Goal: Task Accomplishment & Management: Use online tool/utility

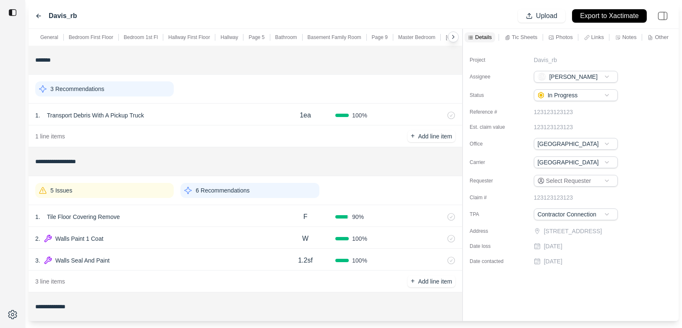
click at [462, 55] on div at bounding box center [462, 175] width 0 height 292
click at [555, 40] on p "Photos" at bounding box center [563, 37] width 17 height 7
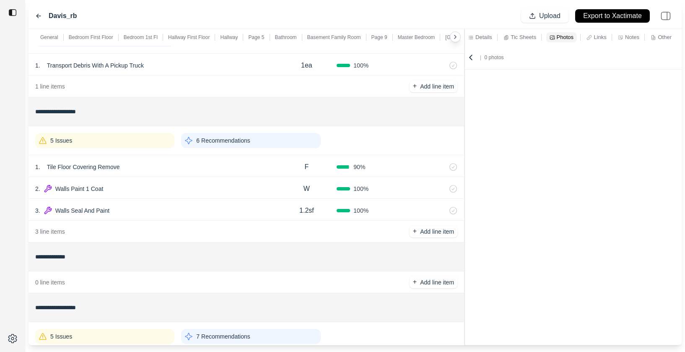
scroll to position [50, 0]
click at [197, 139] on p "6 Recommendations" at bounding box center [223, 140] width 54 height 8
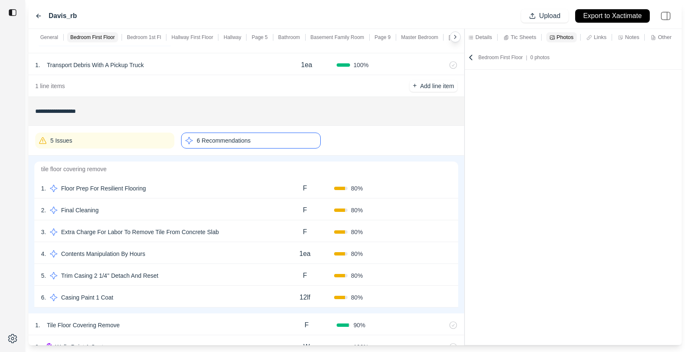
click at [209, 178] on div "1 . Floor Prep For Resilient Flooring F 80 % Confirm" at bounding box center [246, 188] width 424 height 22
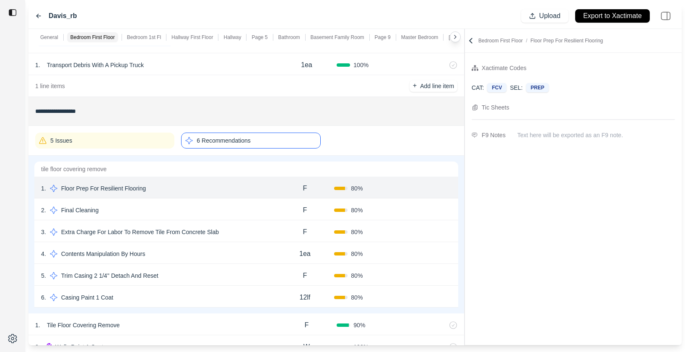
click at [214, 208] on div "2 . Final Cleaning" at bounding box center [158, 210] width 234 height 12
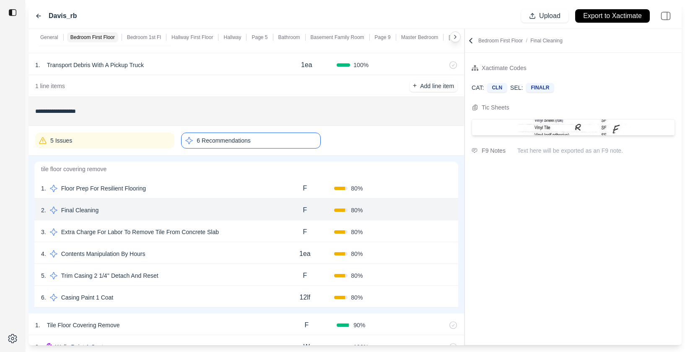
click at [263, 237] on div "3 . Extra Charge For Labor To Remove Tile From Concrete Slab" at bounding box center [158, 232] width 234 height 12
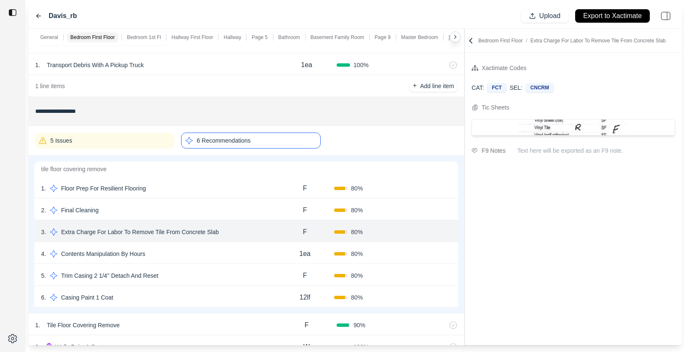
click at [259, 247] on div "4 . Contents Manipulation By Hours 1ea 80 % Confirm" at bounding box center [246, 253] width 424 height 22
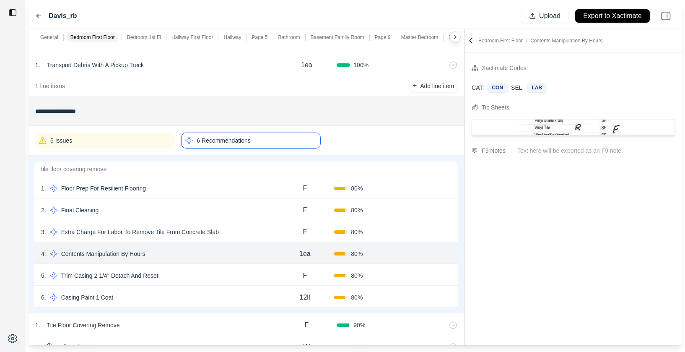
click at [259, 276] on div "5 . Trim Casing 2 1/4'' Detach And Reset" at bounding box center [158, 276] width 234 height 12
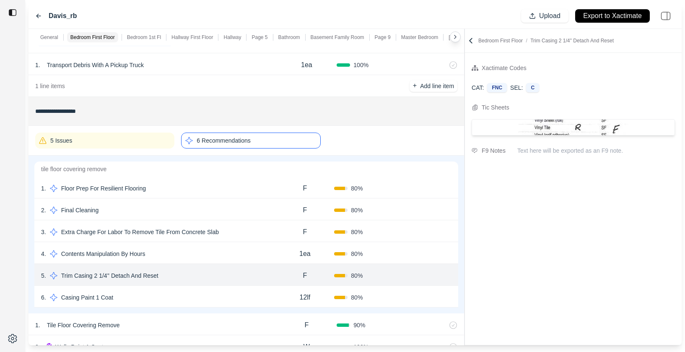
click at [259, 294] on div "6 . Casing Paint 1 Coat" at bounding box center [158, 297] width 234 height 12
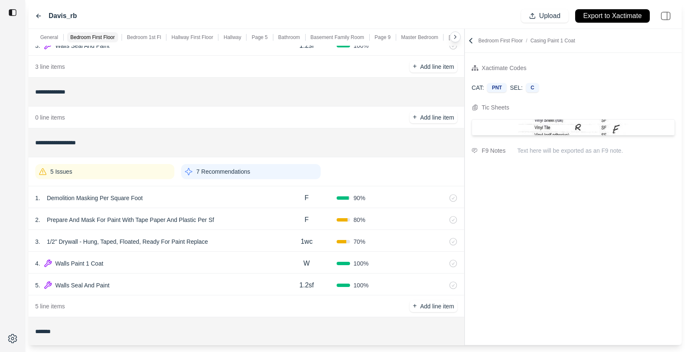
scroll to position [403, 0]
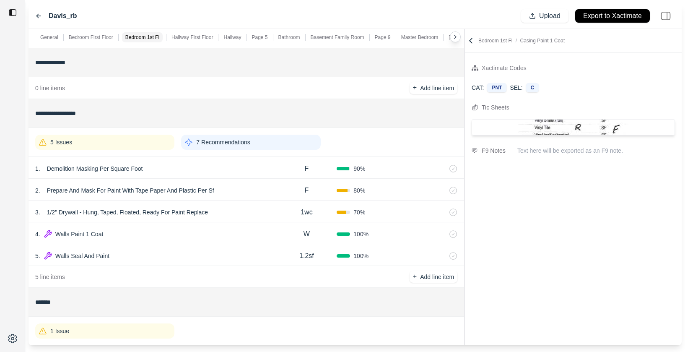
click at [264, 143] on div "7 Recommendations" at bounding box center [250, 142] width 139 height 15
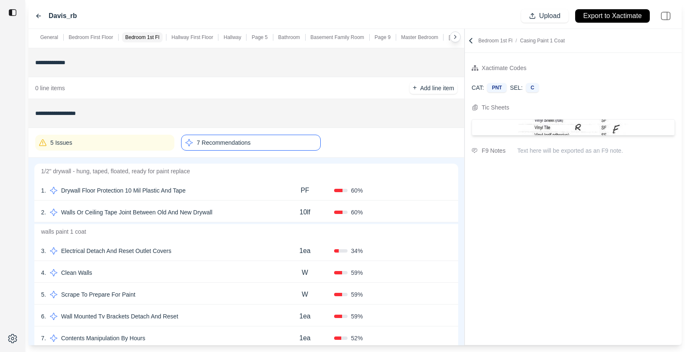
click at [250, 182] on div "1 . Drywall Floor Protection 10 Mil Plastic And Tape PF 60 % Confirm" at bounding box center [246, 190] width 424 height 22
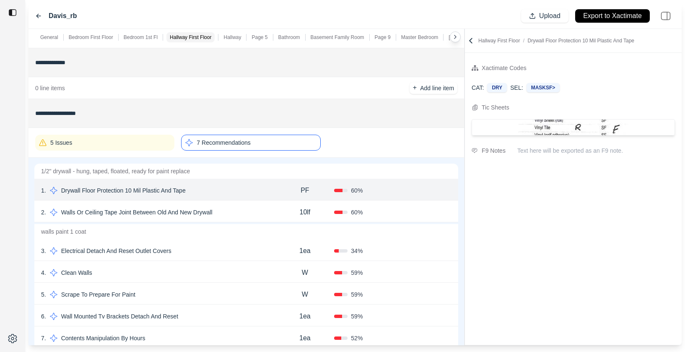
click at [253, 208] on div "2 . Walls Or Ceiling Tape Joint Between Old And New Drywall" at bounding box center [158, 212] width 234 height 12
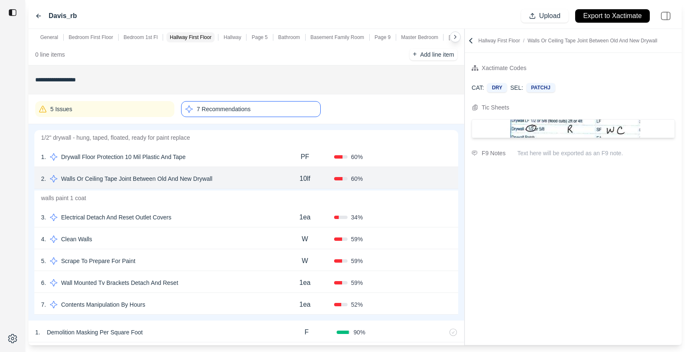
scroll to position [436, 0]
click at [259, 224] on div "3 . Electrical Detach And Reset Outlet Covers 1ea 34 % Confirm" at bounding box center [246, 217] width 424 height 22
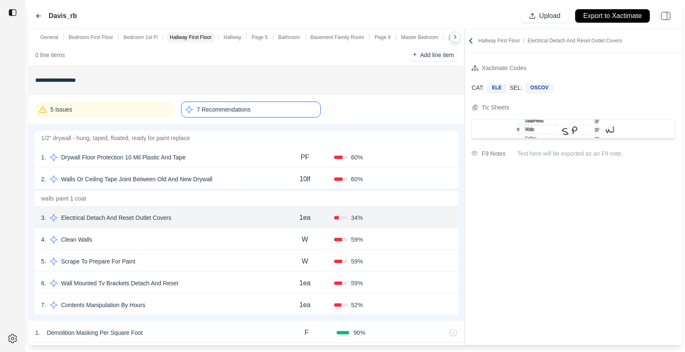
click at [257, 251] on div "5 . Scrape To Prepare For Paint W 59 % Confirm" at bounding box center [246, 261] width 424 height 22
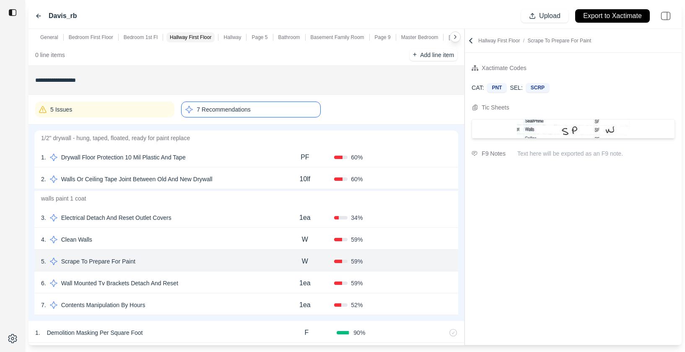
click at [257, 300] on div "7 . Contents Manipulation By Hours" at bounding box center [158, 305] width 234 height 12
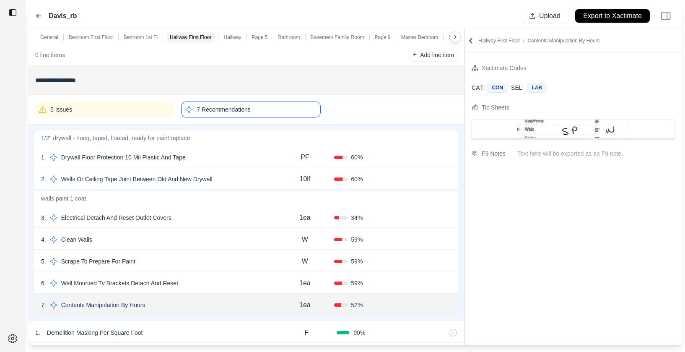
click at [39, 15] on icon at bounding box center [38, 16] width 7 height 7
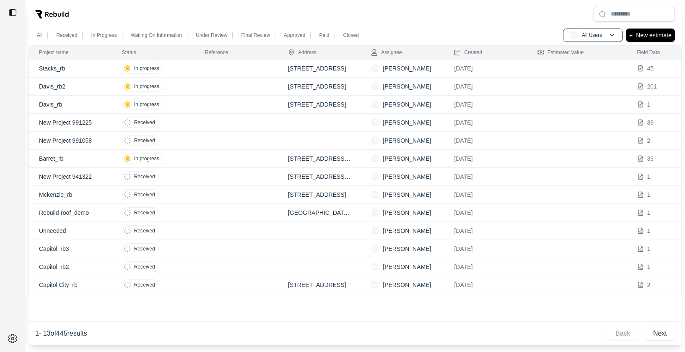
click at [273, 13] on div at bounding box center [355, 14] width 653 height 22
click at [199, 5] on div at bounding box center [355, 14] width 653 height 22
click at [193, 88] on td "In progress" at bounding box center [153, 87] width 83 height 18
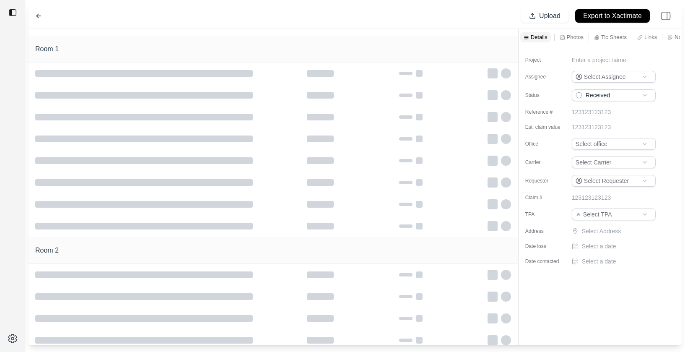
type input "**********"
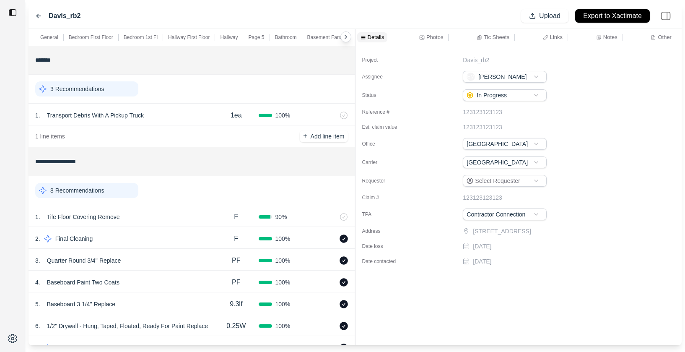
click at [495, 29] on div "Details Photos Tic Sheets Links Notes Other" at bounding box center [519, 37] width 327 height 17
click at [493, 35] on p "Tic Sheets" at bounding box center [497, 37] width 26 height 7
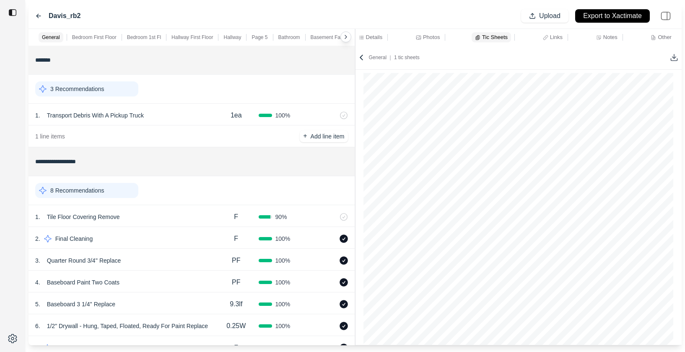
click at [170, 215] on div "1 . Tile Floor Covering Remove" at bounding box center [124, 217] width 179 height 12
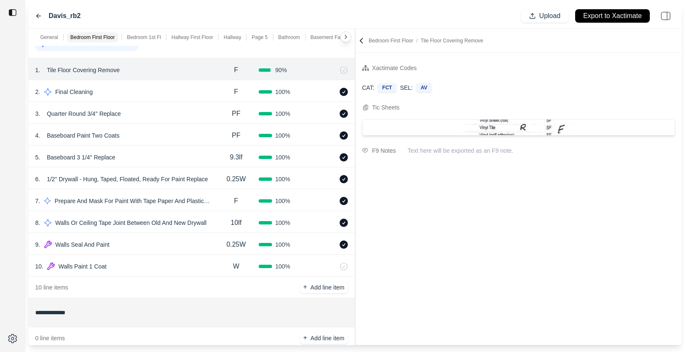
scroll to position [157, 0]
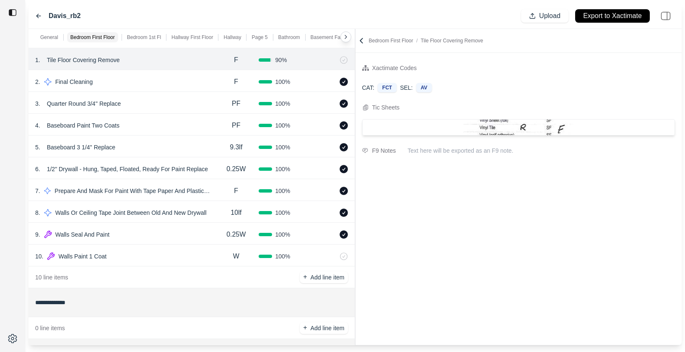
click at [219, 193] on div "F" at bounding box center [236, 190] width 45 height 17
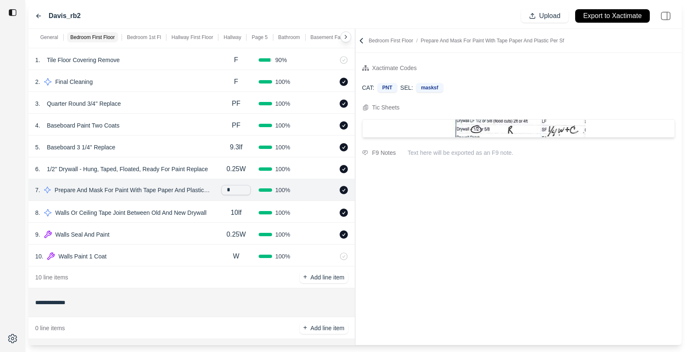
click at [461, 220] on div "Xactimate Codes CAT: PNT SEL: masksf Tic Sheets F9 Notes Text here will be expo…" at bounding box center [519, 199] width 327 height 292
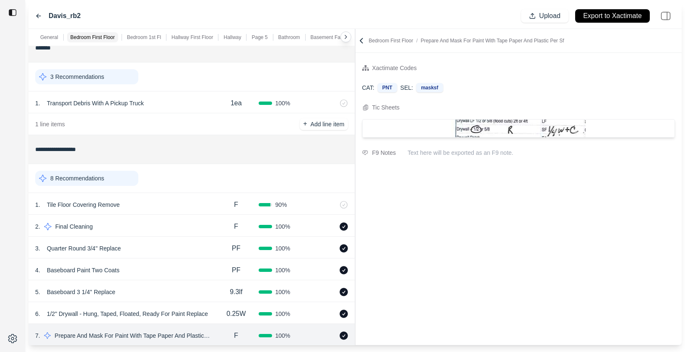
scroll to position [0, 0]
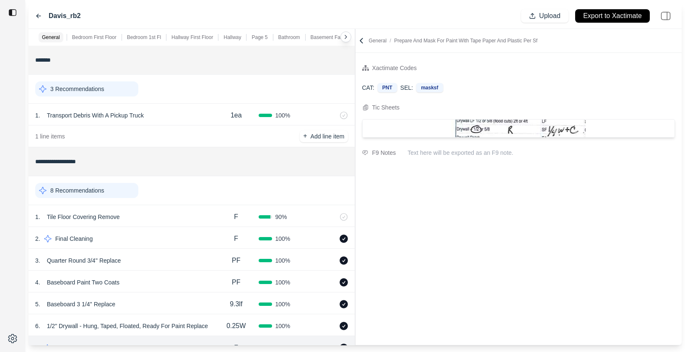
click at [347, 36] on icon at bounding box center [346, 37] width 7 height 7
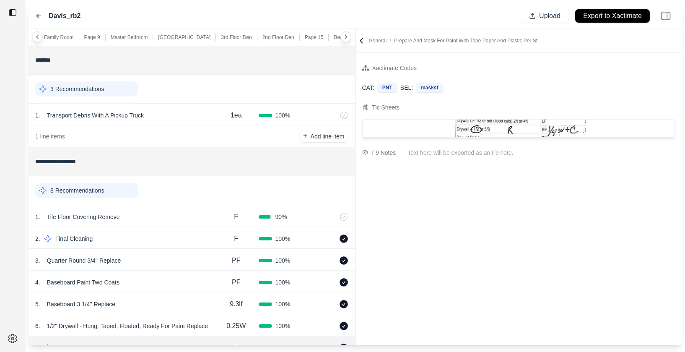
scroll to position [0, 297]
click at [347, 36] on icon at bounding box center [346, 37] width 7 height 7
click at [39, 37] on icon at bounding box center [37, 37] width 7 height 7
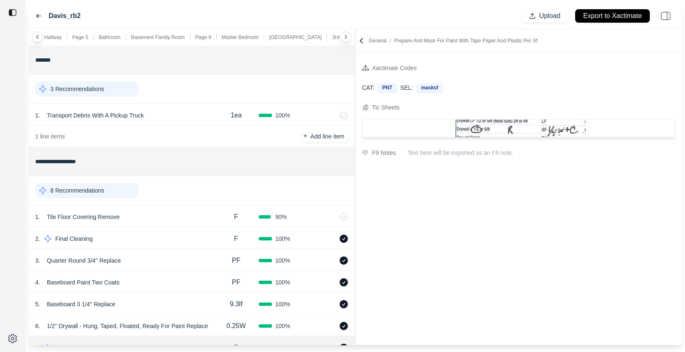
click at [39, 37] on icon at bounding box center [37, 37] width 7 height 7
click at [361, 41] on icon at bounding box center [361, 40] width 8 height 8
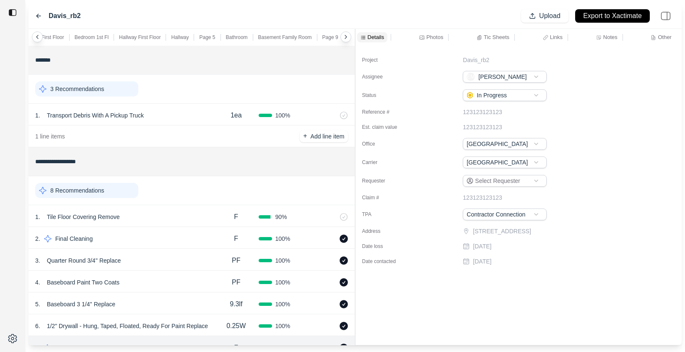
click at [482, 37] on div "Tic Sheets" at bounding box center [493, 37] width 36 height 10
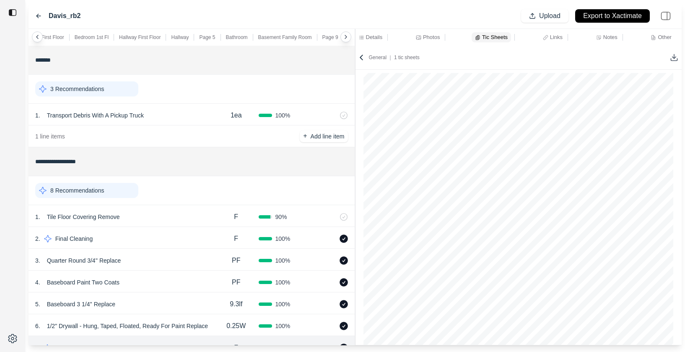
scroll to position [0, 0]
click at [672, 57] on icon at bounding box center [674, 57] width 8 height 8
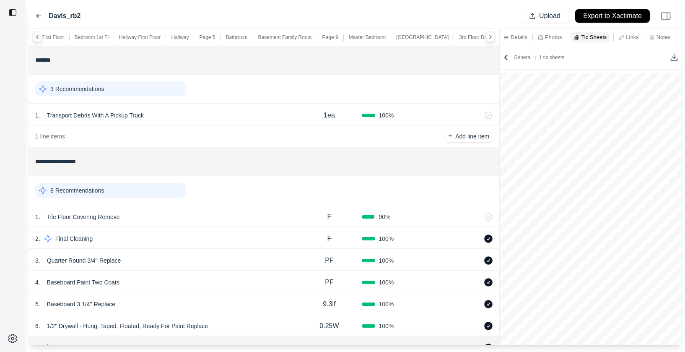
click at [502, 55] on div "**********" at bounding box center [355, 187] width 653 height 316
click at [38, 34] on icon at bounding box center [37, 37] width 7 height 7
click at [38, 34] on div "General Bedroom First Floor Bedroom 1st Fl Hallway First Floor Hallway Page 5 B…" at bounding box center [264, 37] width 471 height 17
click at [99, 36] on p "Bedroom First Floor" at bounding box center [94, 37] width 44 height 7
click at [146, 34] on p "Bedroom 1st Fl" at bounding box center [144, 37] width 34 height 7
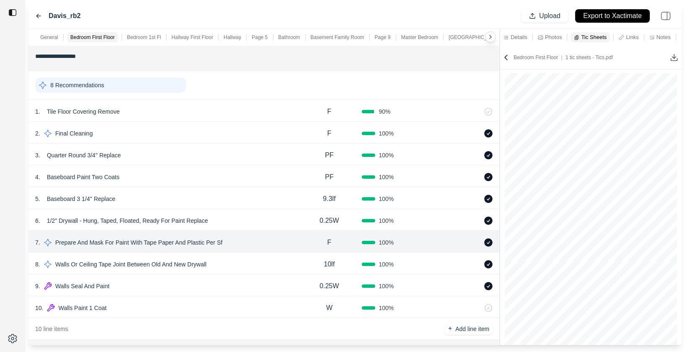
scroll to position [131, 0]
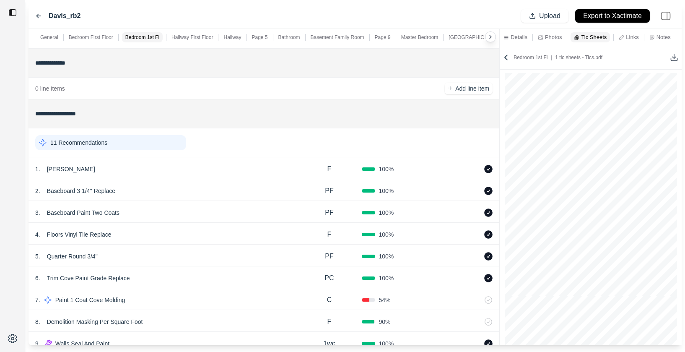
click at [189, 34] on p "Hallway First Floor" at bounding box center [193, 37] width 42 height 7
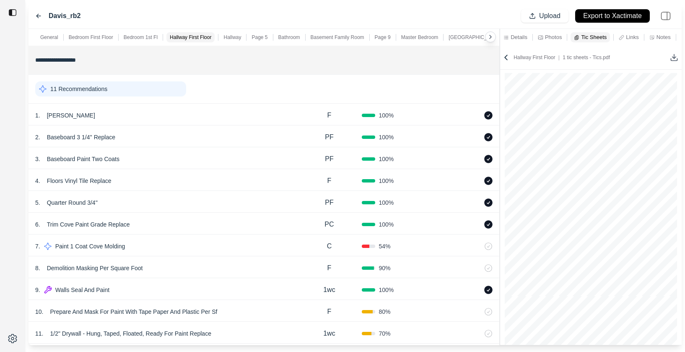
click at [232, 37] on p "Hallway" at bounding box center [233, 37] width 18 height 7
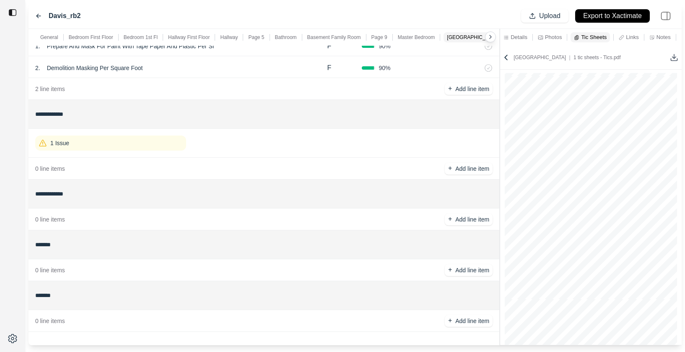
scroll to position [2454, 0]
click at [39, 16] on icon at bounding box center [38, 16] width 4 height 4
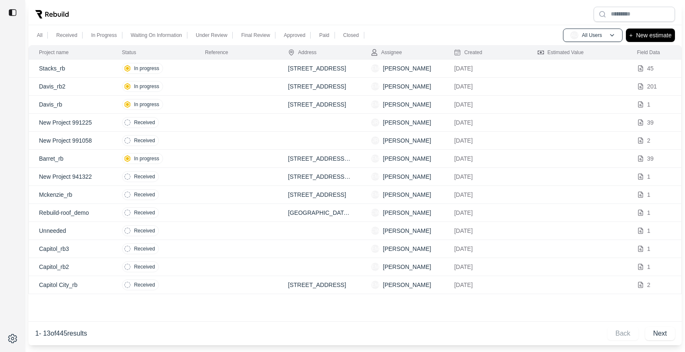
click at [189, 101] on td "In progress" at bounding box center [153, 105] width 83 height 18
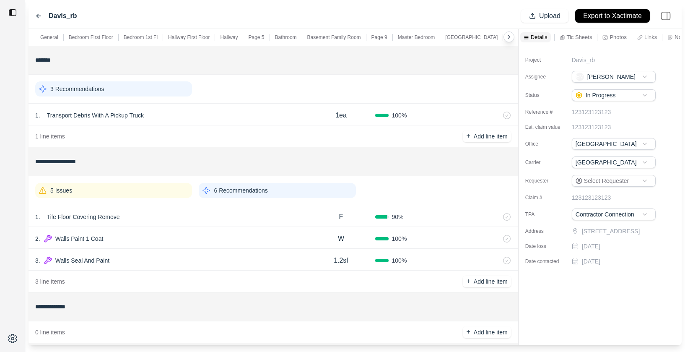
click at [261, 36] on p "Page 5" at bounding box center [256, 37] width 16 height 7
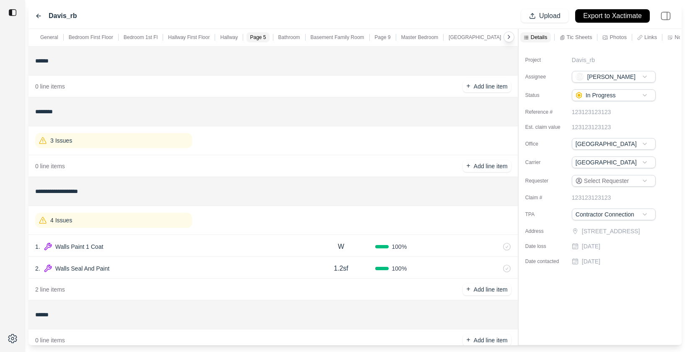
scroll to position [566, 0]
click at [88, 141] on div "3 Issues" at bounding box center [113, 139] width 157 height 15
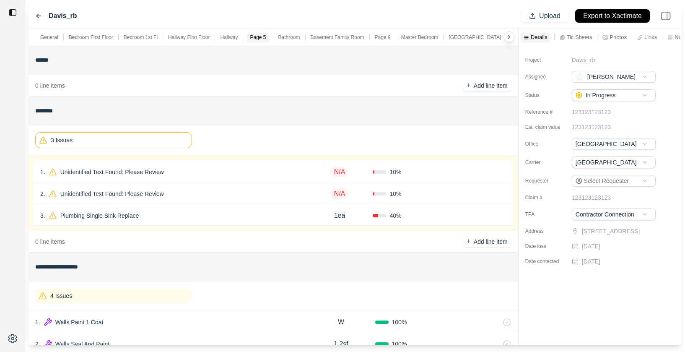
click at [210, 164] on div "1 . Unidentified Text Found: Please Review N/A 10 % Confirm" at bounding box center [273, 171] width 479 height 22
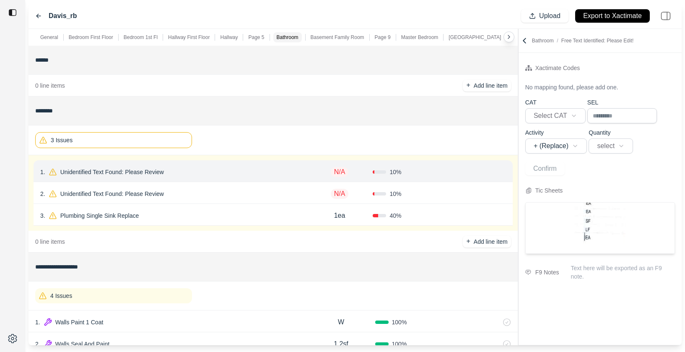
click at [214, 199] on div "2 . Unidentified Text Found: Please Review" at bounding box center [173, 194] width 266 height 12
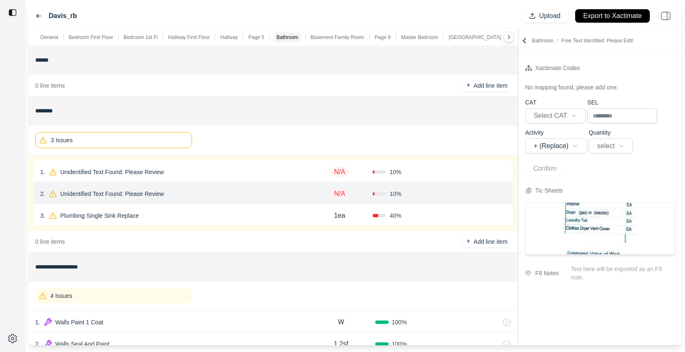
click at [213, 222] on div "3 . Plumbing Single Sink Replace 1ea 40 % Confirm" at bounding box center [273, 215] width 479 height 22
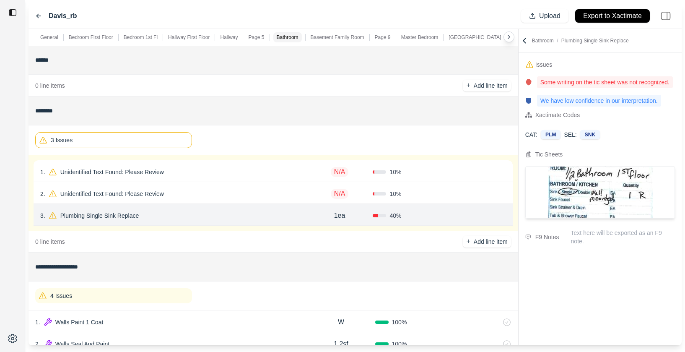
click at [141, 141] on div "3 Issues" at bounding box center [113, 140] width 157 height 16
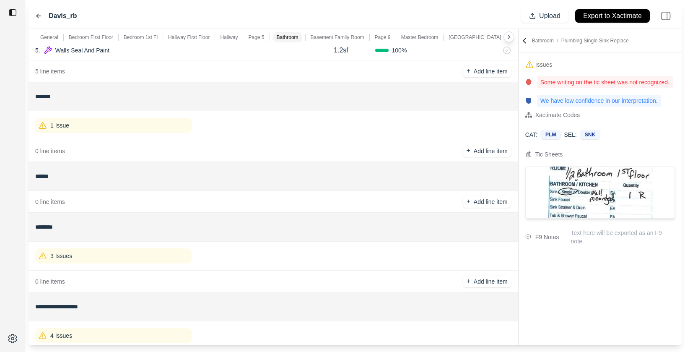
scroll to position [400, 0]
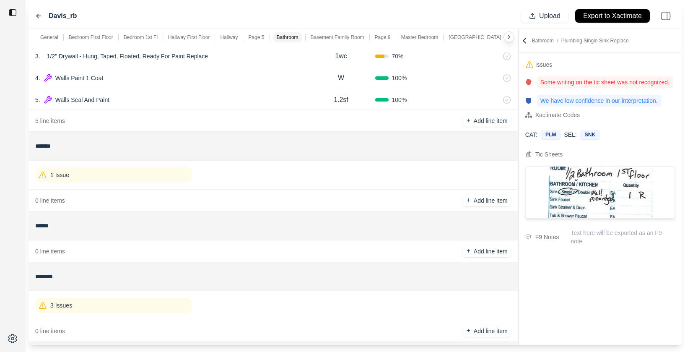
click at [145, 177] on div "1 Issue" at bounding box center [113, 174] width 157 height 15
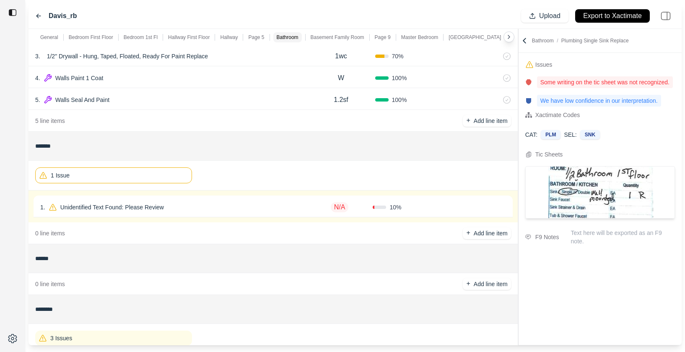
click at [199, 212] on div "1 . Unidentified Text Found: Please Review" at bounding box center [173, 207] width 266 height 12
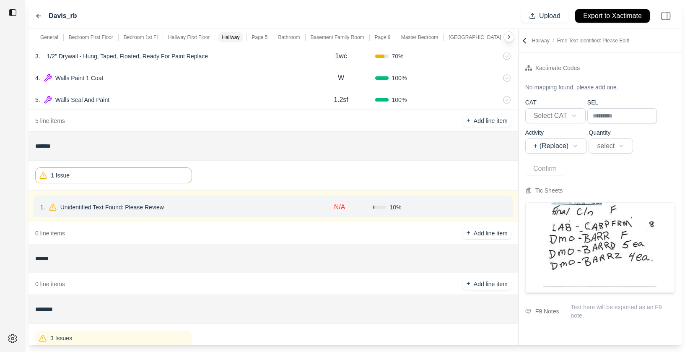
click at [136, 177] on div "1 Issue" at bounding box center [113, 175] width 157 height 16
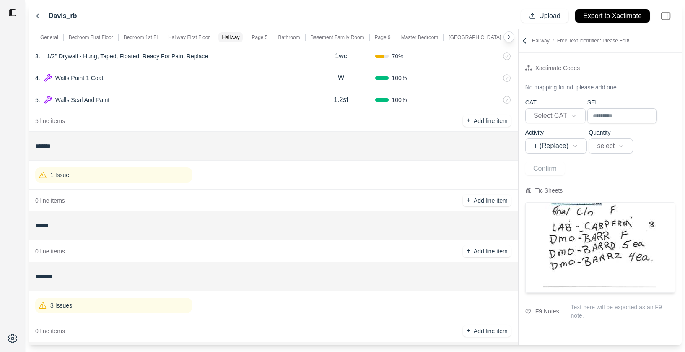
scroll to position [407, 0]
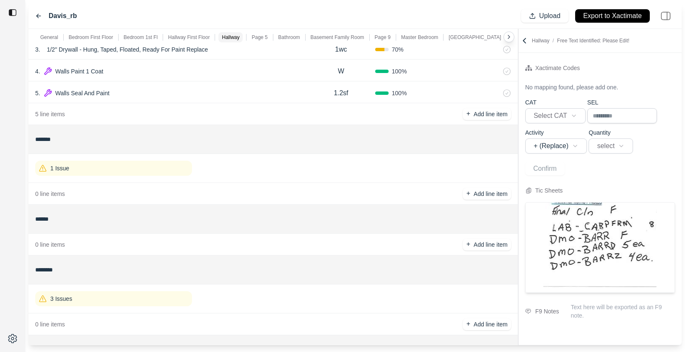
click at [136, 177] on div "1 Issue" at bounding box center [273, 168] width 476 height 22
click at [175, 169] on div "1 Issue" at bounding box center [113, 168] width 157 height 15
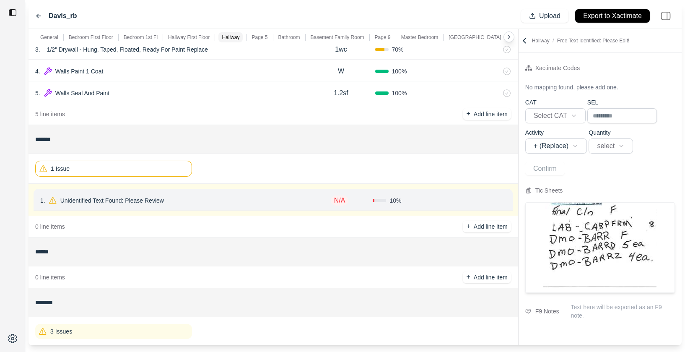
click at [139, 167] on div "1 Issue" at bounding box center [113, 169] width 157 height 16
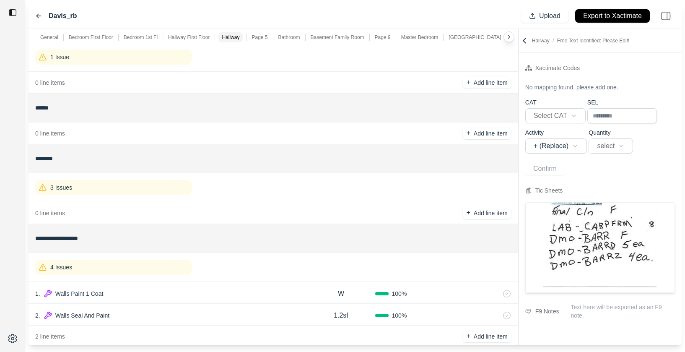
scroll to position [545, 0]
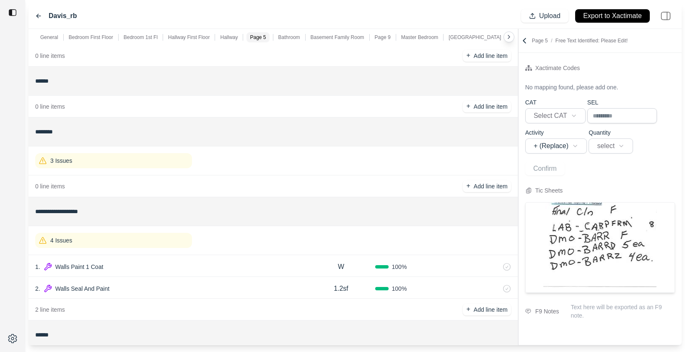
click at [139, 162] on div "3 Issues" at bounding box center [113, 160] width 157 height 15
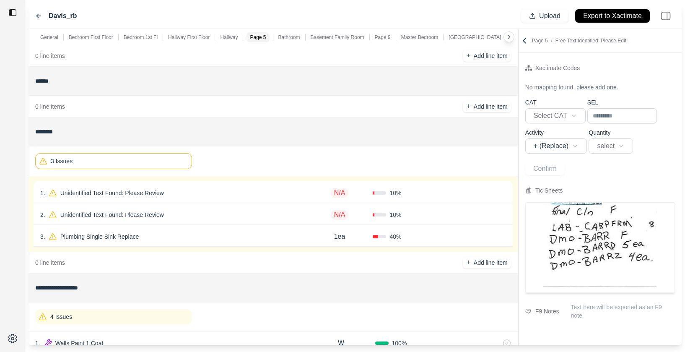
click at [139, 162] on div "3 Issues" at bounding box center [113, 161] width 157 height 16
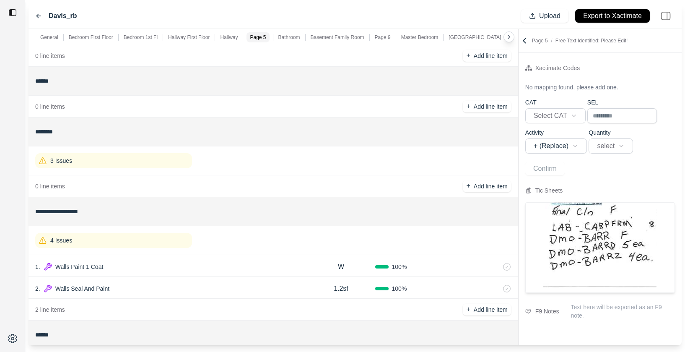
click at [38, 19] on div "Davis_rb" at bounding box center [56, 16] width 42 height 10
click at [38, 13] on icon at bounding box center [38, 16] width 7 height 7
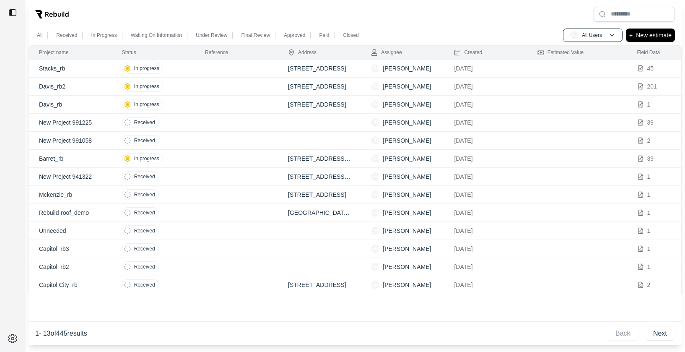
click at [213, 71] on td at bounding box center [236, 69] width 83 height 18
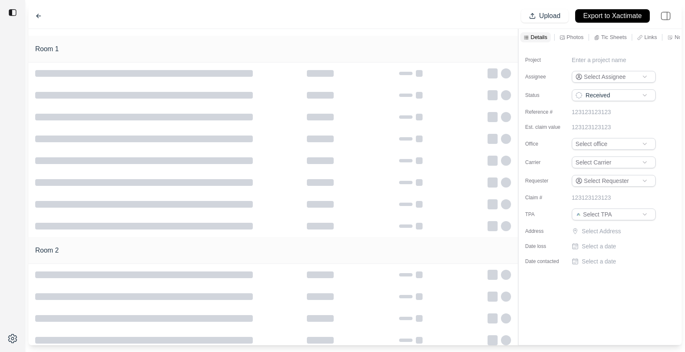
type input "**********"
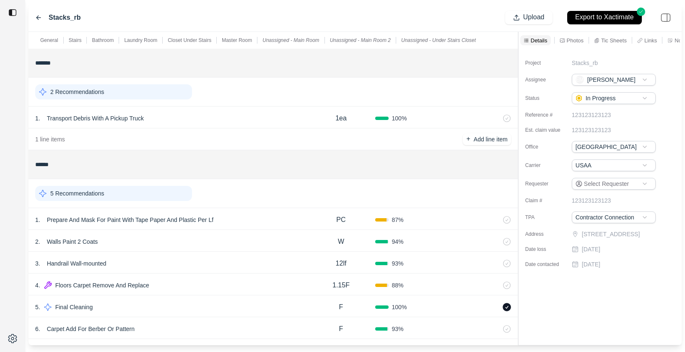
click at [44, 18] on div "Stacks_rb" at bounding box center [58, 18] width 46 height 10
click at [40, 18] on icon at bounding box center [38, 18] width 4 height 4
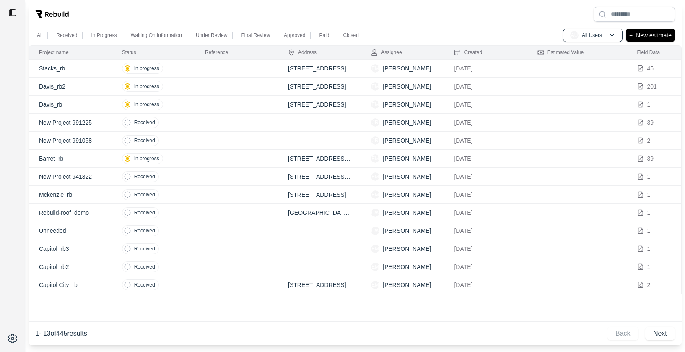
click at [184, 67] on td "In progress" at bounding box center [153, 69] width 83 height 18
type input "**********"
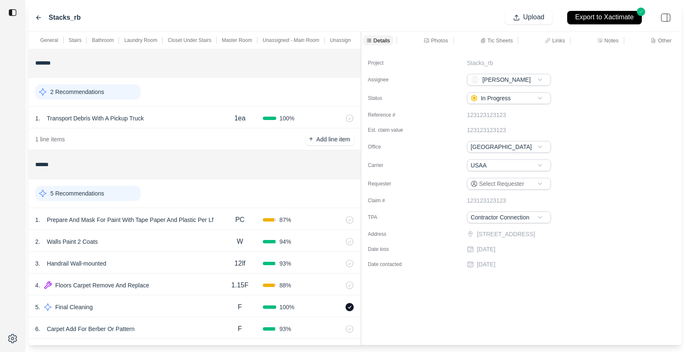
click at [341, 72] on div "General Stairs Bathroom Laundry Room Closet Under Stairs Master Room Unassigned…" at bounding box center [355, 188] width 653 height 313
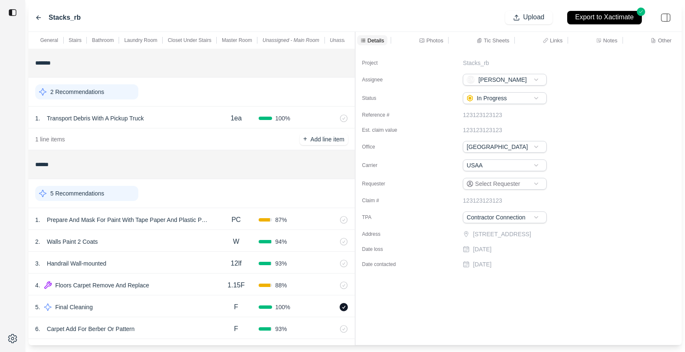
click at [488, 36] on div "Tic Sheets" at bounding box center [493, 40] width 36 height 10
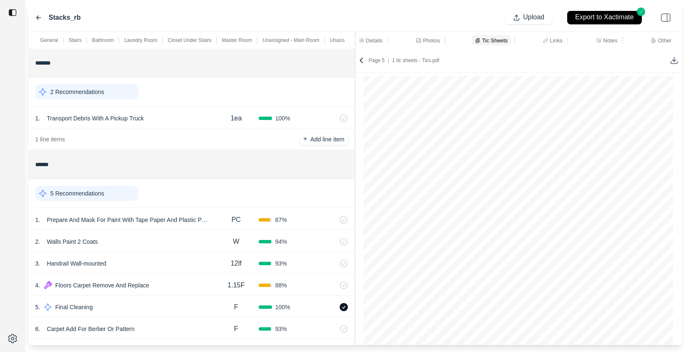
click at [674, 58] on icon at bounding box center [674, 60] width 8 height 8
click at [99, 39] on p "Bathroom" at bounding box center [103, 40] width 22 height 7
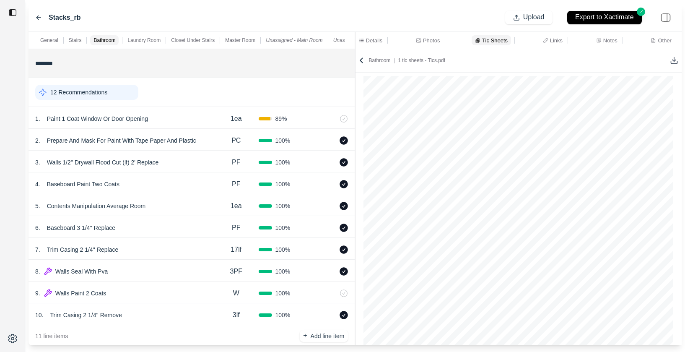
scroll to position [356, 0]
click at [146, 39] on p "Laundry Room" at bounding box center [144, 40] width 33 height 7
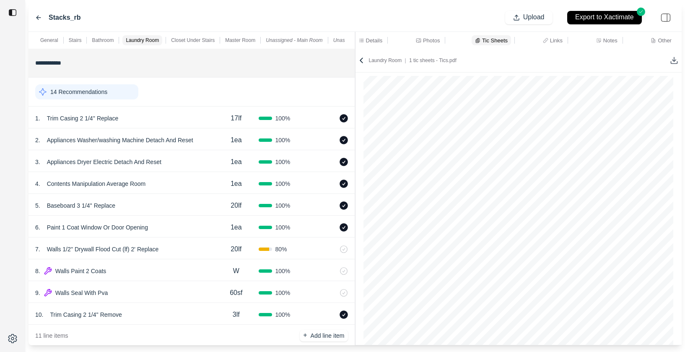
scroll to position [401, 0]
click at [191, 40] on p "Closet Under Stairs" at bounding box center [193, 40] width 44 height 7
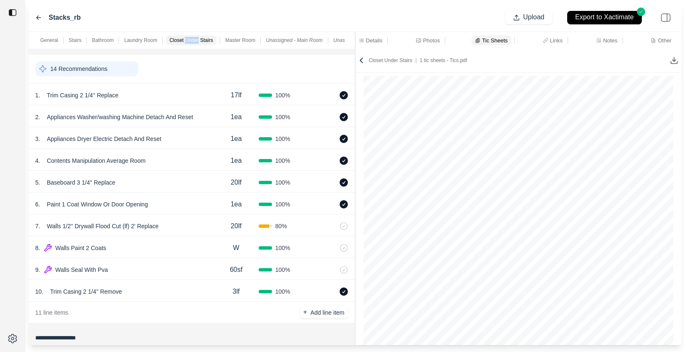
click at [191, 40] on p "Closet Under Stairs" at bounding box center [191, 40] width 44 height 7
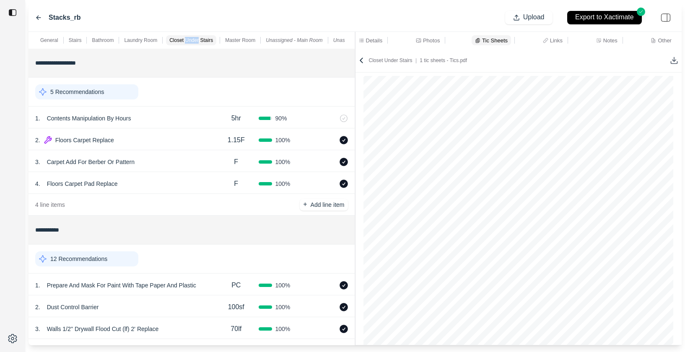
scroll to position [803, 0]
click at [242, 42] on p "Master Room" at bounding box center [240, 40] width 30 height 7
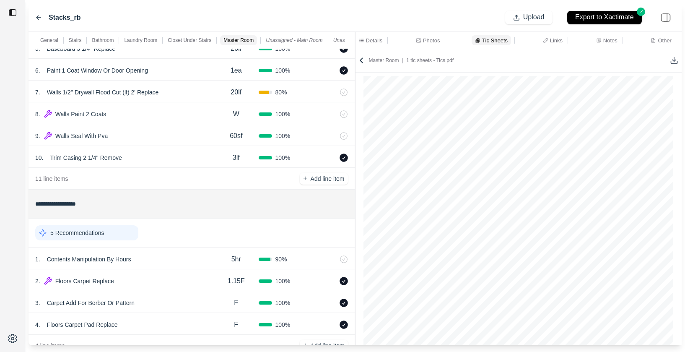
scroll to position [511, 0]
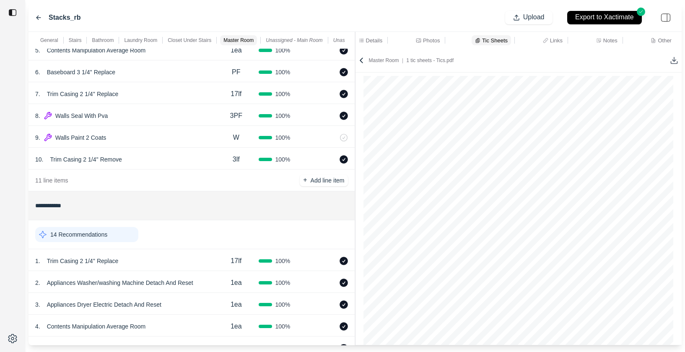
click at [39, 17] on icon at bounding box center [38, 18] width 4 height 4
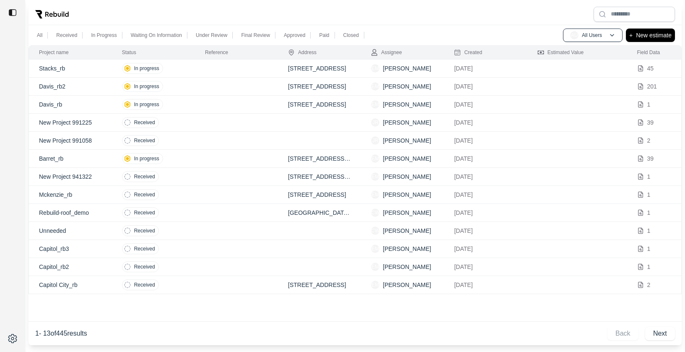
click at [191, 88] on td "In progress" at bounding box center [153, 87] width 83 height 18
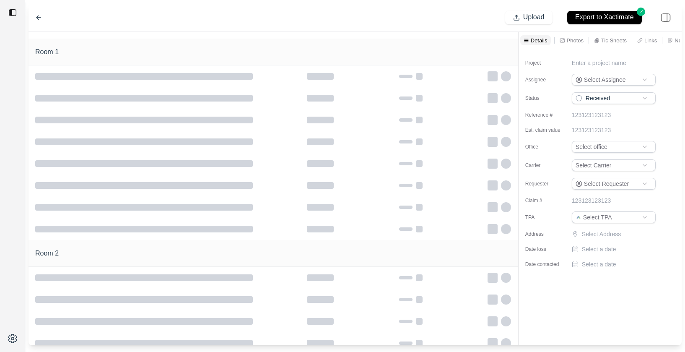
type input "**********"
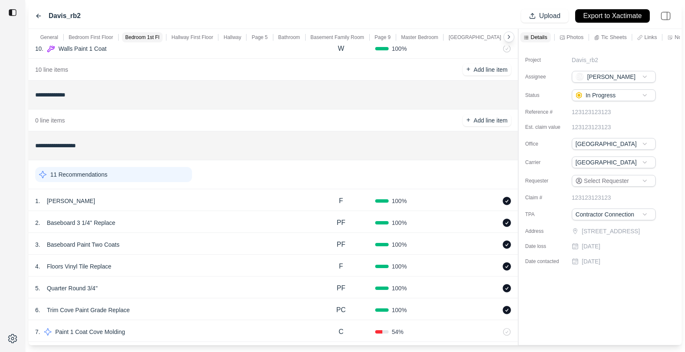
scroll to position [401, 0]
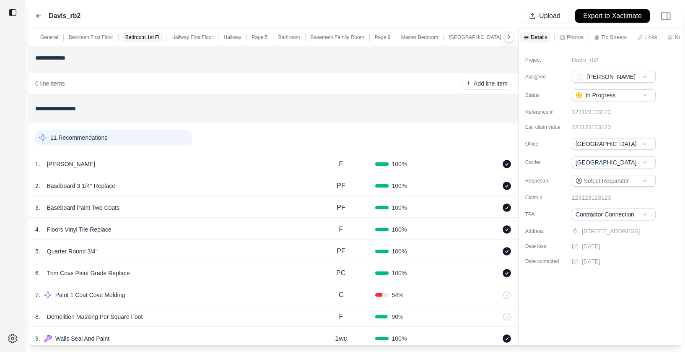
click at [193, 33] on div "Hallway First Floor" at bounding box center [192, 37] width 45 height 10
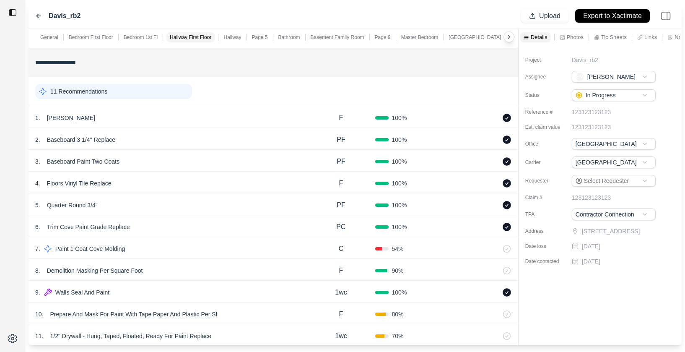
scroll to position [450, 0]
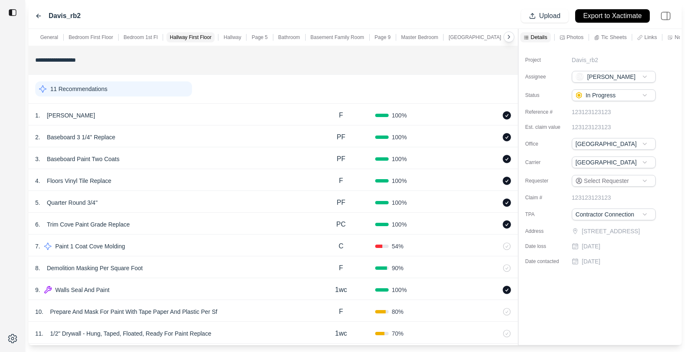
click at [257, 37] on p "Page 5" at bounding box center [260, 37] width 16 height 7
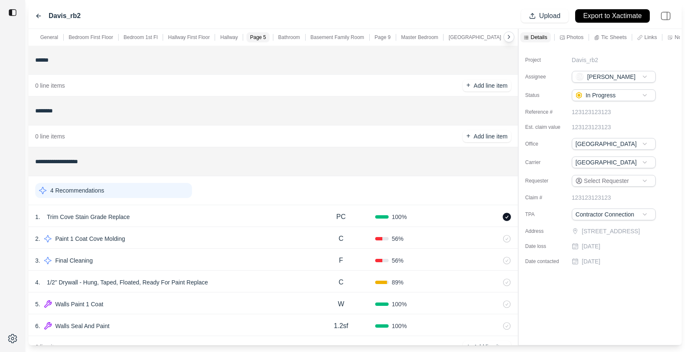
click at [580, 37] on p "Photos" at bounding box center [575, 37] width 17 height 7
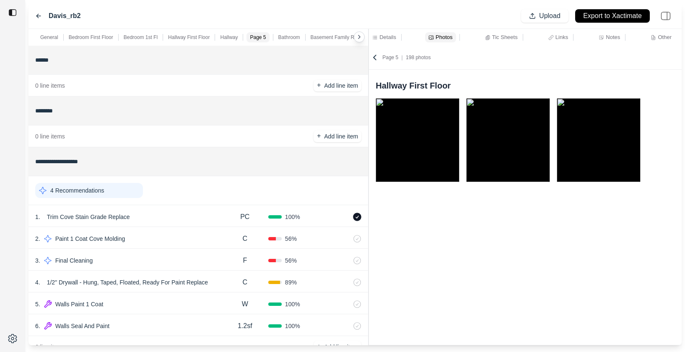
click at [370, 52] on div "**********" at bounding box center [355, 187] width 653 height 316
click at [498, 39] on p "Tic Sheets" at bounding box center [505, 37] width 26 height 7
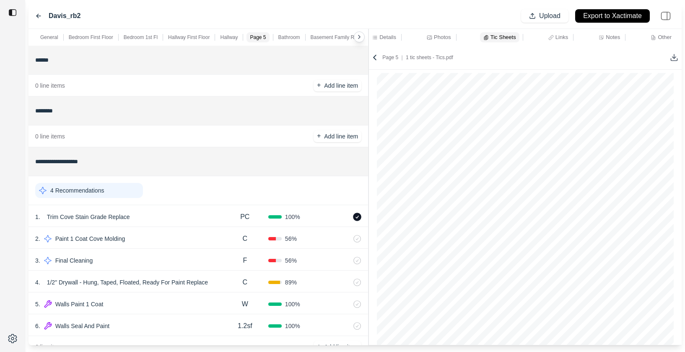
scroll to position [1551, 0]
click at [171, 209] on div "1 . Trim Cove Stain Grade Replace PC 100 %" at bounding box center [199, 216] width 340 height 22
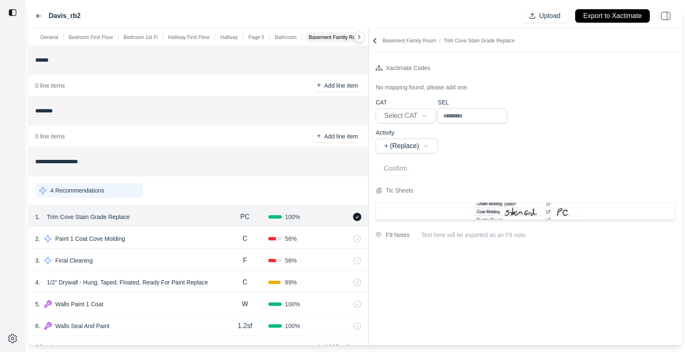
click at [170, 236] on div "2 . Paint 1 Coat Cove Molding" at bounding box center [128, 239] width 187 height 12
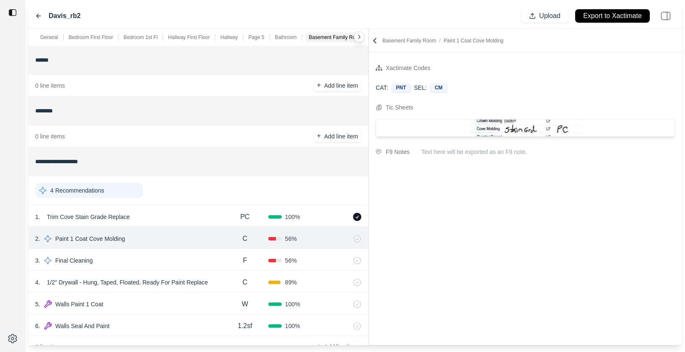
click at [170, 264] on div "3 . Final Cleaning" at bounding box center [128, 261] width 187 height 12
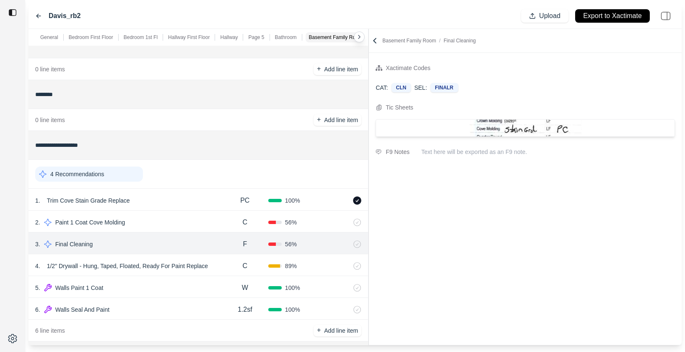
scroll to position [858, 0]
click at [198, 289] on div "5 . Walls Paint 1 Coat" at bounding box center [128, 288] width 187 height 12
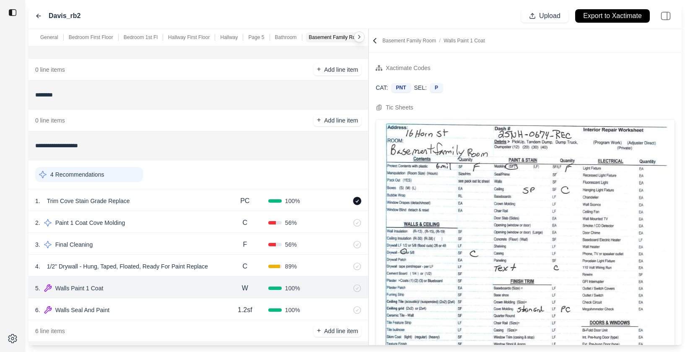
click at [204, 311] on div "6 . Walls Seal And Paint" at bounding box center [128, 310] width 187 height 12
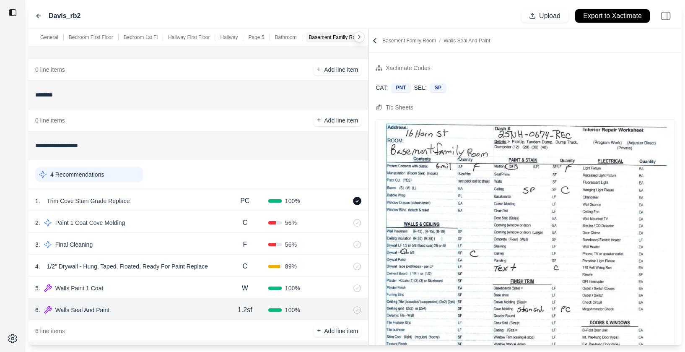
click at [164, 200] on div "1 . Trim Cove Stain Grade Replace" at bounding box center [128, 201] width 187 height 12
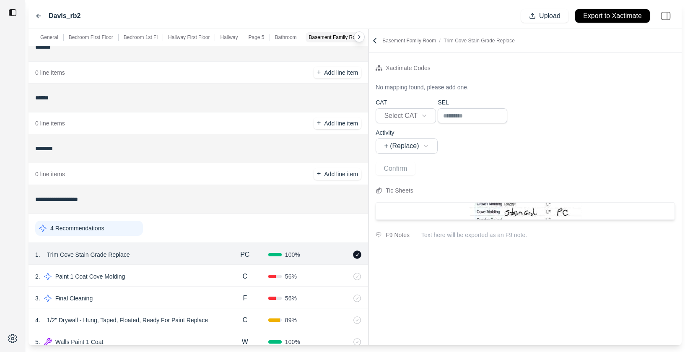
scroll to position [801, 0]
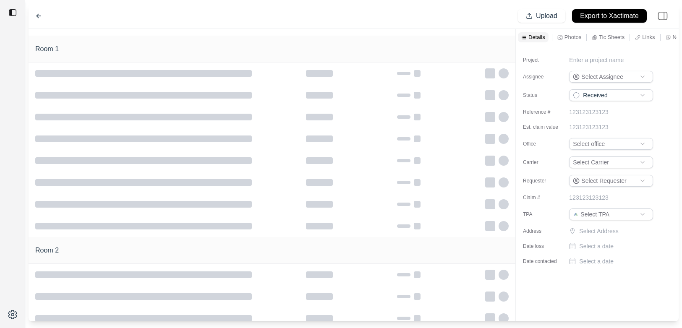
type input "**********"
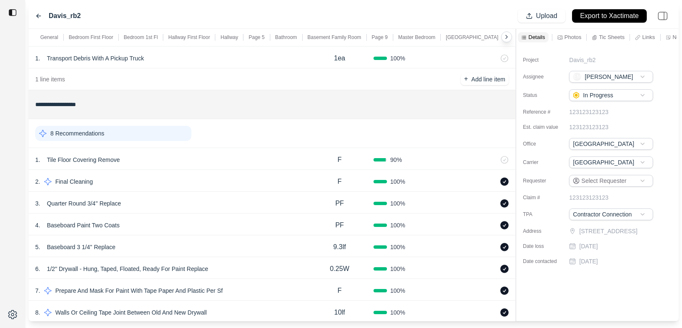
scroll to position [57, 0]
click at [253, 139] on div "8 Recommendations" at bounding box center [271, 133] width 473 height 22
click at [246, 150] on div "1 . Tile Floor Covering Remove F 90 %" at bounding box center [272, 159] width 487 height 22
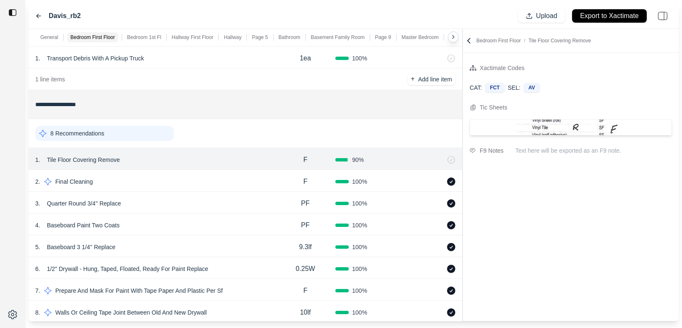
click at [462, 83] on div at bounding box center [462, 175] width 0 height 292
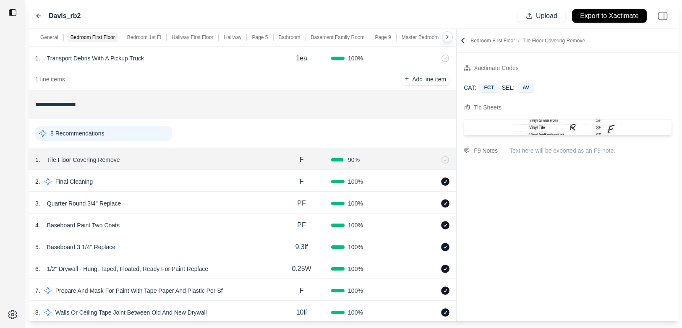
click at [463, 36] on icon at bounding box center [462, 40] width 8 height 8
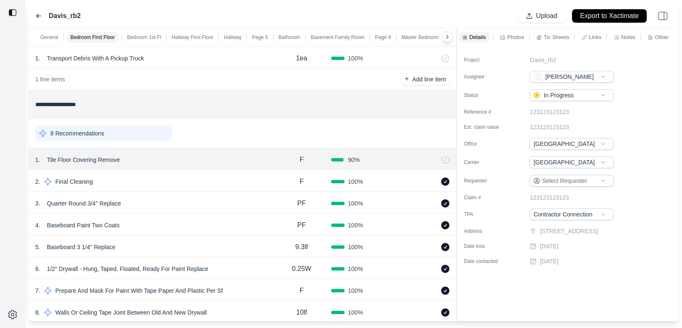
click at [510, 35] on p "Photos" at bounding box center [515, 37] width 17 height 7
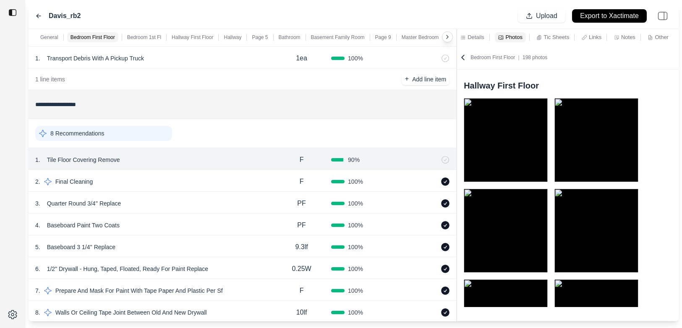
click at [37, 14] on icon at bounding box center [38, 16] width 4 height 4
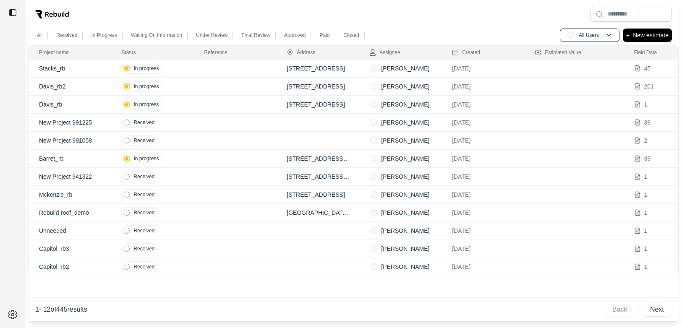
click at [192, 62] on td "In progress" at bounding box center [152, 69] width 83 height 18
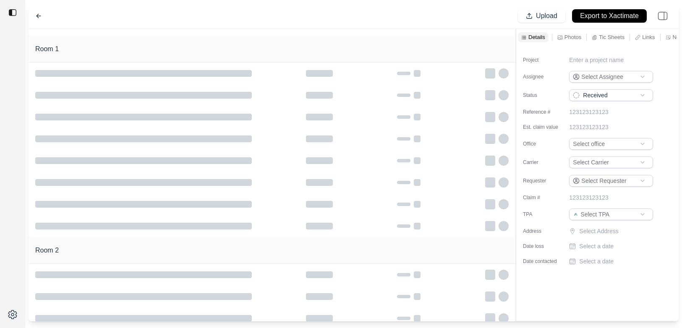
type input "**********"
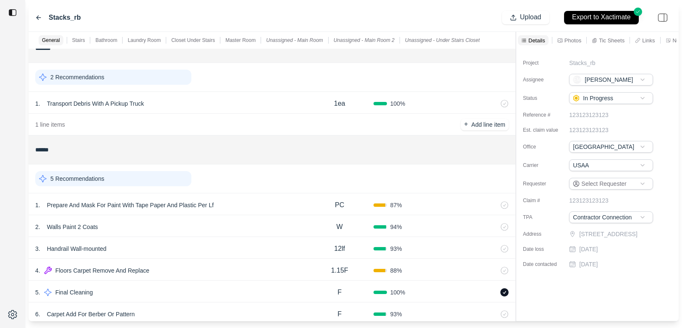
scroll to position [19, 0]
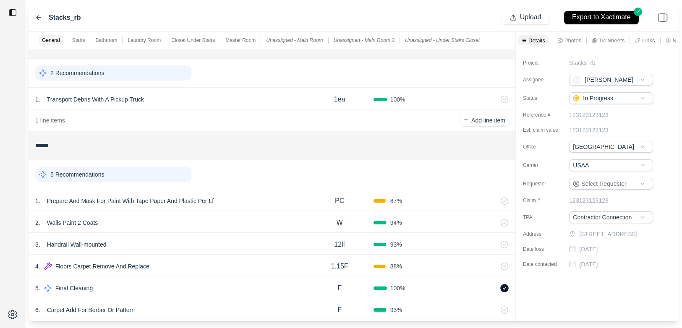
click at [260, 201] on div "1 . Prepare And Mask For Paint With Tape Paper And Plastic Per Lf" at bounding box center [170, 201] width 271 height 12
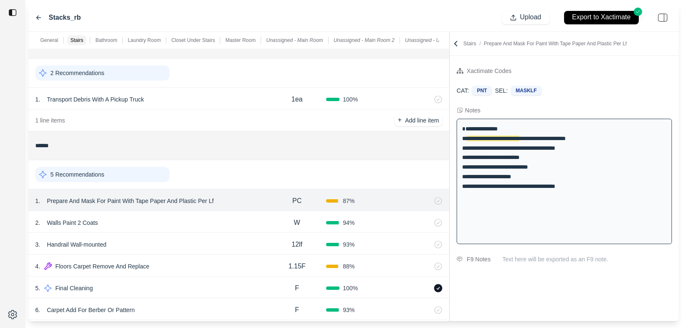
click at [450, 83] on div "General Stairs Bathroom Laundry Room Closet Under Stairs Master Room Unassigned…" at bounding box center [354, 176] width 650 height 289
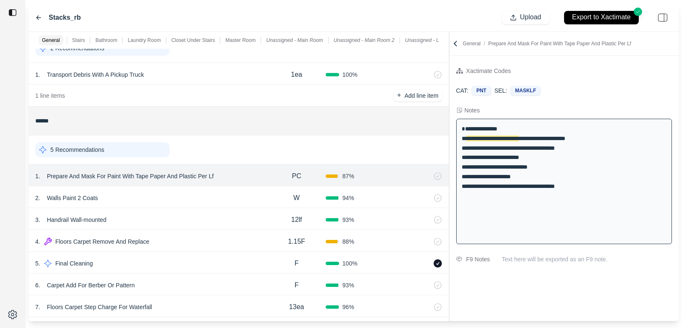
scroll to position [44, 0]
click at [202, 194] on div "2 . Walls Paint 2 Coats" at bounding box center [151, 197] width 232 height 12
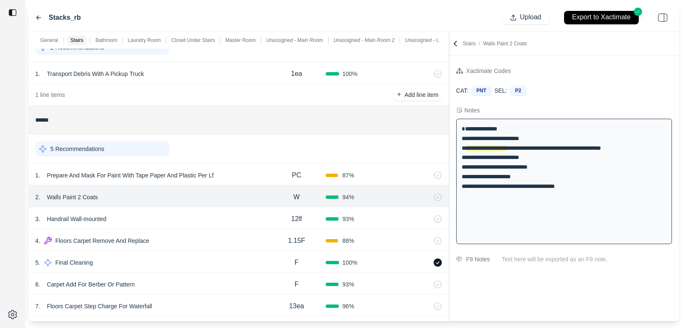
click at [204, 218] on div "3 . Handrail Wall-mounted" at bounding box center [151, 219] width 232 height 12
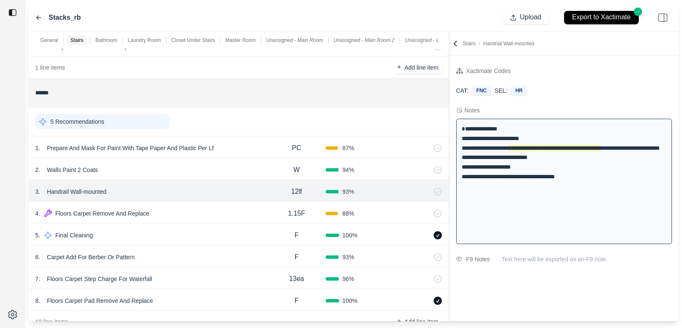
scroll to position [77, 0]
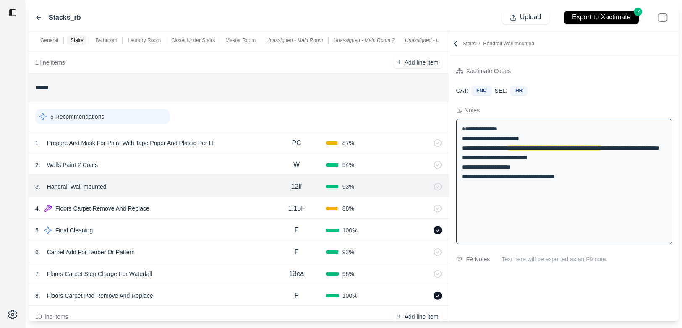
click at [204, 217] on div "4 . Floors Carpet Remove And Replace 1.15F 88 %" at bounding box center [239, 208] width 420 height 22
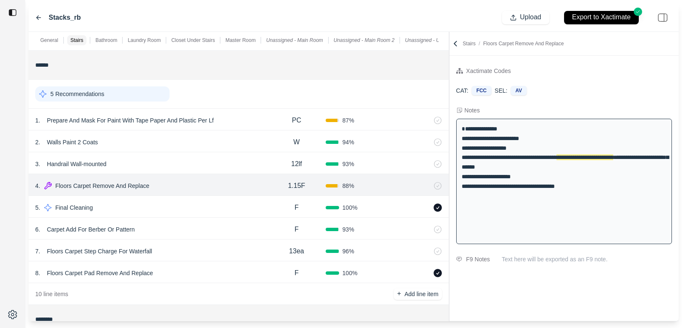
scroll to position [105, 0]
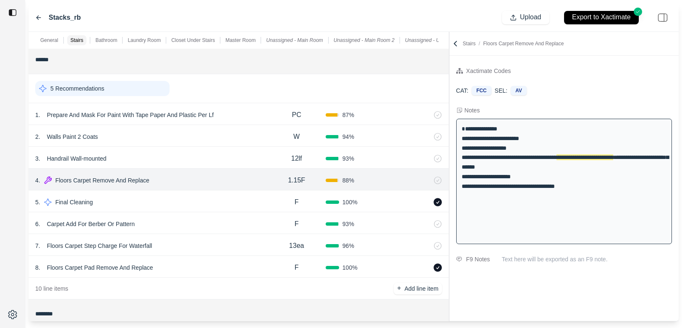
click at [209, 229] on div "6 . Carpet Add For Berber Or Pattern" at bounding box center [151, 224] width 232 height 12
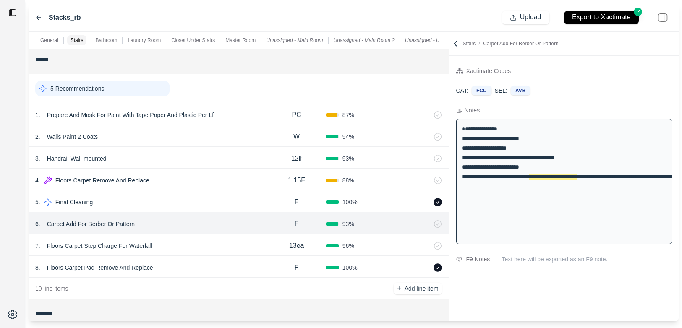
click at [209, 247] on div "7 . Floors Carpet Step Charge For Waterfall" at bounding box center [151, 246] width 232 height 12
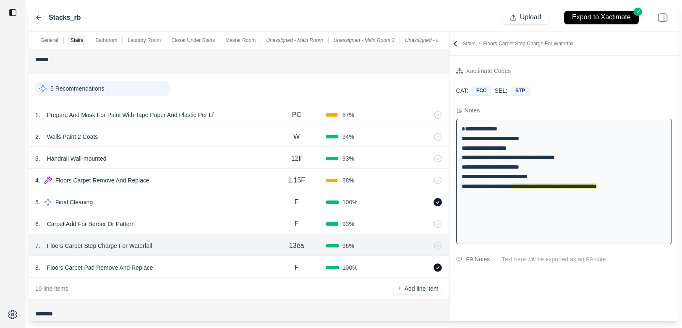
click at [209, 265] on div "8 . Floors Carpet Pad Remove And Replace" at bounding box center [151, 268] width 232 height 12
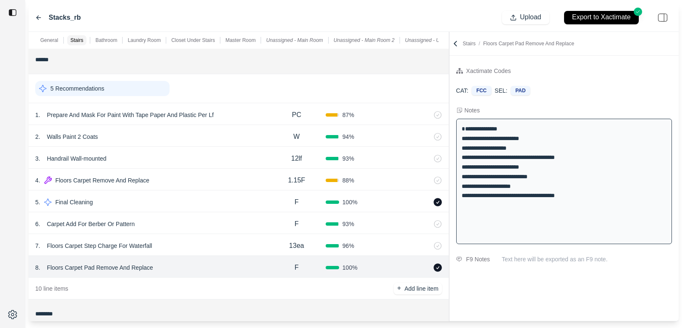
click at [209, 244] on div "7 . Floors Carpet Step Charge For Waterfall" at bounding box center [151, 246] width 232 height 12
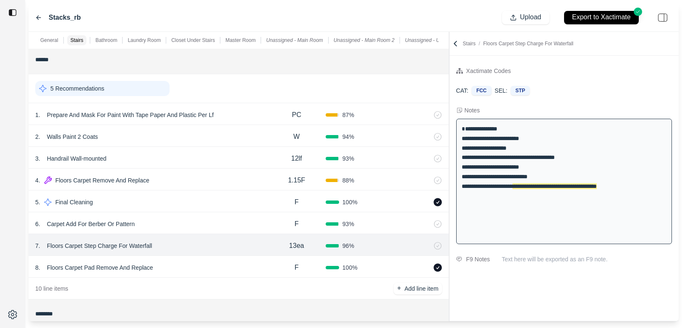
click at [210, 226] on div "6 . Carpet Add For Berber Or Pattern" at bounding box center [151, 224] width 232 height 12
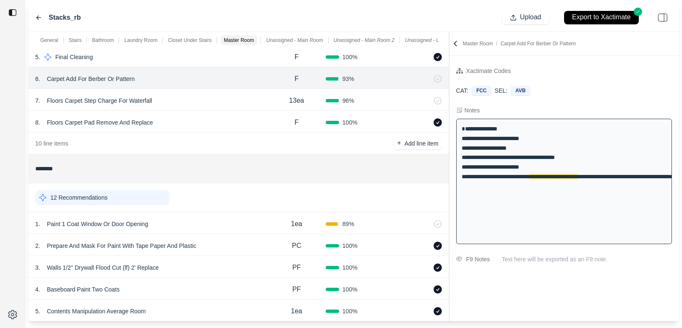
scroll to position [182, 0]
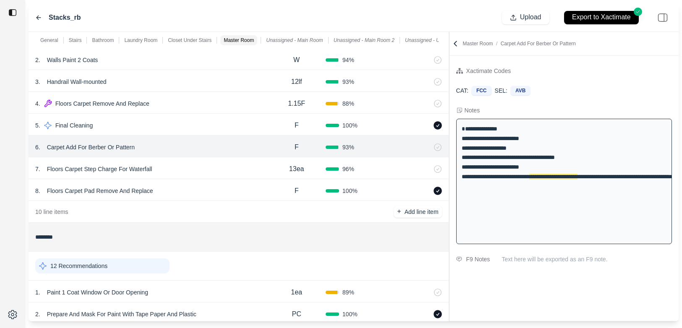
click at [180, 104] on div "4 . Floors Carpet Remove And Replace" at bounding box center [151, 104] width 232 height 12
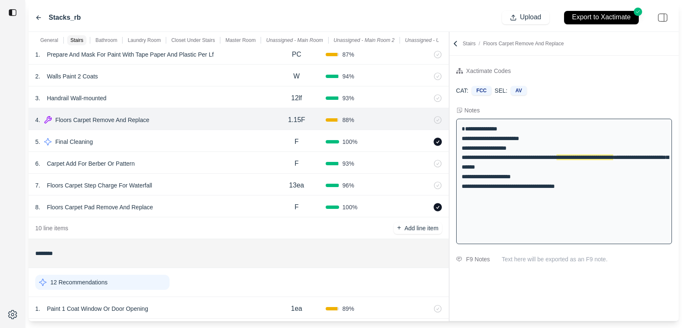
scroll to position [162, 0]
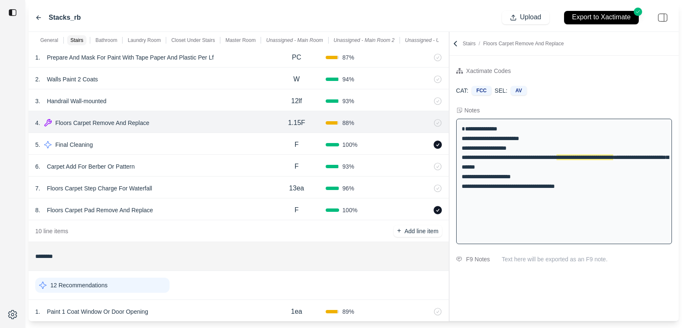
click at [185, 139] on div "5 . Final Cleaning" at bounding box center [151, 145] width 232 height 12
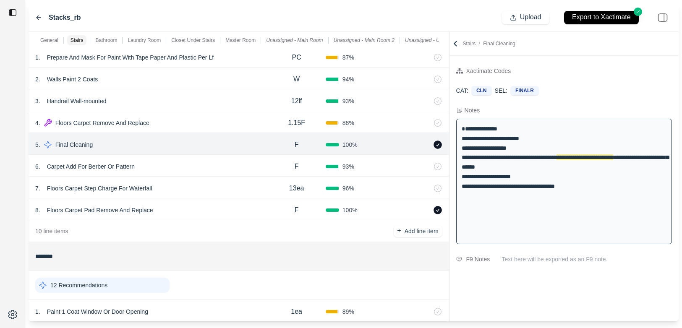
click at [187, 167] on div "6 . Carpet Add For Berber Or Pattern" at bounding box center [151, 167] width 232 height 12
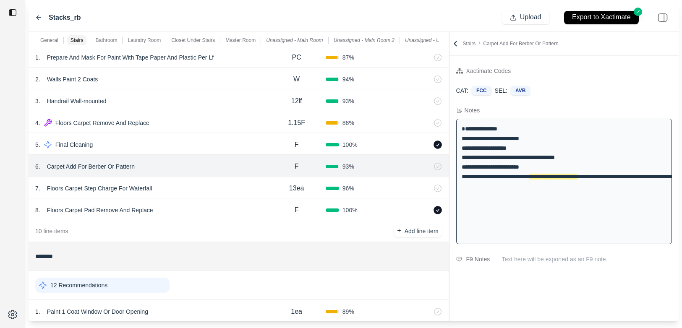
click at [186, 191] on div "7 . Floors Carpet Step Charge For Waterfall" at bounding box center [151, 188] width 232 height 12
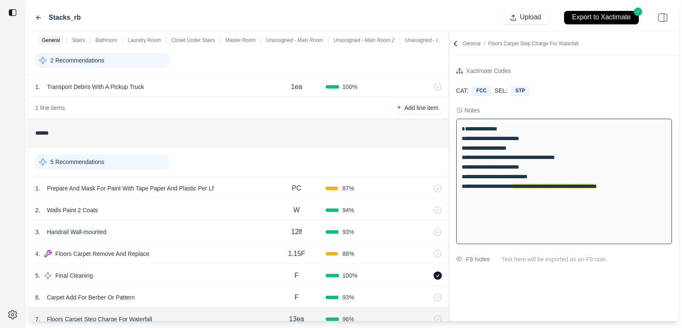
scroll to position [60, 0]
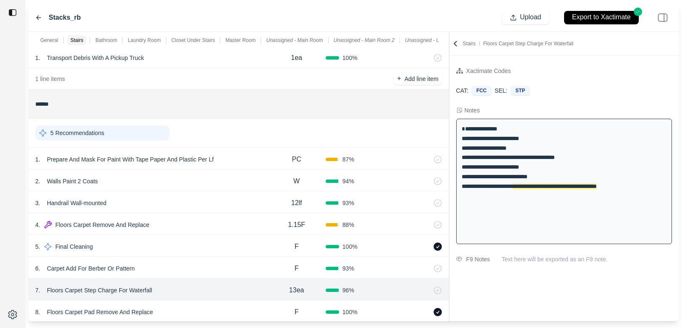
click at [234, 164] on div "1 . Prepare And Mask For Paint With Tape Paper And Plastic Per Lf" at bounding box center [151, 160] width 232 height 12
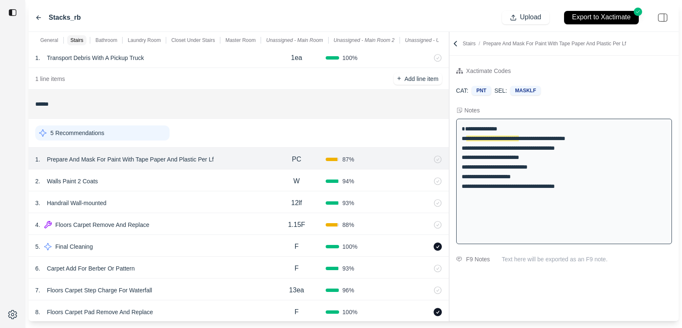
scroll to position [317, 0]
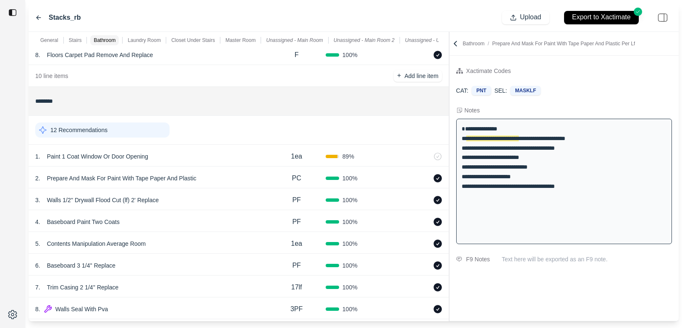
click at [217, 153] on div "1 . Paint 1 Coat Window Or Door Opening" at bounding box center [151, 157] width 232 height 12
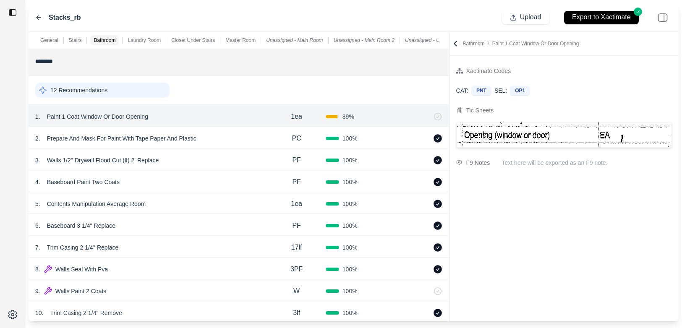
scroll to position [372, 0]
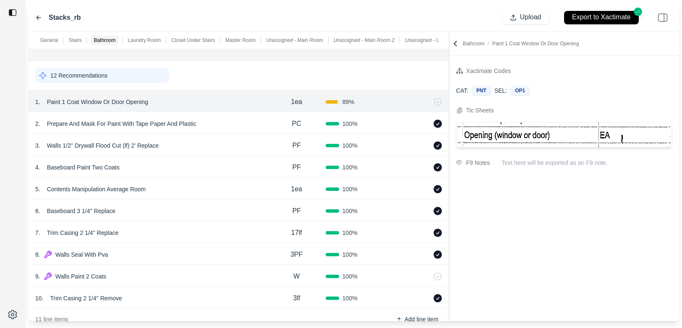
click at [211, 227] on div "7 . Trim Casing 2 1/4'' Replace" at bounding box center [151, 233] width 232 height 12
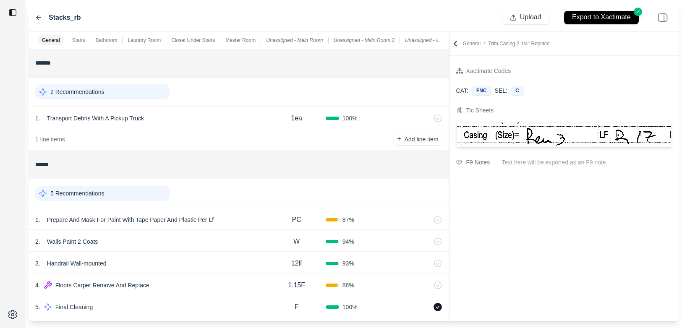
scroll to position [79, 0]
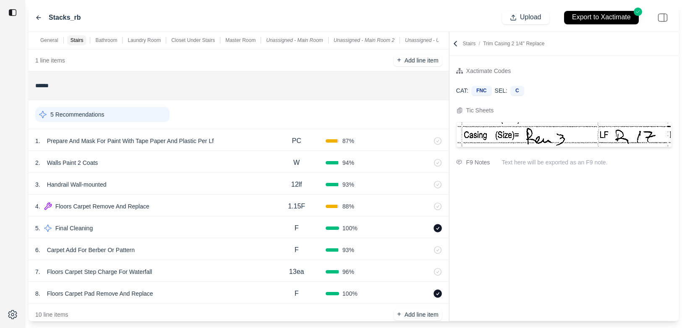
click at [223, 141] on div "1 . Prepare And Mask For Paint With Tape Paper And Plastic Per Lf" at bounding box center [151, 141] width 232 height 12
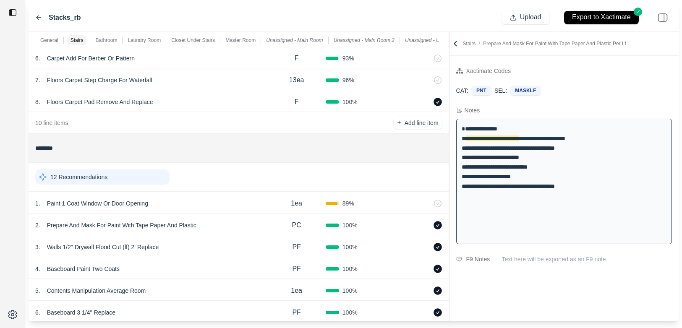
scroll to position [397, 0]
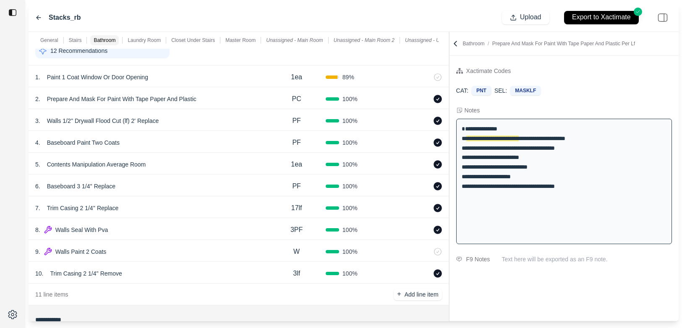
click at [223, 141] on div "4 . Baseboard Paint Two Coats" at bounding box center [151, 143] width 232 height 12
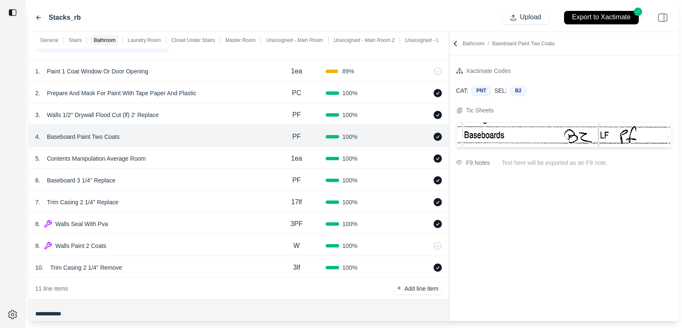
click at [218, 205] on div "7 . Trim Casing 2 1/4'' Replace" at bounding box center [151, 202] width 232 height 12
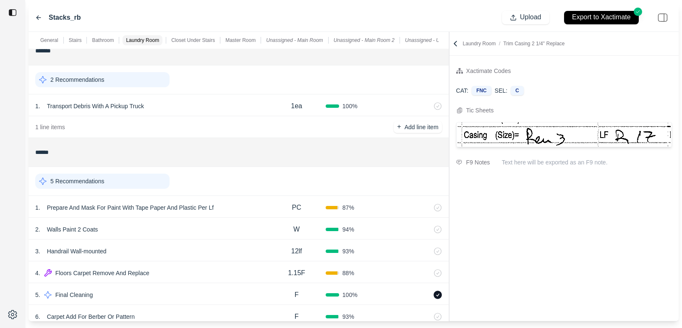
scroll to position [0, 0]
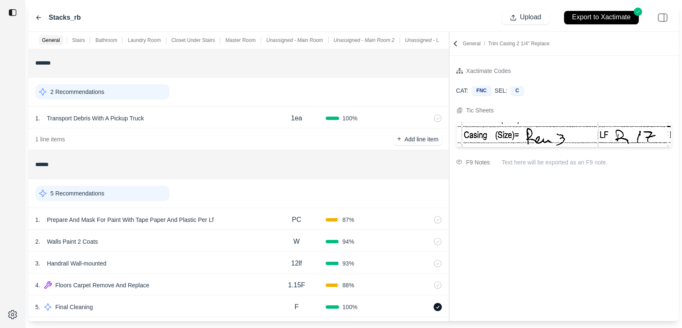
click at [110, 193] on div "5 Recommendations" at bounding box center [102, 193] width 134 height 15
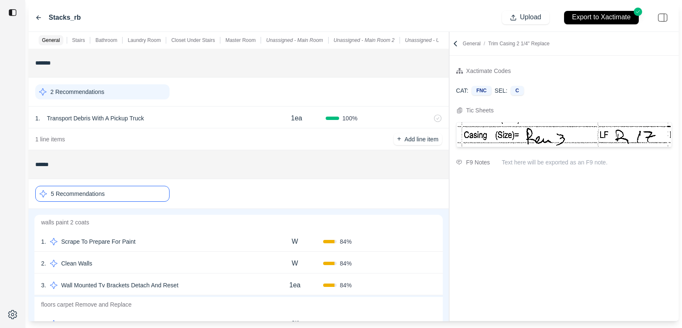
click at [177, 232] on div "1 . Scrape To Prepare For Paint W 84 % Confirm" at bounding box center [238, 241] width 408 height 22
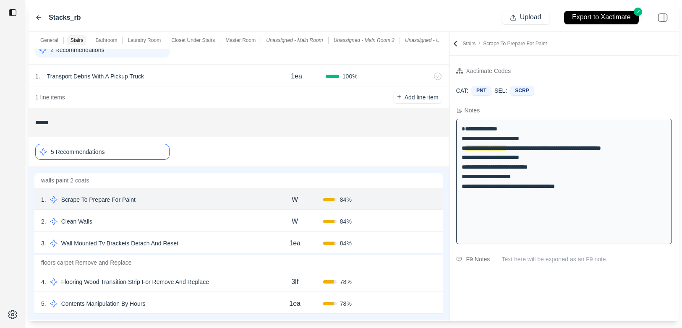
scroll to position [42, 0]
click at [179, 219] on div "2 . Clean Walls" at bounding box center [153, 221] width 225 height 12
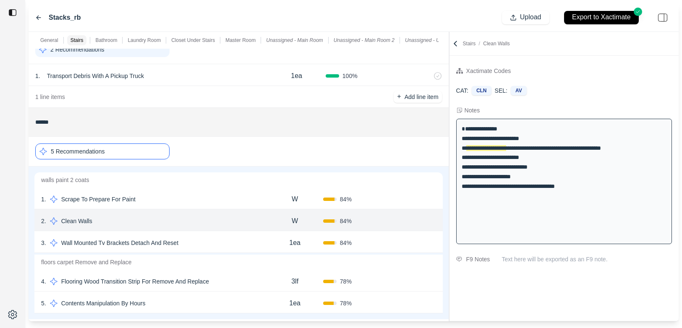
click at [195, 234] on div "3 . Wall Mounted Tv Brackets Detach And Reset 1ea 84 % Confirm" at bounding box center [238, 242] width 408 height 22
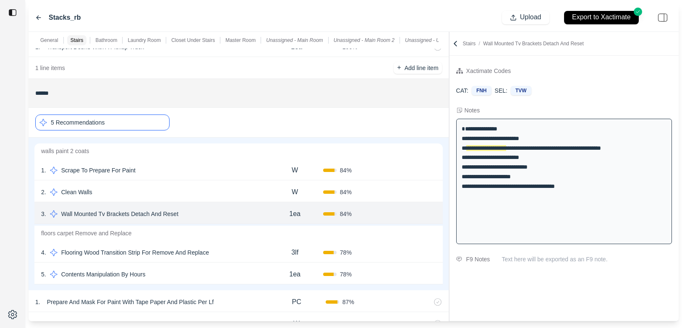
scroll to position [77, 0]
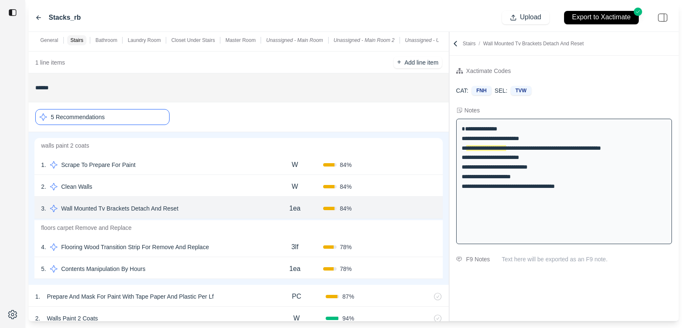
click at [240, 239] on div "4 . Flooring Wood Transition Strip For Remove And Replace 3lf 78 % Confirm" at bounding box center [238, 246] width 408 height 22
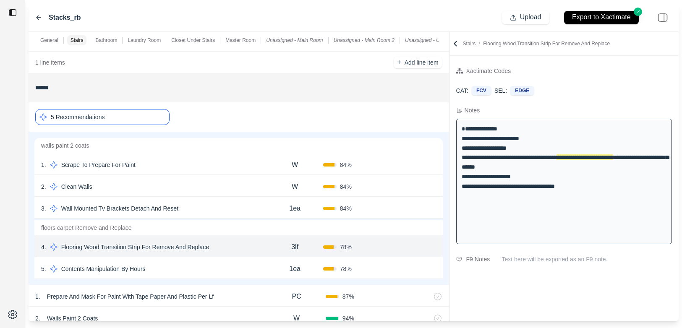
click at [225, 262] on div "5 . Contents Manipulation By Hours 1ea 78 % Confirm" at bounding box center [238, 268] width 408 height 22
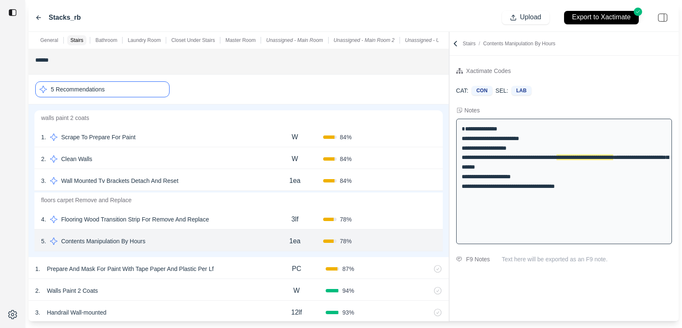
scroll to position [116, 0]
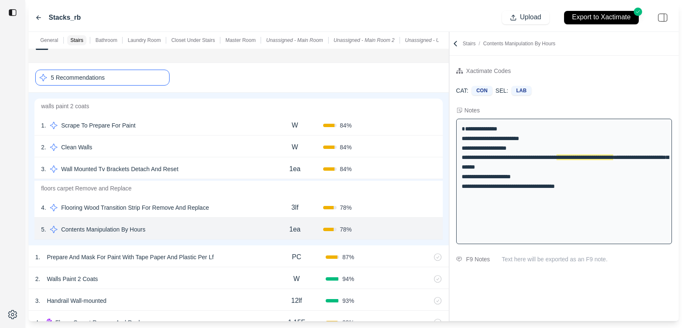
click at [144, 80] on div "5 Recommendations" at bounding box center [102, 78] width 134 height 16
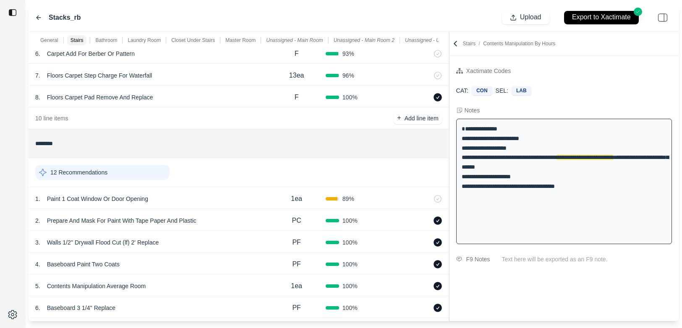
scroll to position [352, 0]
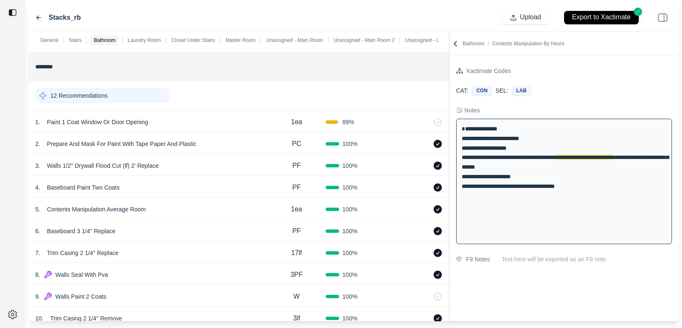
click at [138, 99] on div "12 Recommendations" at bounding box center [102, 95] width 134 height 15
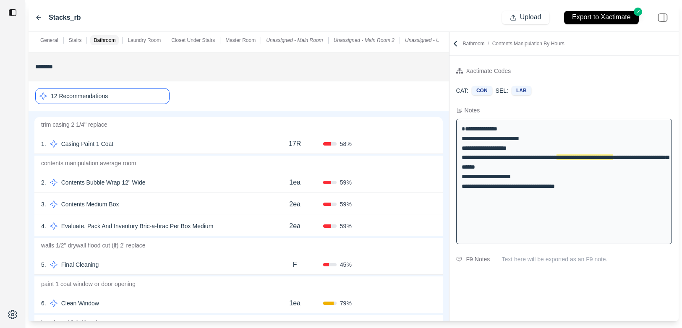
click at [190, 143] on div "1 . Casing Paint 1 Coat" at bounding box center [153, 144] width 225 height 12
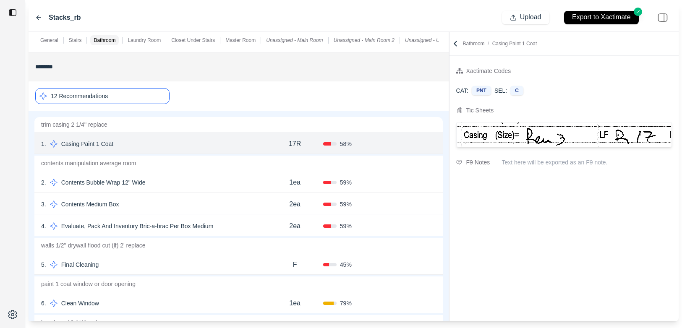
click at [207, 189] on div "2 . Contents Bubble Wrap 12" Wide 1ea 59 % Confirm" at bounding box center [238, 182] width 408 height 22
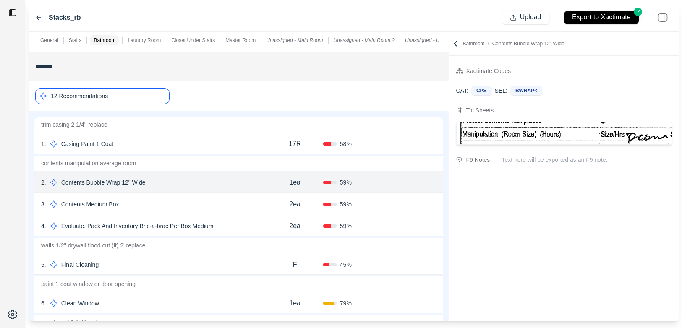
click at [202, 207] on div "3 . Contents Medium Box" at bounding box center [153, 204] width 225 height 12
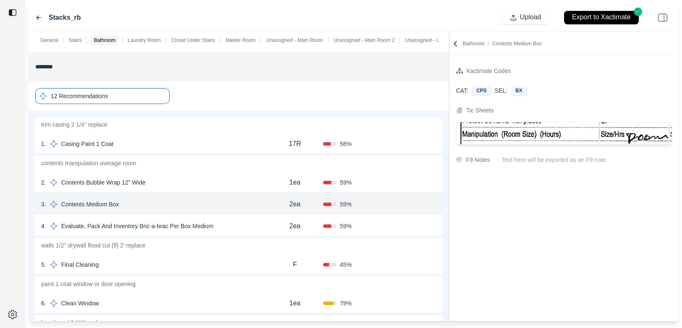
click at [242, 230] on div "4 . Evaluate, Pack And Inventory Bric-a-brac Per Box Medium" at bounding box center [153, 226] width 225 height 12
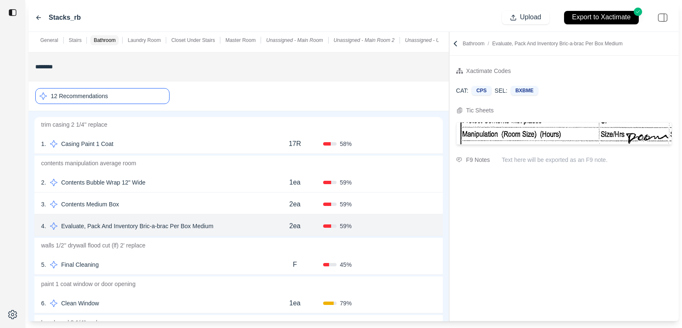
scroll to position [389, 0]
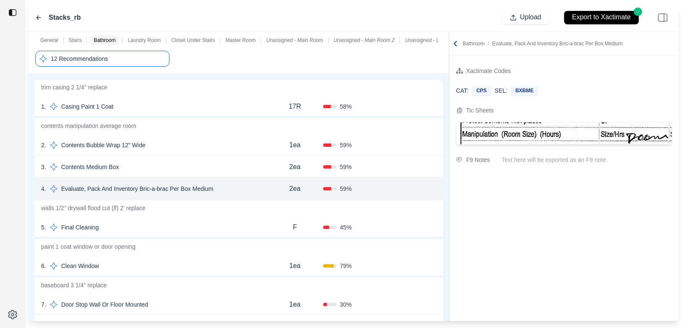
click at [185, 218] on div "5 . Final Cleaning F 45 % Confirm" at bounding box center [238, 227] width 408 height 22
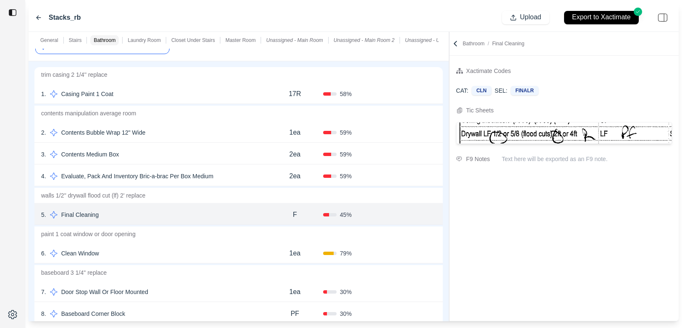
scroll to position [401, 0]
click at [183, 248] on div "6 . Clean Window" at bounding box center [153, 254] width 225 height 12
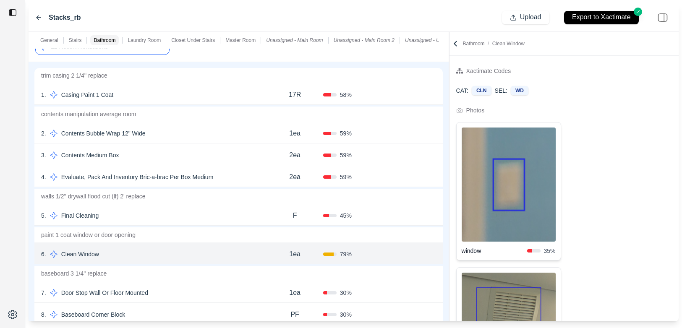
scroll to position [437, 0]
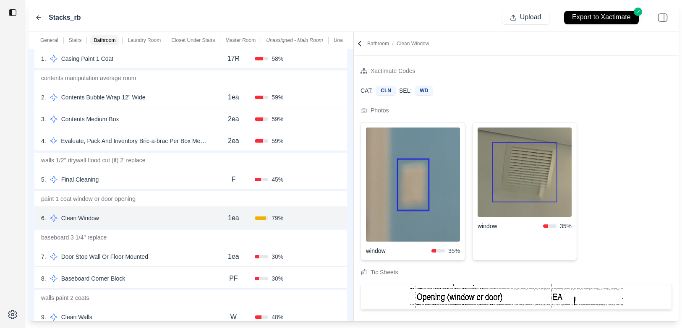
click at [320, 131] on div "General Stairs Bathroom Laundry Room Closet Under Stairs Master Room Unassigned…" at bounding box center [354, 176] width 650 height 289
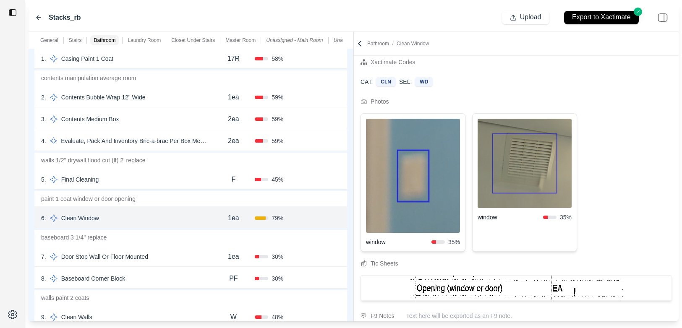
scroll to position [12, 0]
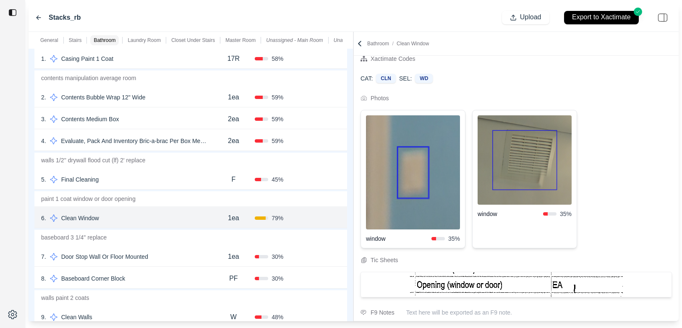
click at [168, 254] on div "7 . Door Stop Wall Or Floor Mounted" at bounding box center [126, 257] width 171 height 12
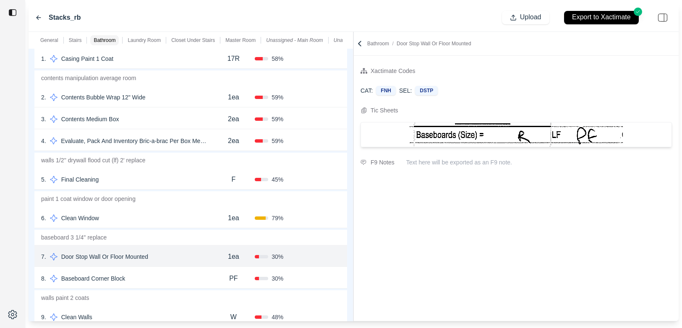
scroll to position [0, 0]
click at [154, 281] on div "8 . Baseboard Corner Block" at bounding box center [126, 279] width 171 height 12
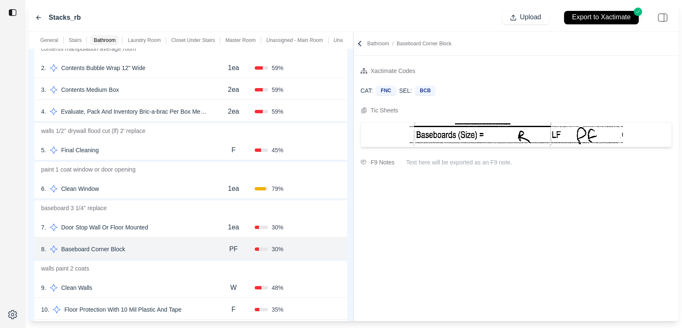
click at [154, 281] on div "9 . Clean Walls W 48 % Confirm" at bounding box center [190, 287] width 312 height 22
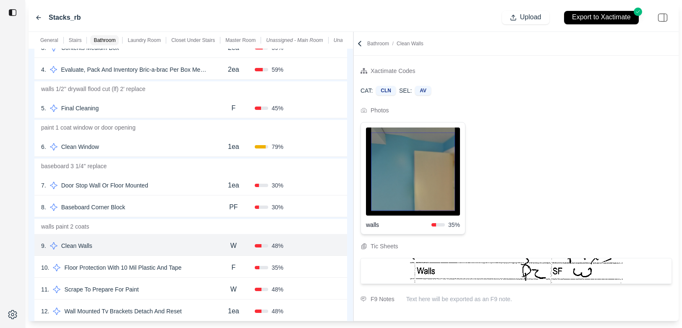
scroll to position [509, 0]
click at [197, 269] on div "10 . Floor Protection With 10 Mil Plastic And Tape" at bounding box center [126, 267] width 171 height 12
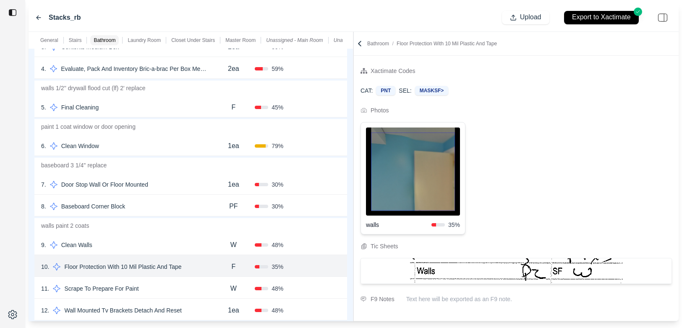
click at [177, 294] on div "11 . Scrape To Prepare For Paint" at bounding box center [126, 289] width 171 height 12
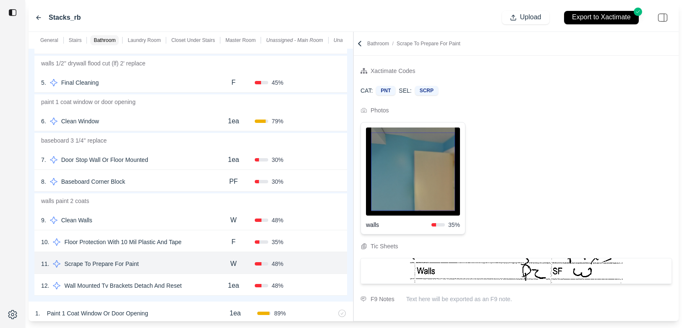
scroll to position [535, 0]
click at [205, 280] on div "12 . Wall Mounted Tv Brackets Detach And Reset" at bounding box center [126, 284] width 171 height 12
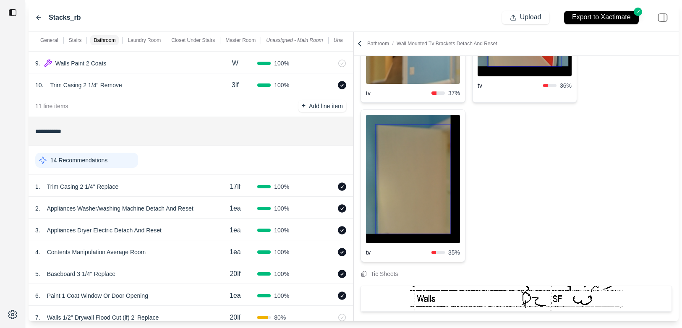
scroll to position [959, 0]
click at [105, 156] on p "14 Recommendations" at bounding box center [78, 160] width 57 height 8
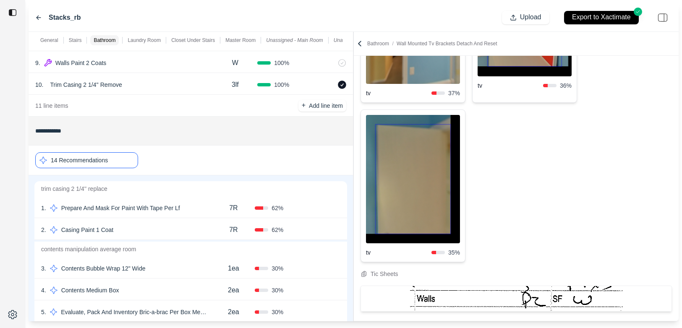
click at [200, 201] on div "1 . Prepare And Mask For Paint With Tape Per Lf 7R 62 % Confirm" at bounding box center [190, 207] width 312 height 22
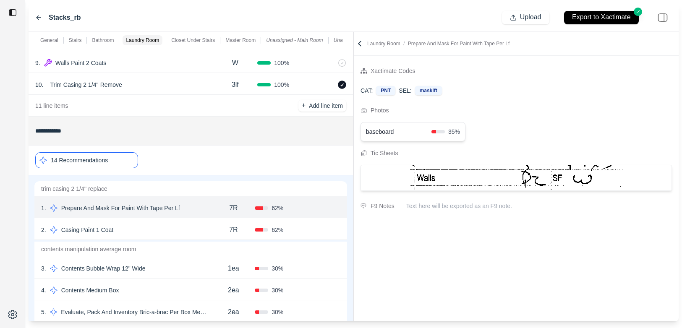
click at [185, 225] on div "2 . Casing Paint 1 Coat" at bounding box center [126, 230] width 171 height 12
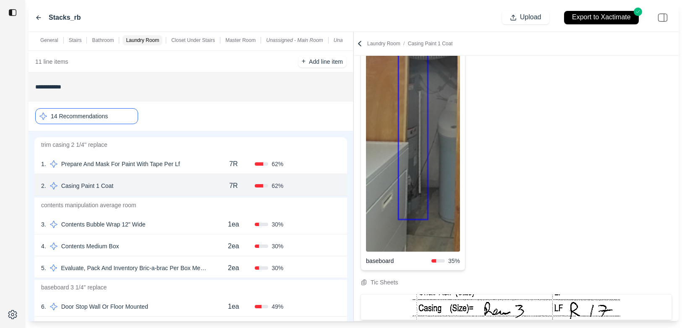
scroll to position [198, 0]
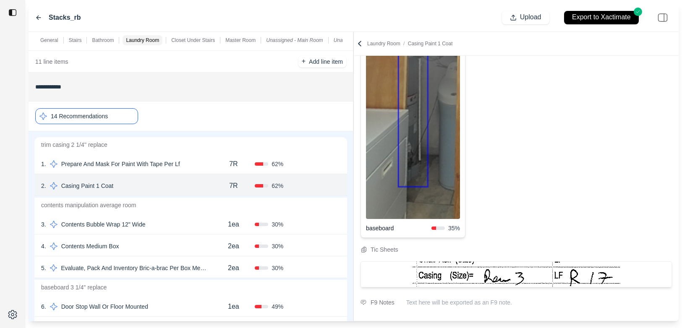
click at [187, 224] on div "3 . Contents Bubble Wrap 12" Wide" at bounding box center [126, 225] width 171 height 12
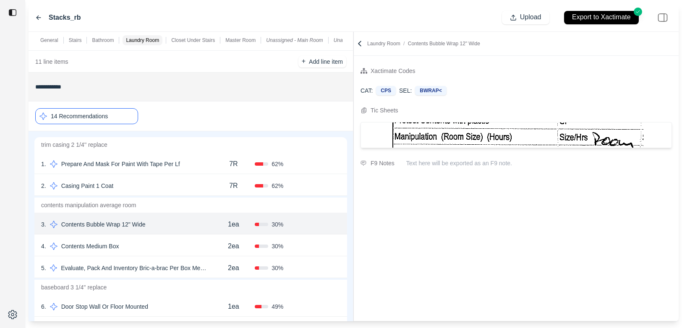
scroll to position [0, 0]
click at [146, 243] on div "4 . Contents Medium Box" at bounding box center [126, 246] width 171 height 12
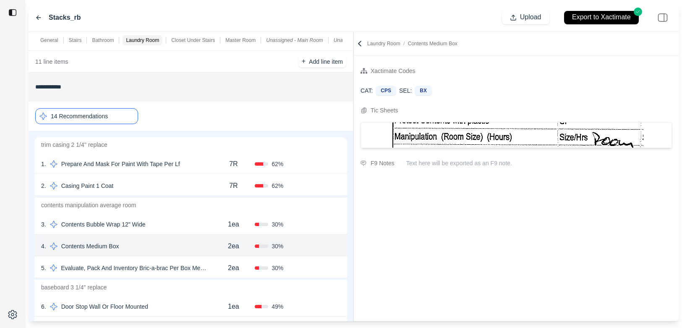
click at [218, 275] on div "2ea" at bounding box center [233, 268] width 43 height 17
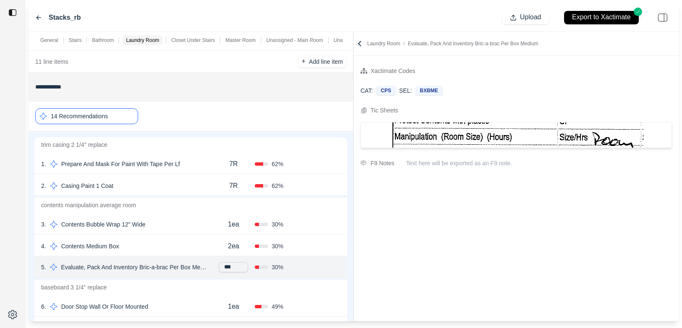
scroll to position [1064, 0]
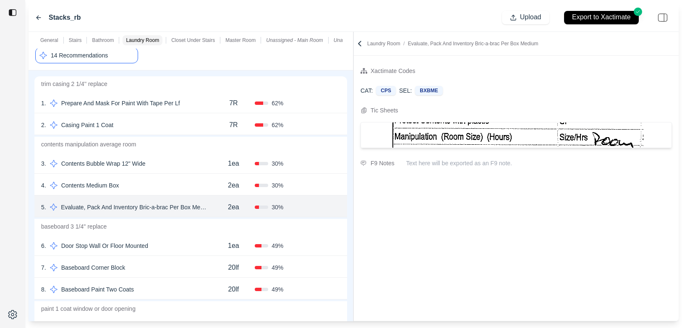
click at [178, 245] on div "6 . Door Stop Wall Or Floor Mounted" at bounding box center [126, 246] width 171 height 12
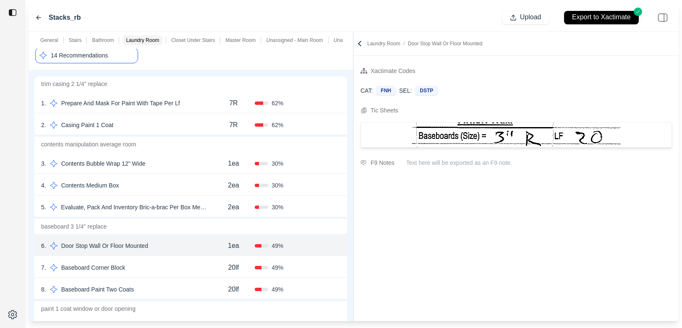
click at [164, 271] on div "7 . Baseboard Corner Block" at bounding box center [126, 268] width 171 height 12
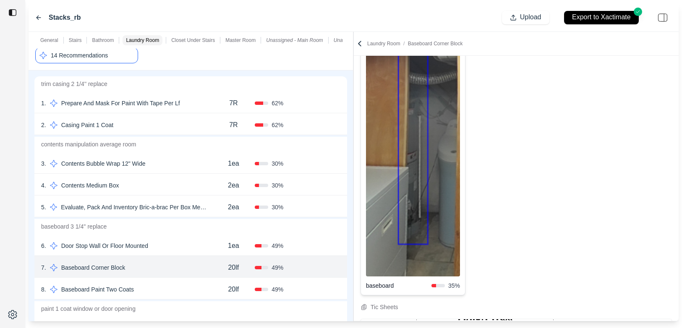
scroll to position [145, 0]
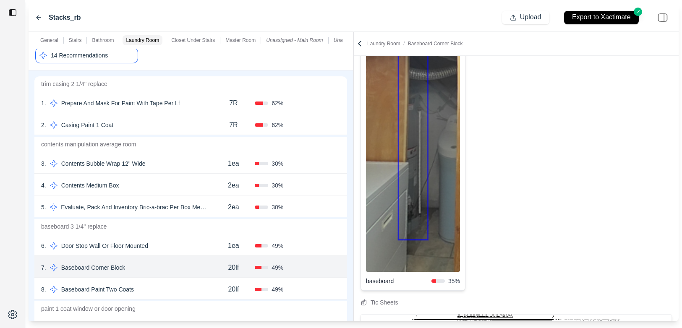
click at [158, 284] on div "8 . Baseboard Paint Two Coats" at bounding box center [126, 290] width 171 height 12
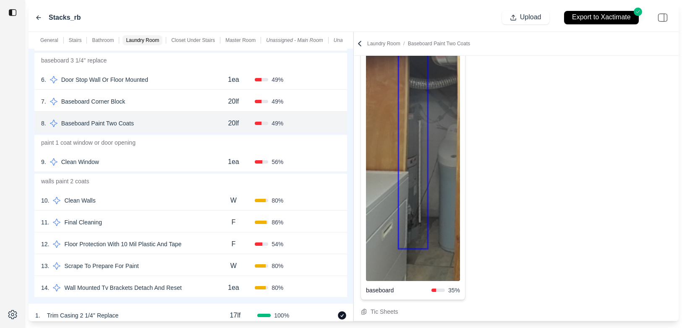
scroll to position [0, 0]
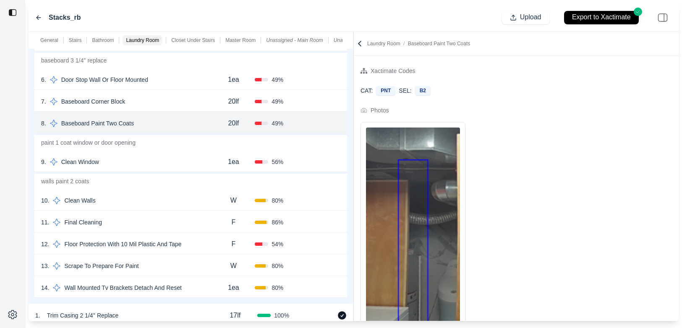
click at [358, 41] on icon at bounding box center [359, 43] width 8 height 8
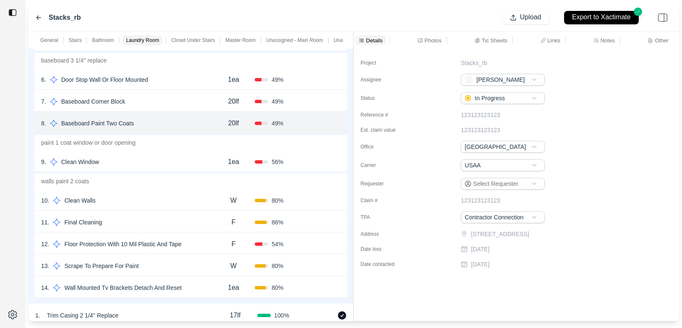
click at [432, 37] on p "Photos" at bounding box center [432, 40] width 17 height 7
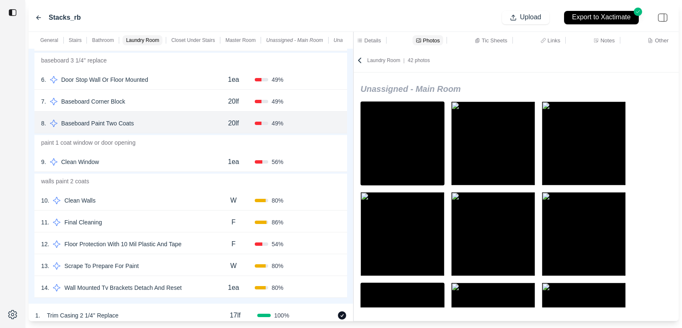
scroll to position [591, 0]
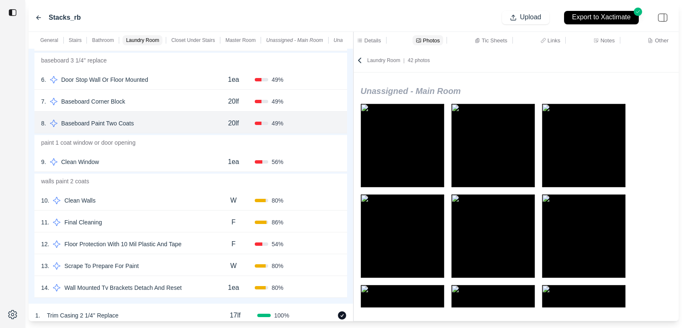
click at [405, 167] on img at bounding box center [402, 146] width 84 height 84
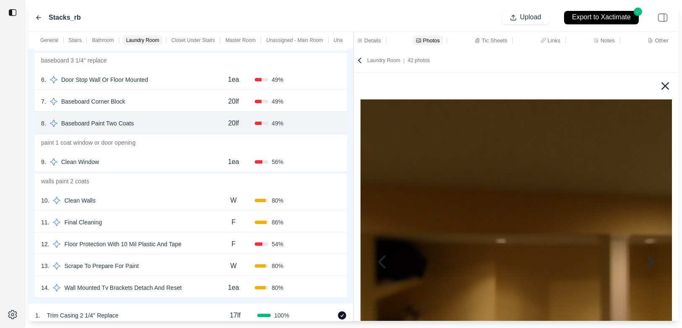
click at [663, 88] on icon at bounding box center [664, 85] width 13 height 13
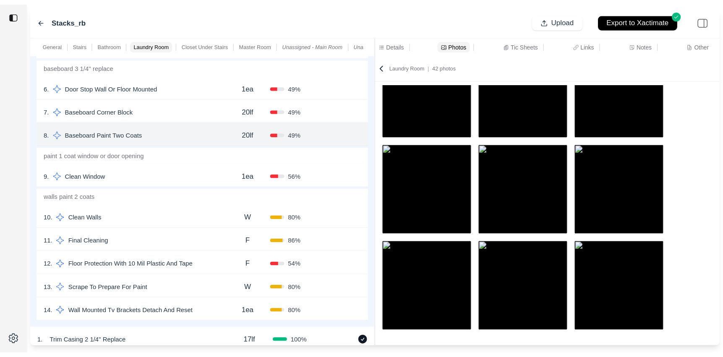
scroll to position [1176, 0]
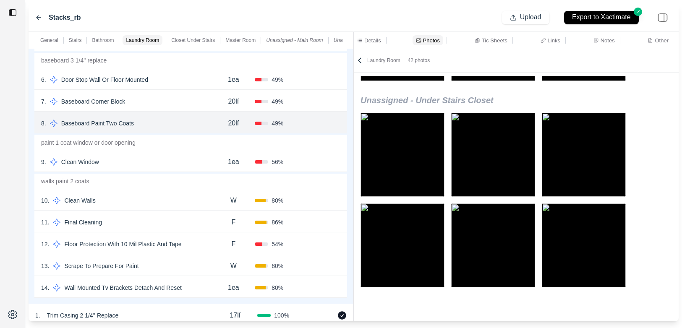
click at [544, 42] on icon at bounding box center [542, 40] width 5 height 5
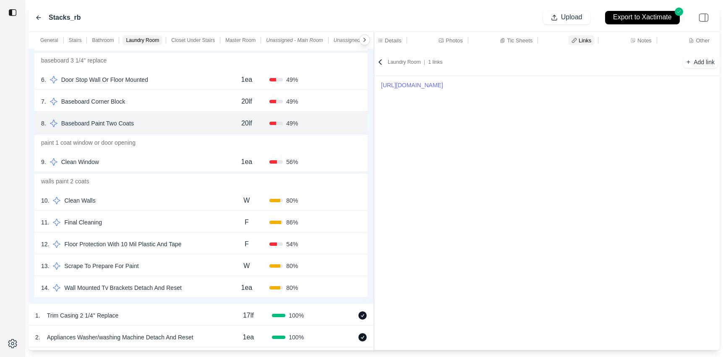
scroll to position [1212, 0]
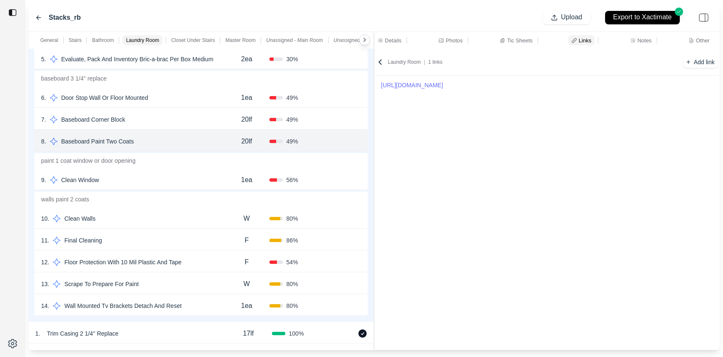
click at [173, 177] on div "9 . Clean Window" at bounding box center [132, 180] width 182 height 12
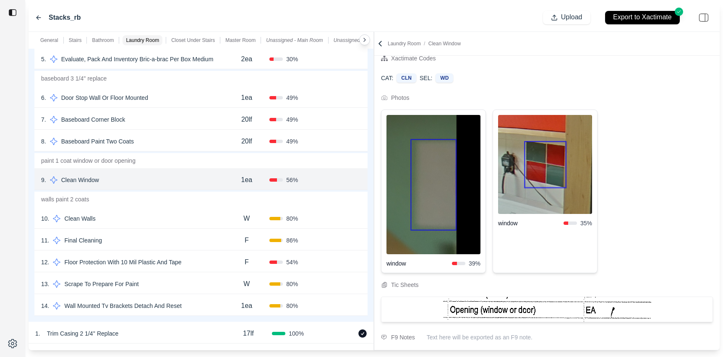
scroll to position [10, 0]
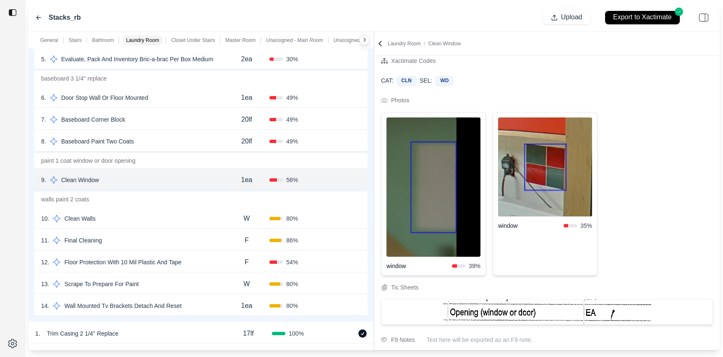
click at [196, 223] on div "10 . Clean Walls" at bounding box center [132, 219] width 182 height 12
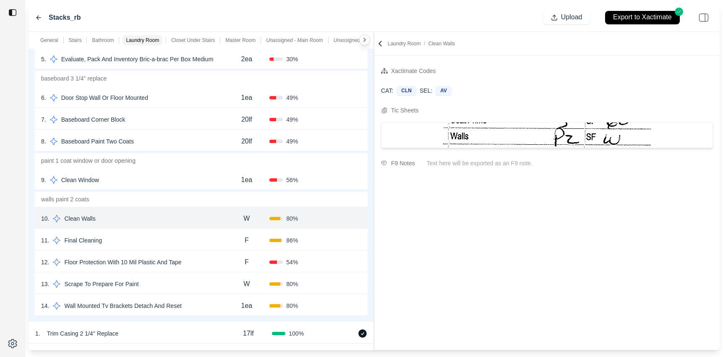
scroll to position [1181, 0]
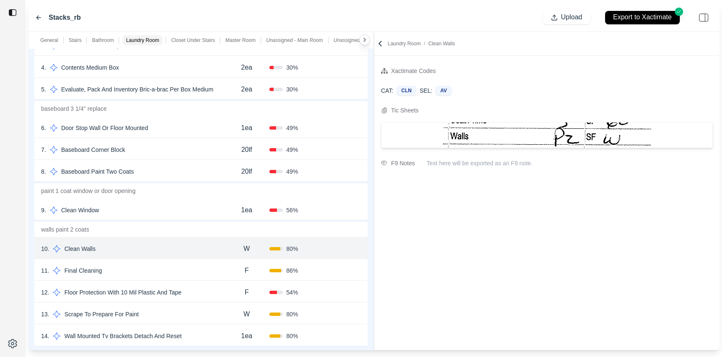
click at [197, 130] on div "6 . Door Stop Wall Or Floor Mounted" at bounding box center [132, 128] width 182 height 12
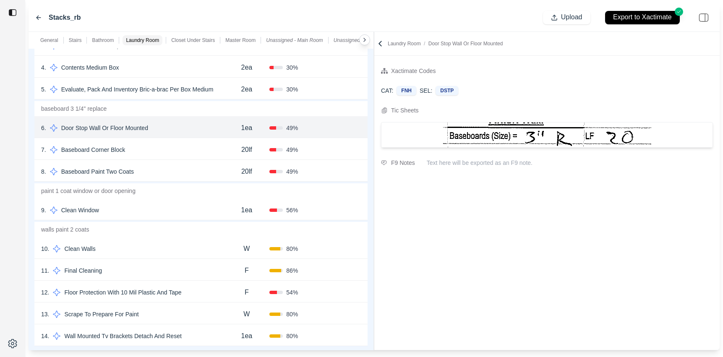
click at [196, 145] on div "7 . Baseboard Corner Block" at bounding box center [132, 150] width 182 height 12
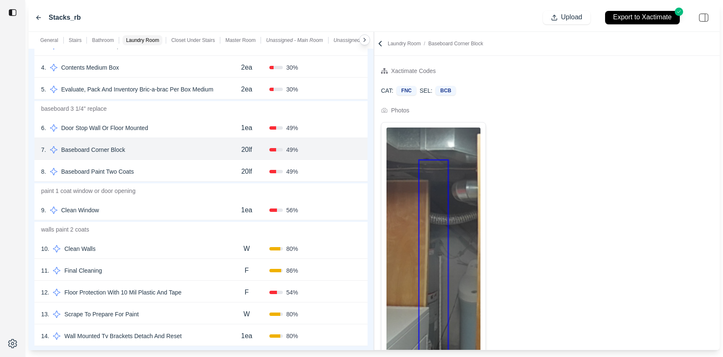
click at [196, 169] on div "8 . Baseboard Paint Two Coats" at bounding box center [132, 172] width 182 height 12
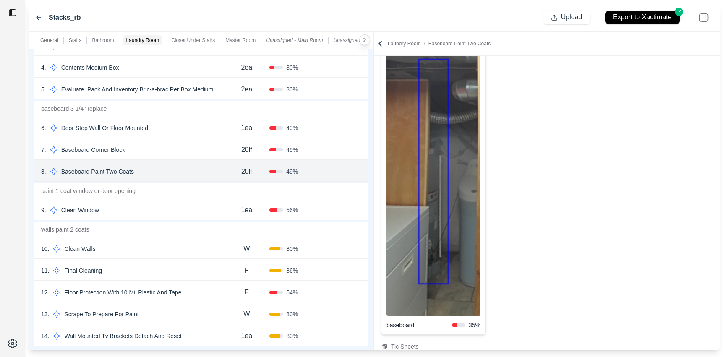
scroll to position [100, 0]
click at [309, 99] on div "General Stairs Bathroom Laundry Room Closet Under Stairs Master Room Unassigned…" at bounding box center [374, 191] width 691 height 318
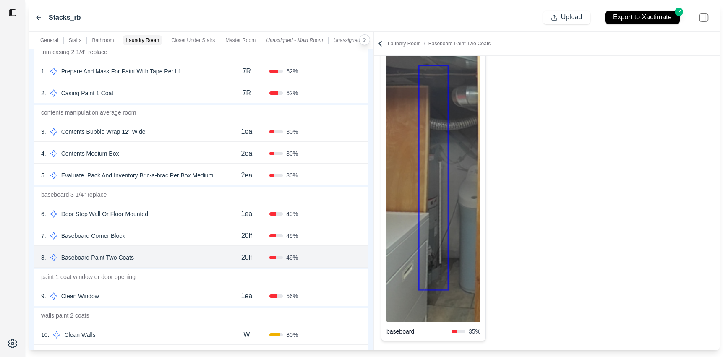
scroll to position [1094, 0]
click at [191, 153] on div "4 . Contents Medium Box" at bounding box center [132, 155] width 182 height 12
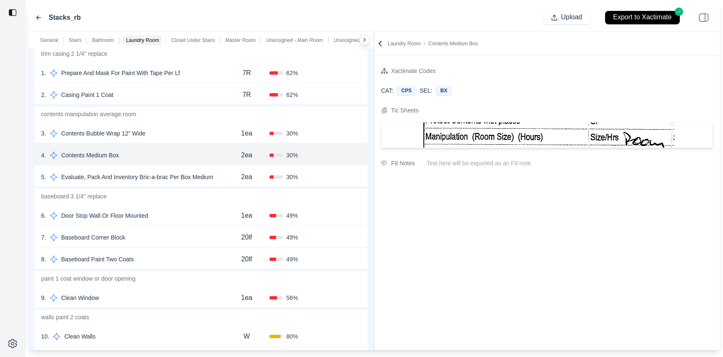
scroll to position [0, 0]
click at [195, 124] on div "3 . Contents Bubble Wrap 12" Wide 1ea 30 % Confirm" at bounding box center [200, 133] width 333 height 22
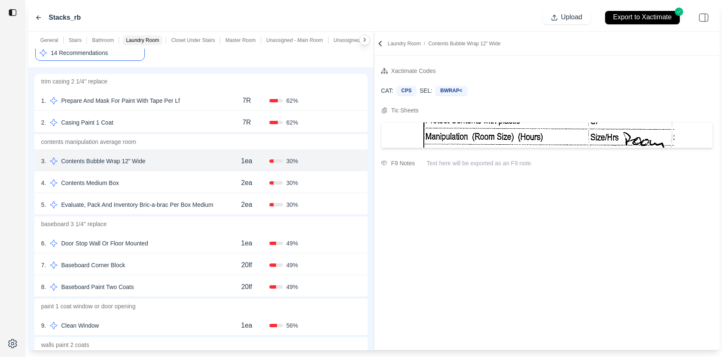
scroll to position [1057, 0]
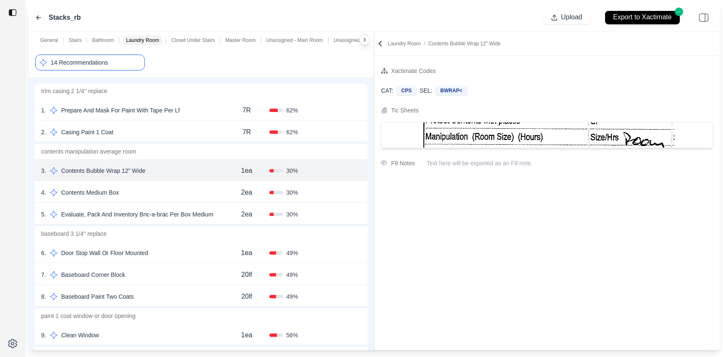
click at [196, 128] on div "2 . Casing Paint 1 Coat" at bounding box center [132, 132] width 182 height 12
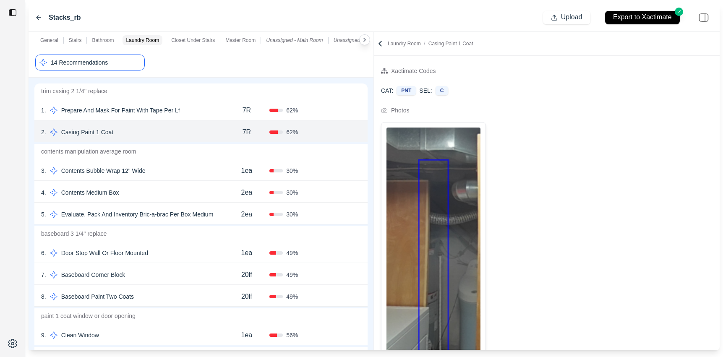
click at [211, 114] on div "1 . Prepare And Mask For Paint With Tape Per Lf" at bounding box center [132, 110] width 182 height 12
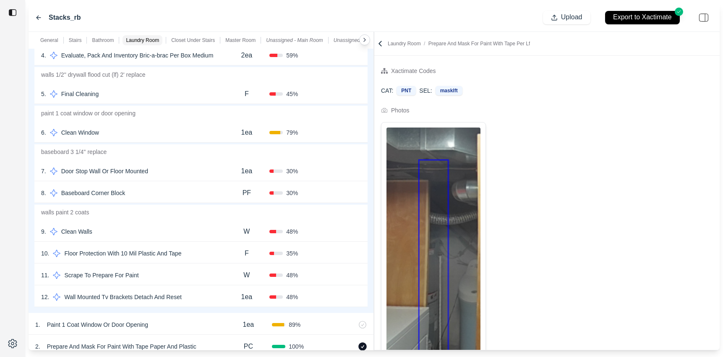
scroll to position [421, 0]
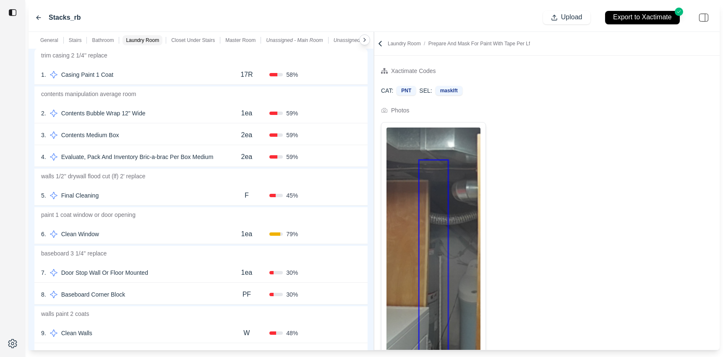
click at [229, 159] on div "2ea" at bounding box center [247, 156] width 46 height 17
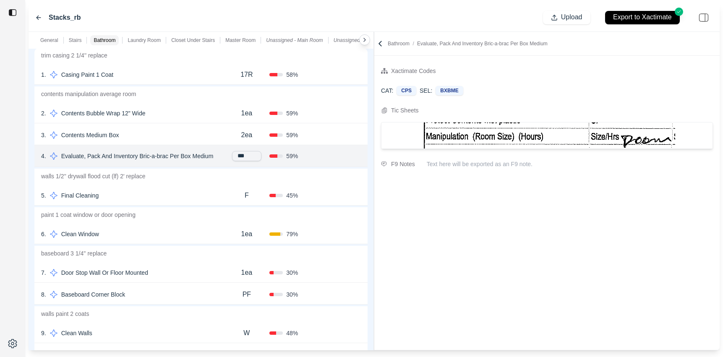
click at [207, 137] on div "3 . Contents Medium Box" at bounding box center [132, 135] width 182 height 12
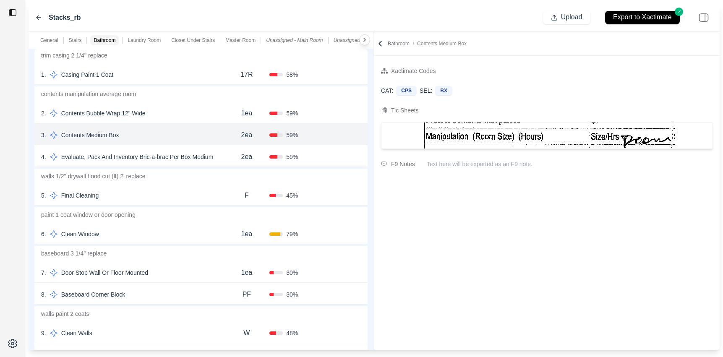
click at [186, 73] on div "1 . Casing Paint 1 Coat" at bounding box center [132, 75] width 182 height 12
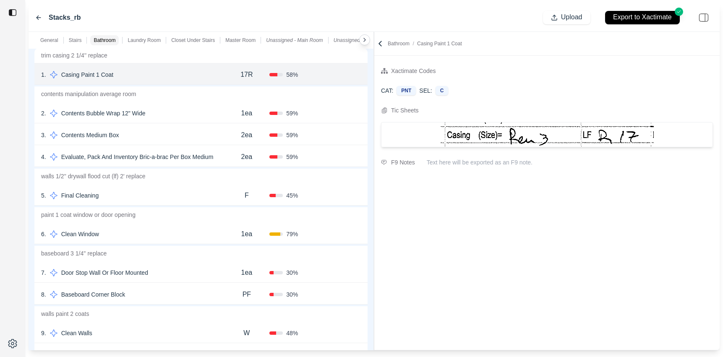
click at [173, 200] on div "5 . Final Cleaning" at bounding box center [132, 196] width 182 height 12
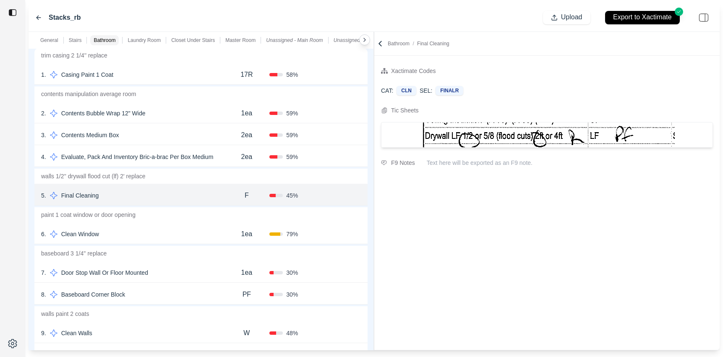
click at [172, 237] on div "6 . Clean Window" at bounding box center [132, 234] width 182 height 12
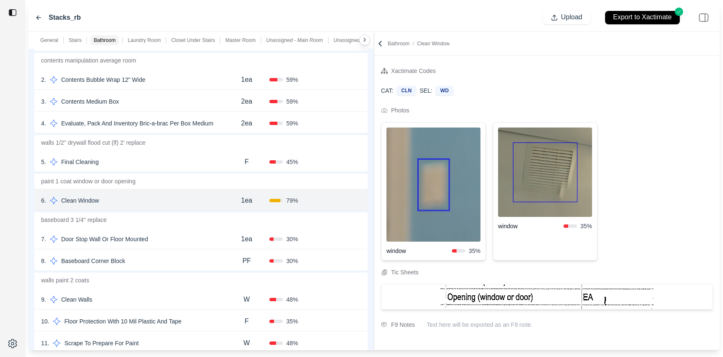
scroll to position [454, 0]
click at [187, 238] on div "7 . Door Stop Wall Or Floor Mounted" at bounding box center [132, 240] width 182 height 12
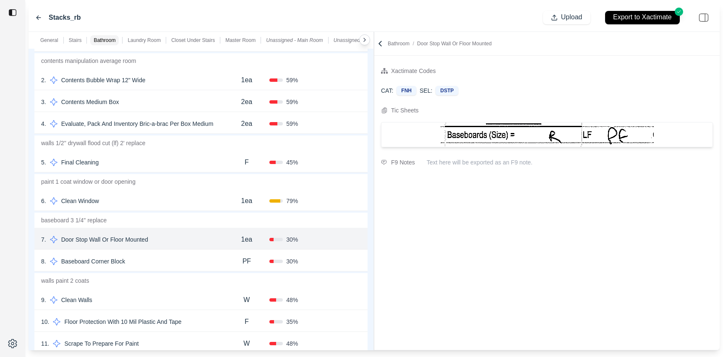
click at [175, 256] on div "8 . Baseboard Corner Block" at bounding box center [132, 261] width 182 height 12
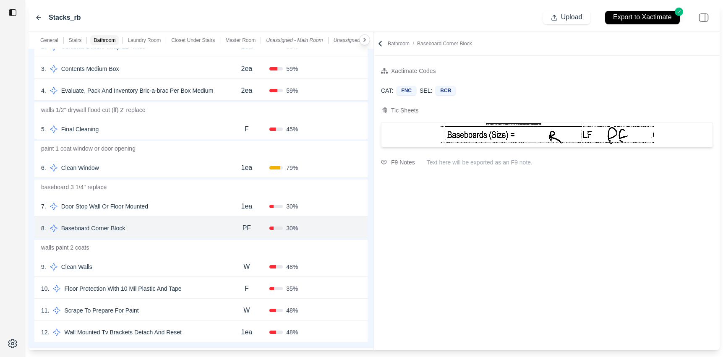
click at [173, 270] on div "9 . Clean Walls" at bounding box center [132, 267] width 182 height 12
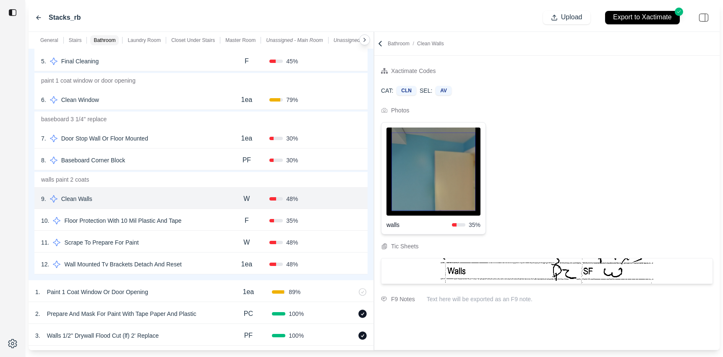
scroll to position [556, 0]
click at [442, 167] on img at bounding box center [433, 172] width 94 height 88
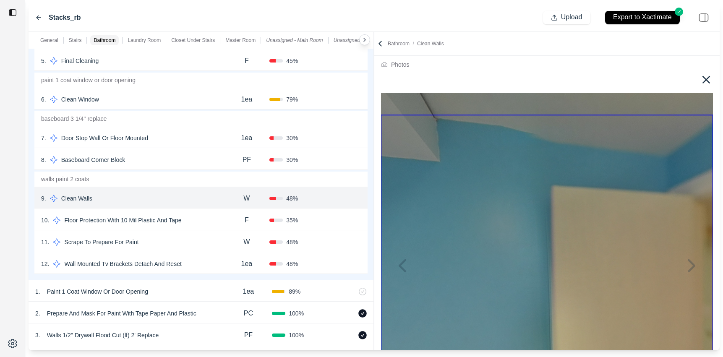
scroll to position [0, 0]
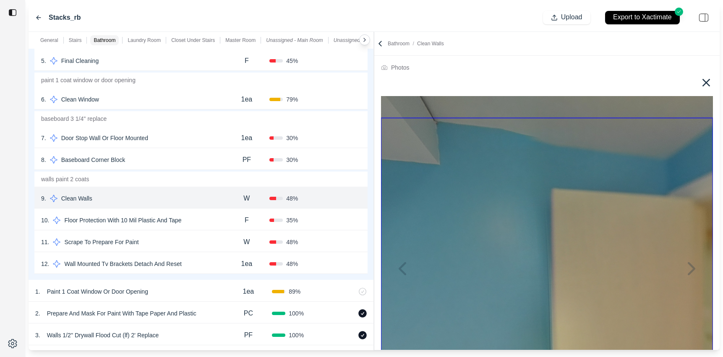
click at [681, 83] on icon at bounding box center [706, 83] width 8 height 8
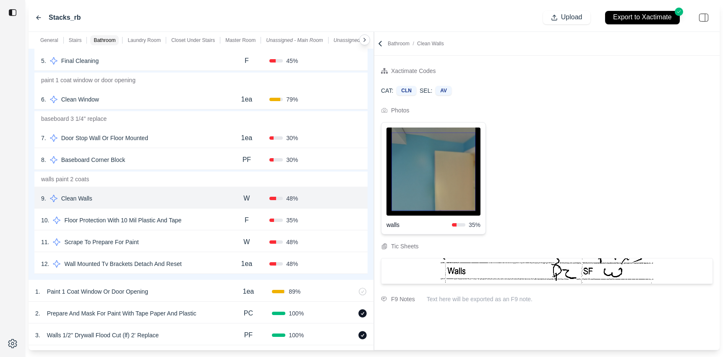
click at [210, 224] on div "10 . Floor Protection With 10 Mil Plastic And Tape" at bounding box center [132, 220] width 182 height 12
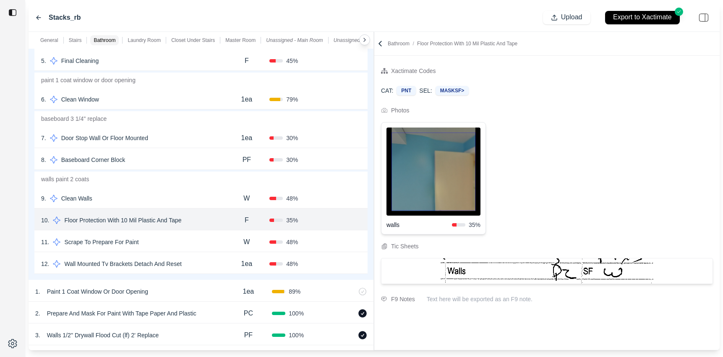
click at [197, 244] on div "11 . Scrape To Prepare For Paint" at bounding box center [132, 242] width 182 height 12
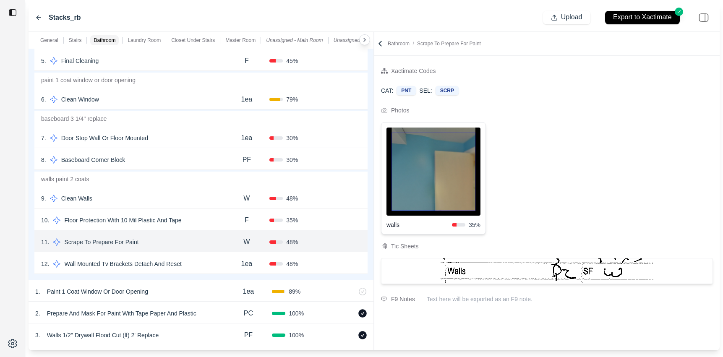
click at [214, 268] on div "12 . Wall Mounted Tv Brackets Detach And Reset" at bounding box center [132, 264] width 182 height 12
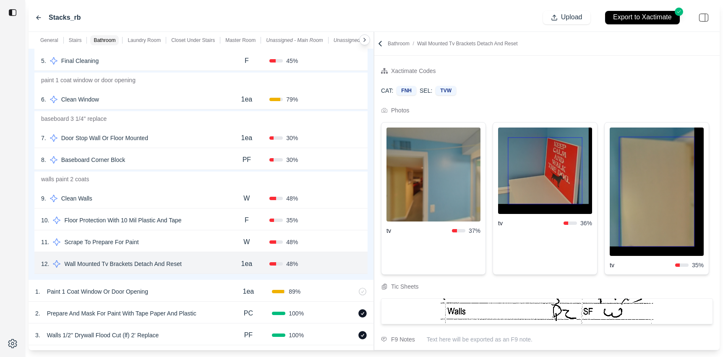
click at [433, 180] on img at bounding box center [433, 175] width 94 height 94
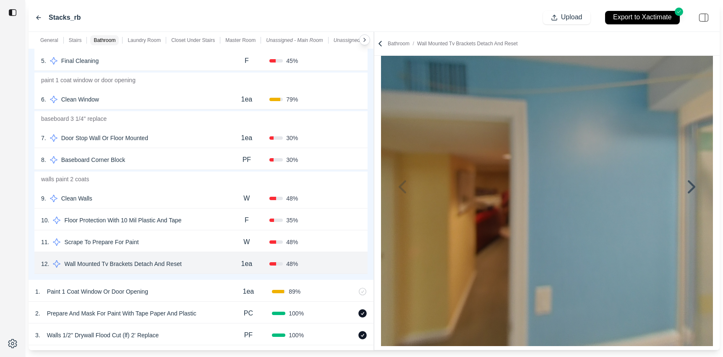
scroll to position [80, 0]
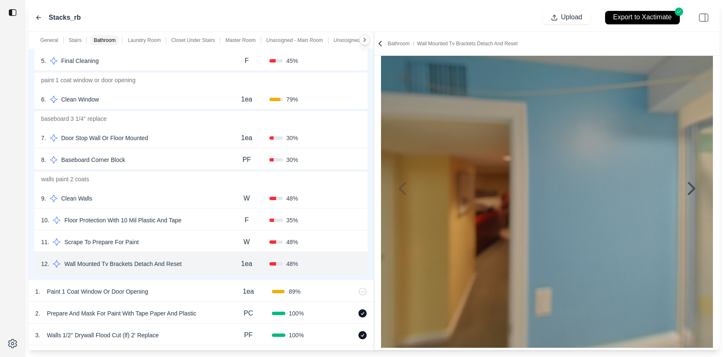
click at [681, 191] on button at bounding box center [691, 188] width 36 height 28
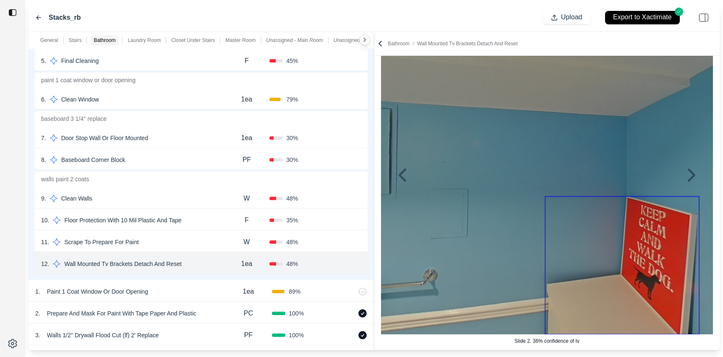
scroll to position [98, 0]
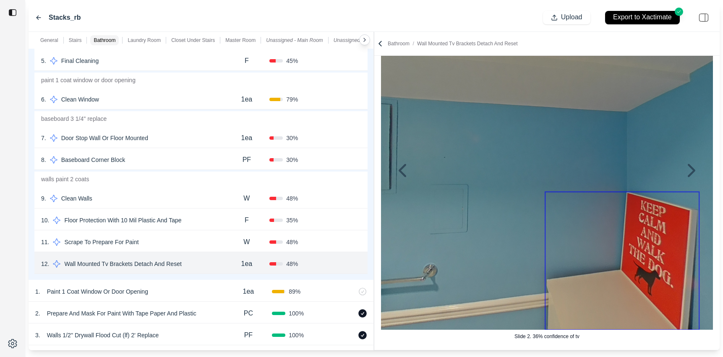
click at [681, 170] on icon at bounding box center [691, 171] width 20 height 20
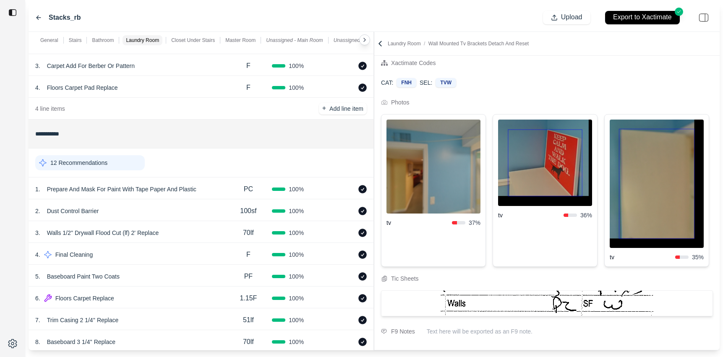
scroll to position [1822, 0]
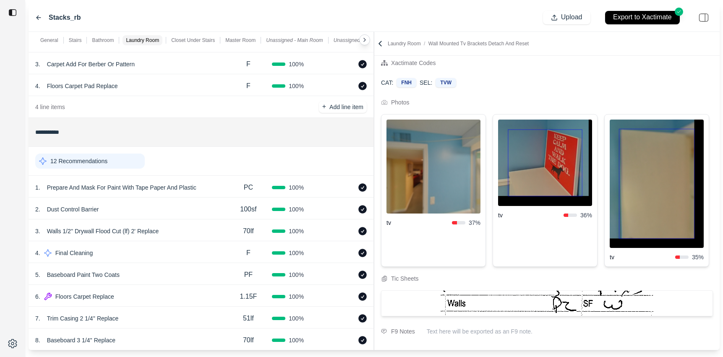
click at [127, 158] on div "12 Recommendations" at bounding box center [89, 161] width 109 height 15
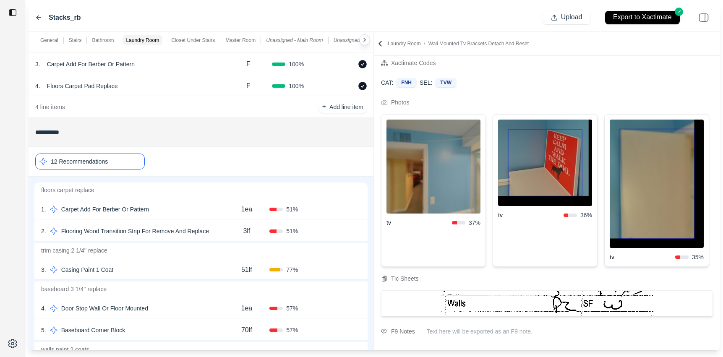
click at [207, 208] on div "1 . Carpet Add For Berber Or Pattern" at bounding box center [132, 209] width 182 height 12
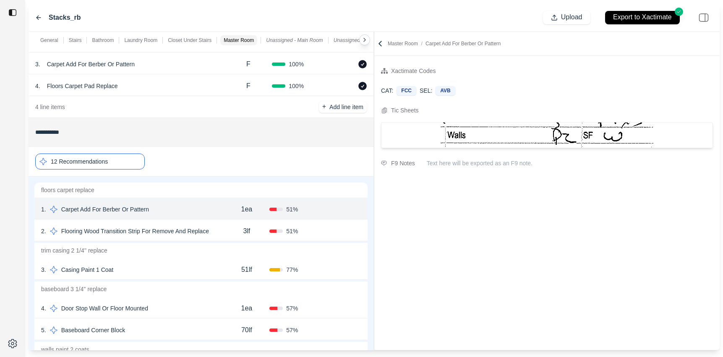
scroll to position [0, 0]
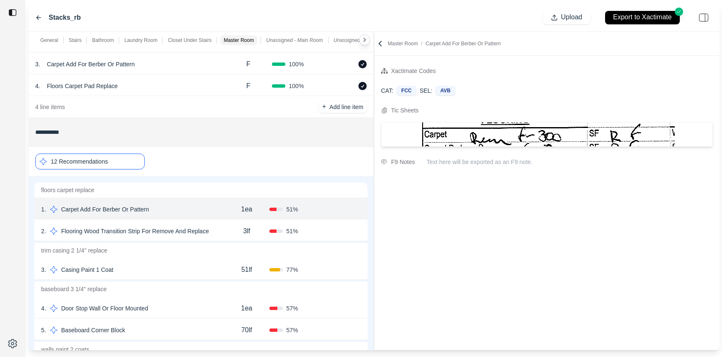
click at [231, 232] on div "3lf" at bounding box center [247, 231] width 46 height 17
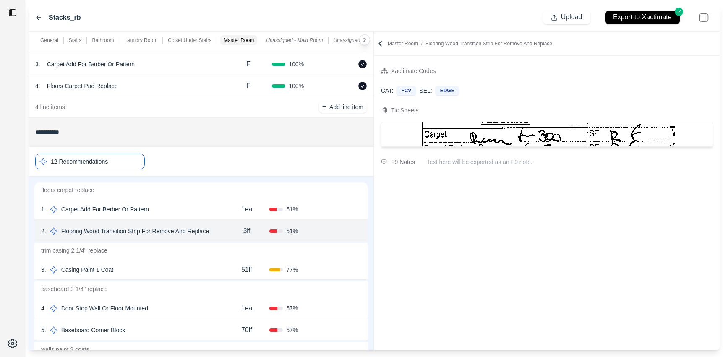
click at [171, 270] on div "3 . Casing Paint 1 Coat" at bounding box center [132, 270] width 182 height 12
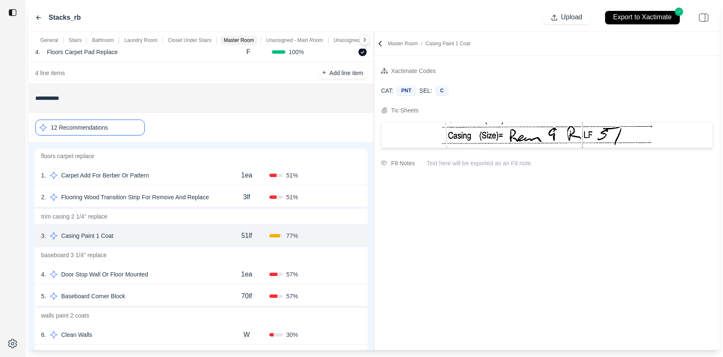
scroll to position [1863, 0]
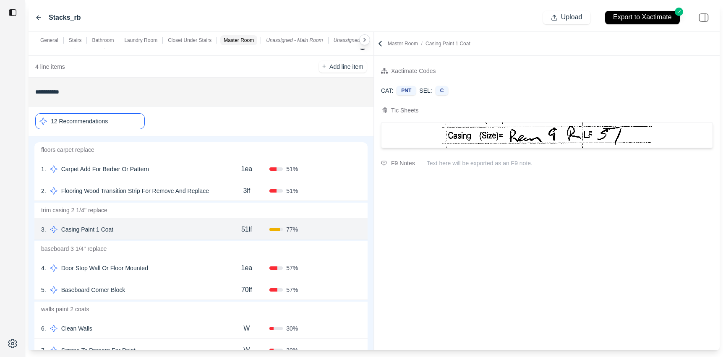
click at [172, 270] on div "4 . Door Stop Wall Or Floor Mounted" at bounding box center [132, 268] width 182 height 12
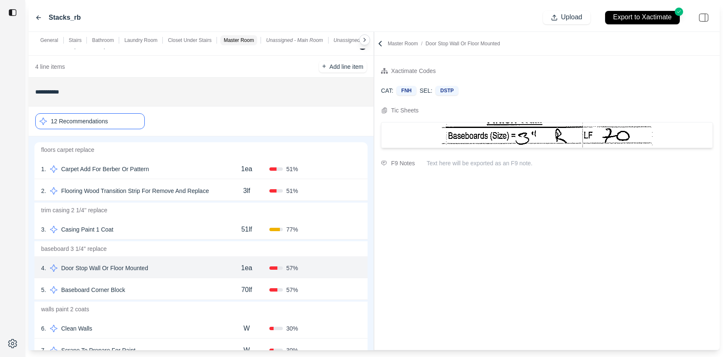
click at [170, 291] on div "5 . Baseboard Corner Block" at bounding box center [132, 290] width 182 height 12
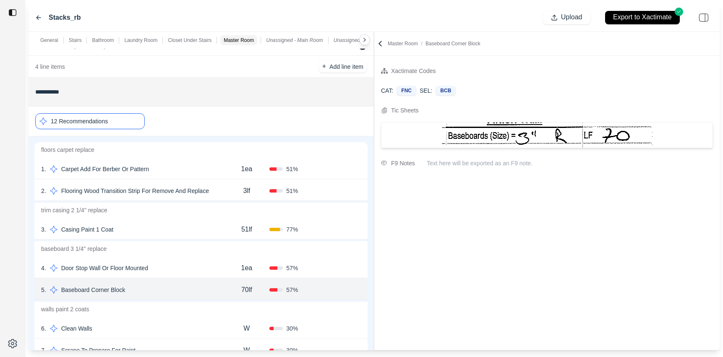
scroll to position [1918, 0]
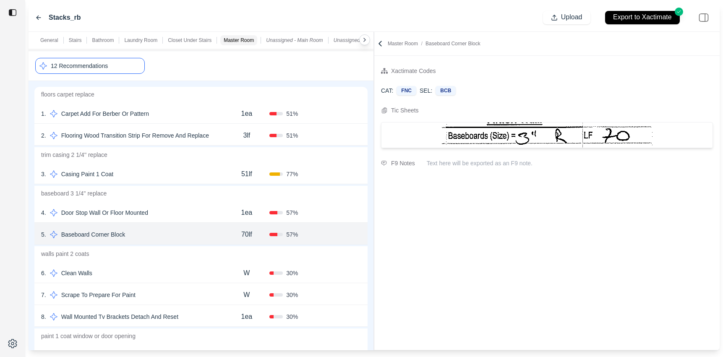
click at [172, 273] on div "6 . Clean Walls" at bounding box center [132, 273] width 182 height 12
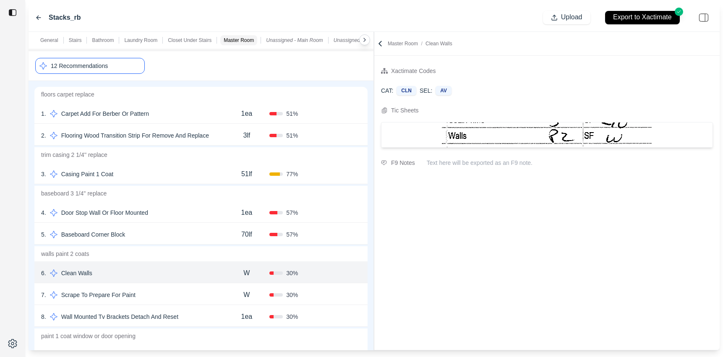
click at [189, 303] on div "7 . Scrape To Prepare For Paint W 30 % Confirm" at bounding box center [200, 294] width 333 height 22
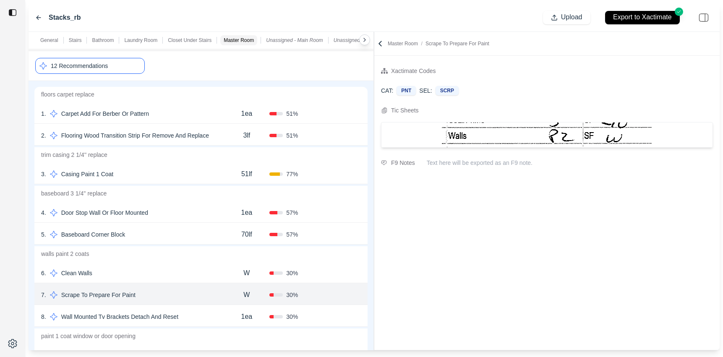
click at [192, 320] on div "8 . Wall Mounted Tv Brackets Detach And Reset" at bounding box center [132, 317] width 182 height 12
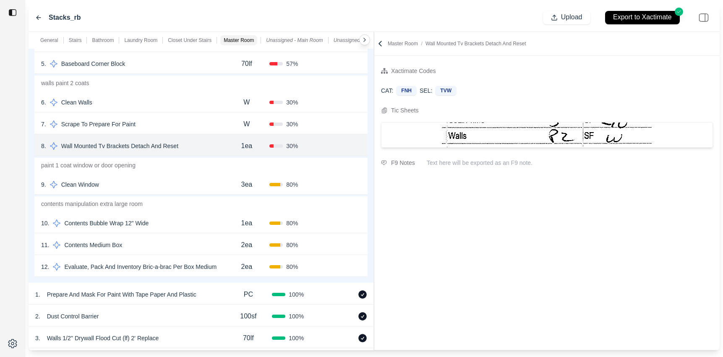
scroll to position [2094, 0]
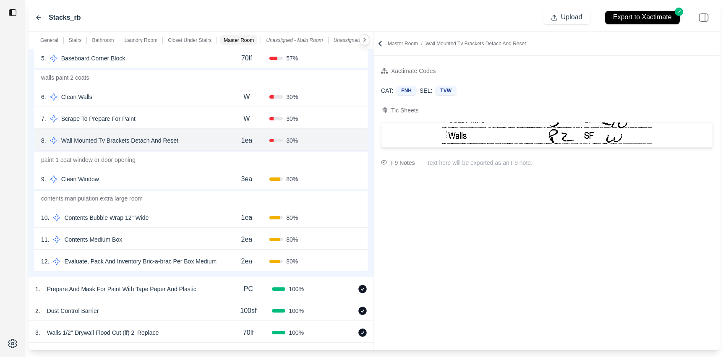
click at [208, 222] on div "10 . Contents Bubble Wrap 12" Wide" at bounding box center [132, 218] width 182 height 12
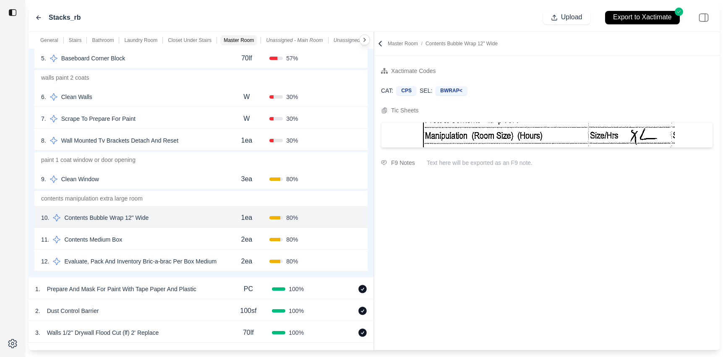
click at [203, 235] on div "11 . Contents Medium Box" at bounding box center [132, 240] width 182 height 12
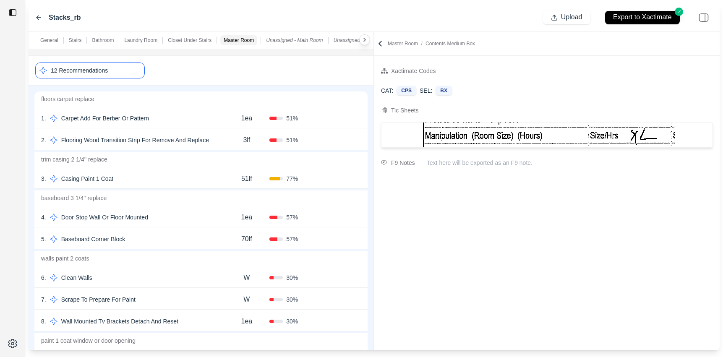
scroll to position [1912, 0]
click at [130, 72] on div "12 Recommendations" at bounding box center [89, 72] width 109 height 16
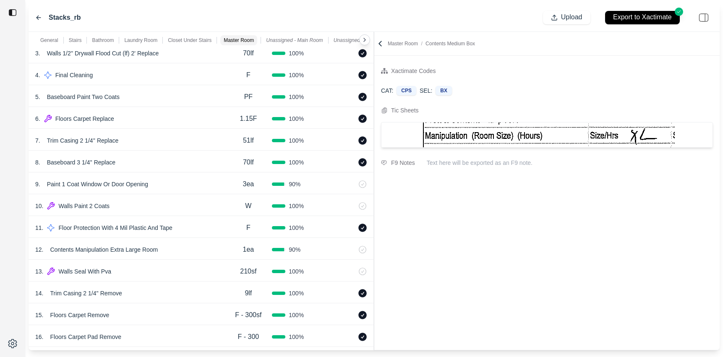
scroll to position [2001, 0]
click at [190, 233] on div "11 . Floor Protection With 4 Mil Plastic And Tape" at bounding box center [129, 227] width 189 height 12
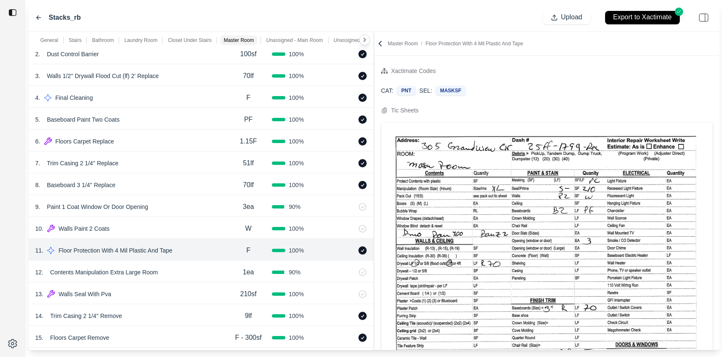
scroll to position [1973, 0]
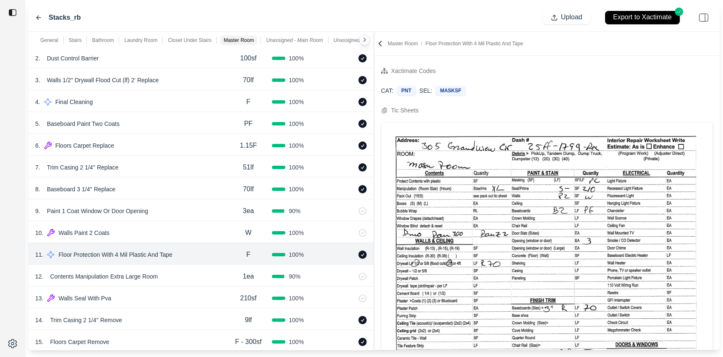
click at [179, 103] on div "4 . Final Cleaning" at bounding box center [129, 102] width 189 height 12
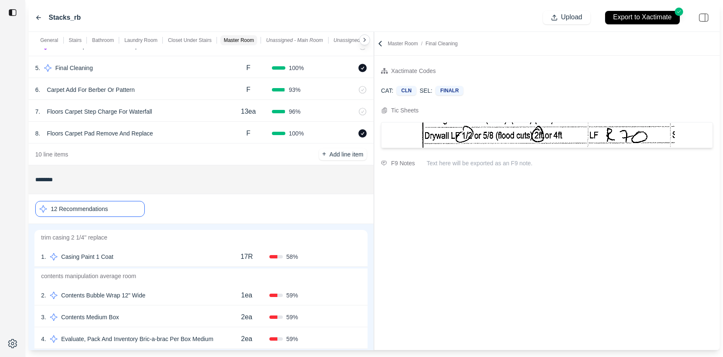
scroll to position [0, 0]
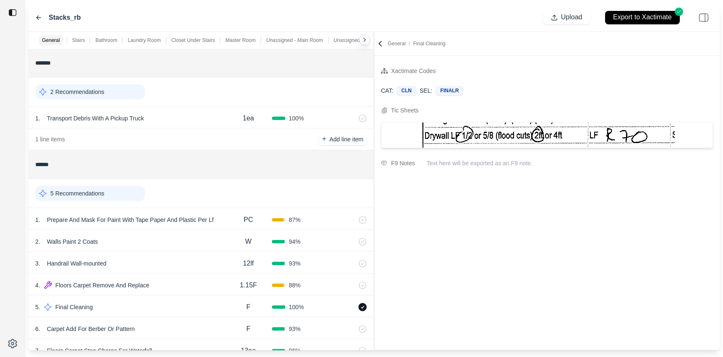
click at [38, 17] on icon at bounding box center [38, 18] width 4 height 4
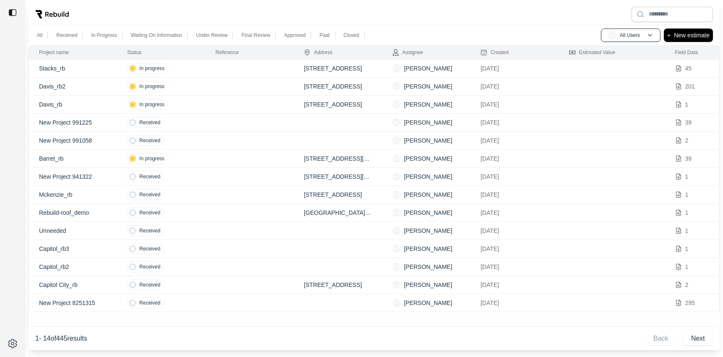
click at [198, 102] on td "In progress" at bounding box center [161, 105] width 88 height 18
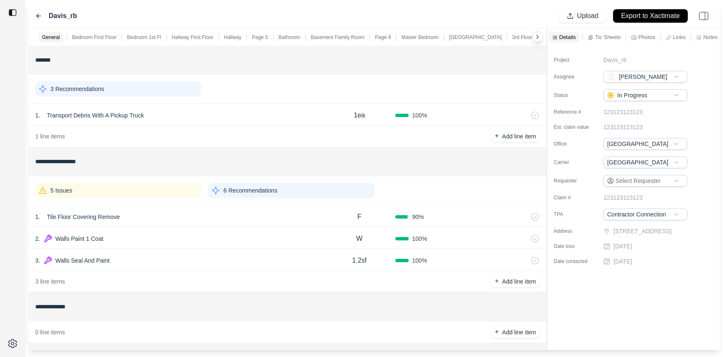
click at [37, 14] on icon at bounding box center [38, 16] width 7 height 7
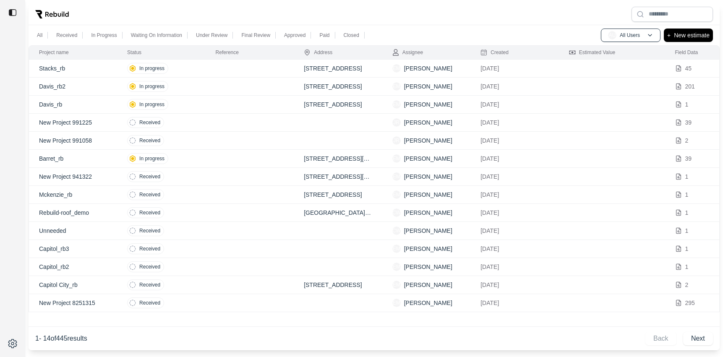
click at [208, 86] on td at bounding box center [250, 87] width 88 height 18
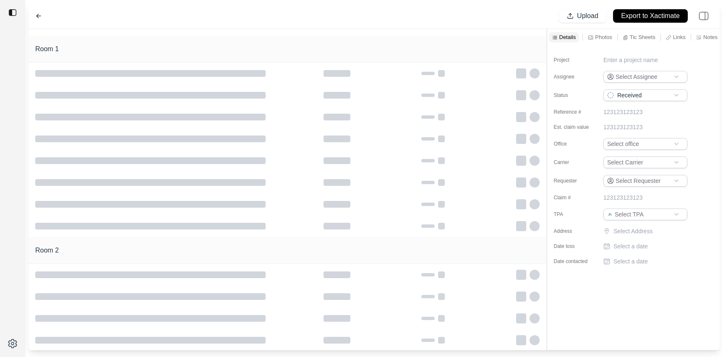
type input "**********"
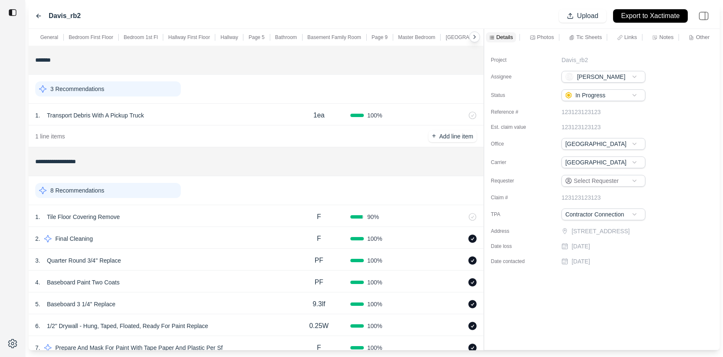
click at [484, 63] on div at bounding box center [484, 189] width 0 height 321
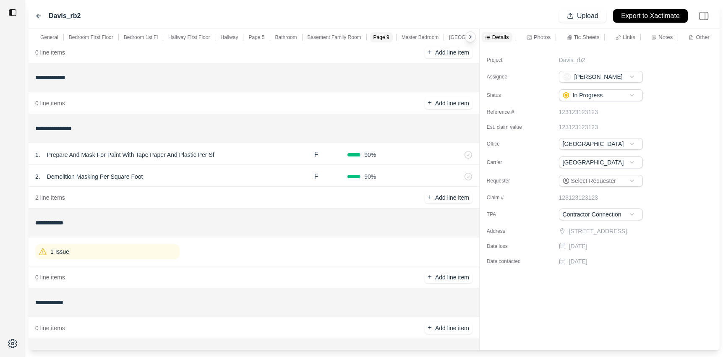
scroll to position [1189, 0]
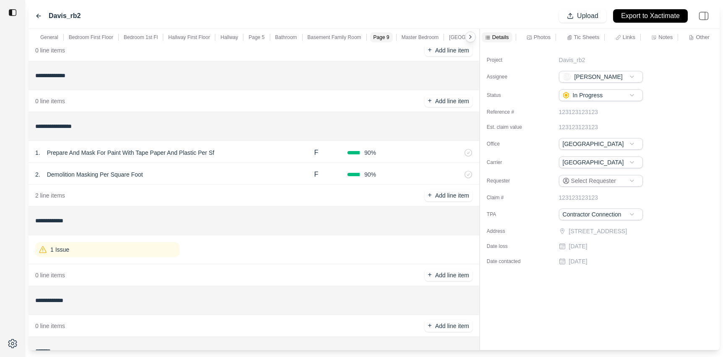
click at [138, 247] on div "1 Issue" at bounding box center [107, 249] width 144 height 15
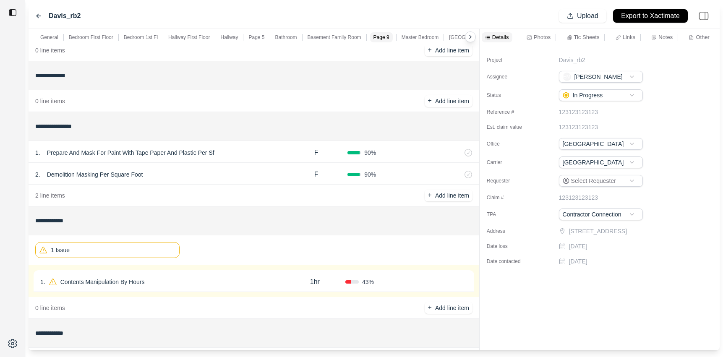
click at [182, 292] on div "1 . Contents Manipulation By Hours 1hr 43 % Confirm" at bounding box center [254, 281] width 450 height 32
click at [172, 281] on div "1 . Contents Manipulation By Hours" at bounding box center [162, 282] width 244 height 12
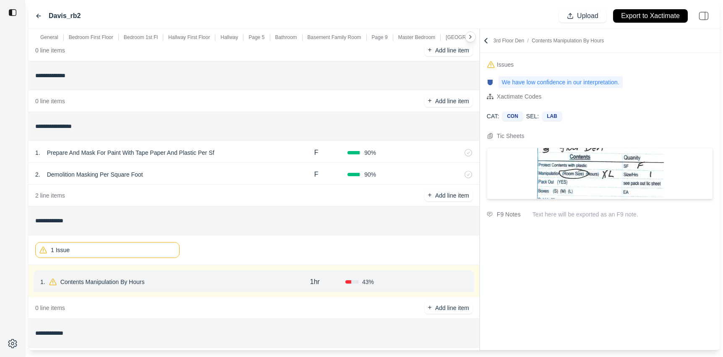
click at [148, 247] on div "1 Issue" at bounding box center [107, 250] width 144 height 16
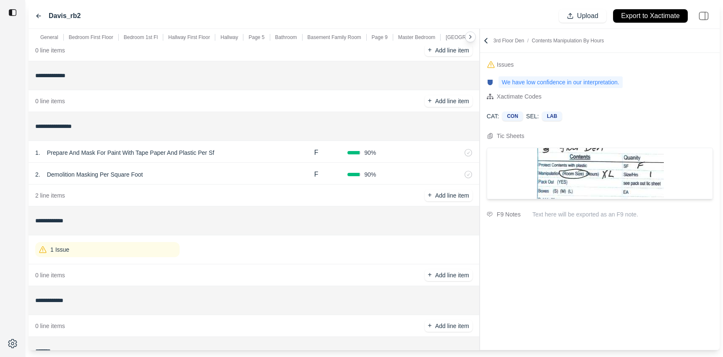
click at [486, 41] on icon at bounding box center [485, 40] width 8 height 8
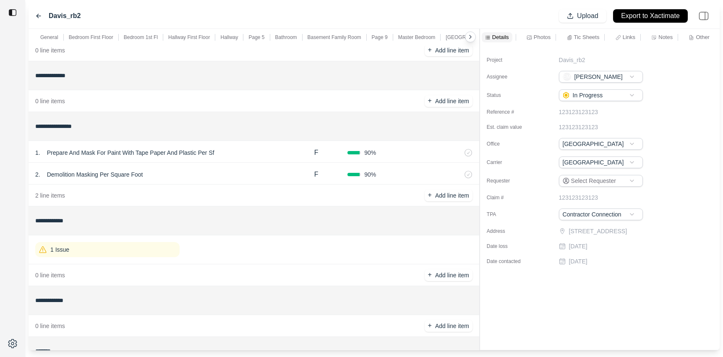
click at [580, 34] on p "Tic Sheets" at bounding box center [587, 37] width 26 height 7
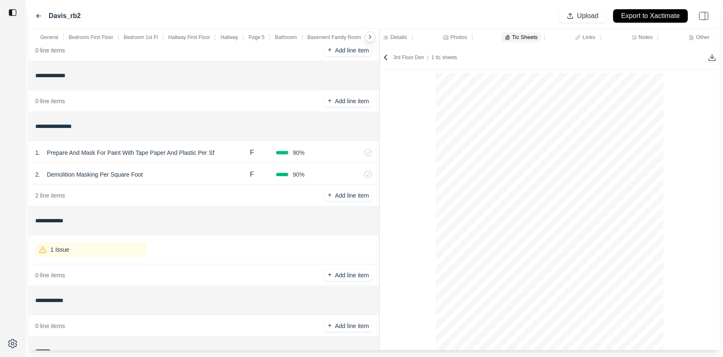
click at [381, 134] on div "**********" at bounding box center [374, 189] width 691 height 321
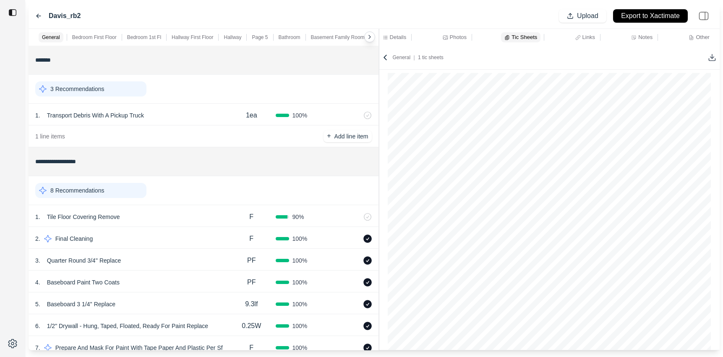
scroll to position [25, 0]
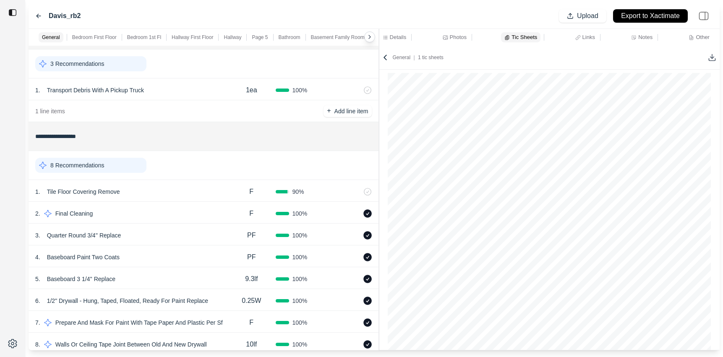
click at [137, 163] on div "8 Recommendations" at bounding box center [90, 165] width 111 height 15
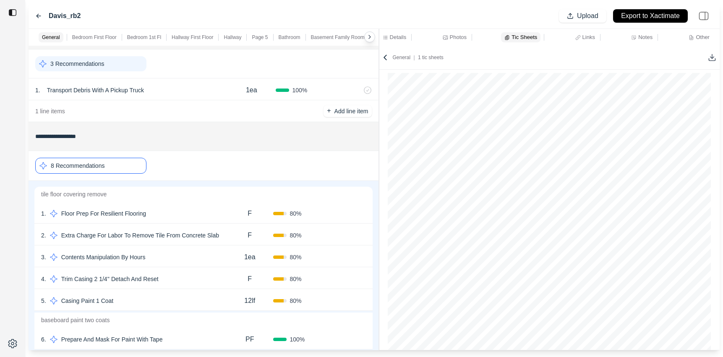
click at [195, 211] on div "1 . Floor Prep For Resilient Flooring" at bounding box center [133, 214] width 185 height 12
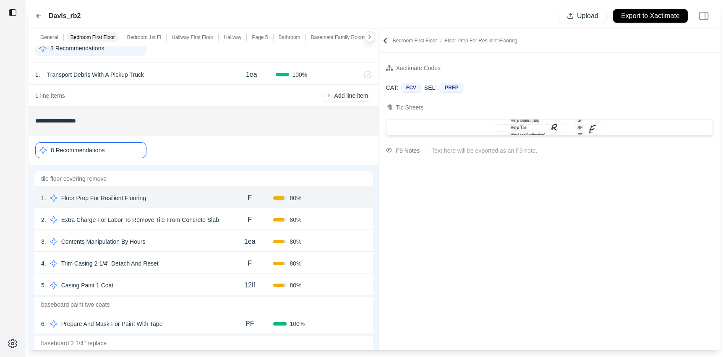
scroll to position [57, 0]
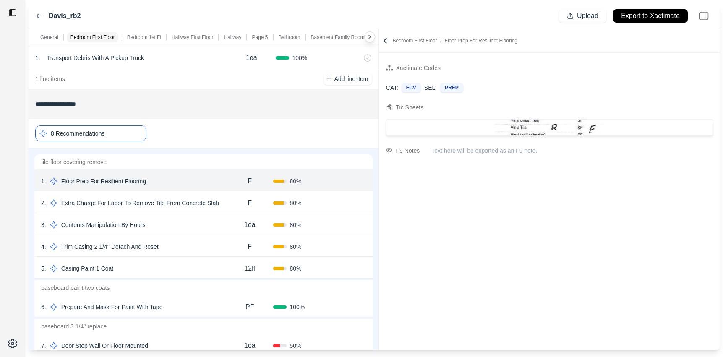
click at [190, 222] on div "3 . Contents Manipulation By Hours" at bounding box center [133, 225] width 185 height 12
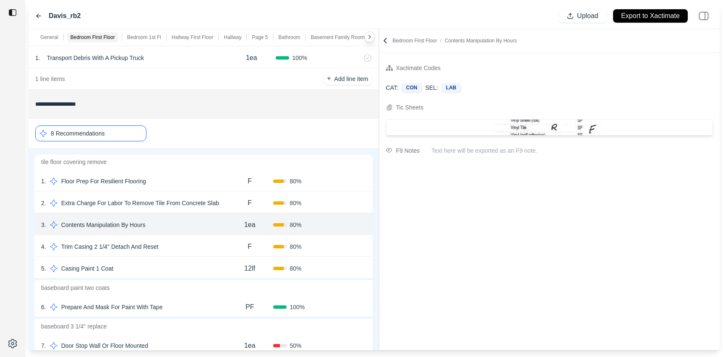
click at [190, 246] on div "4 . Trim Casing 2 1/4'' Detach And Reset" at bounding box center [133, 247] width 185 height 12
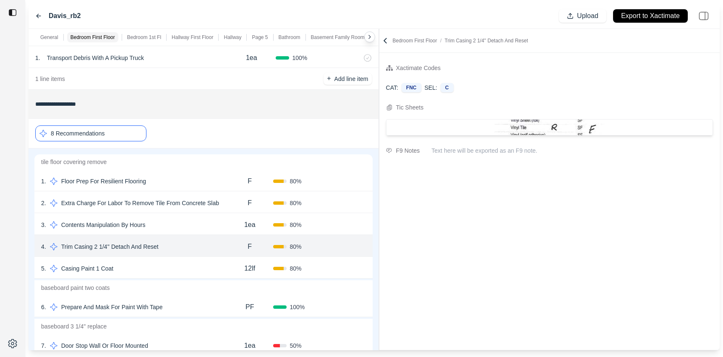
click at [188, 268] on div "5 . Casing Paint 1 Coat" at bounding box center [133, 269] width 185 height 12
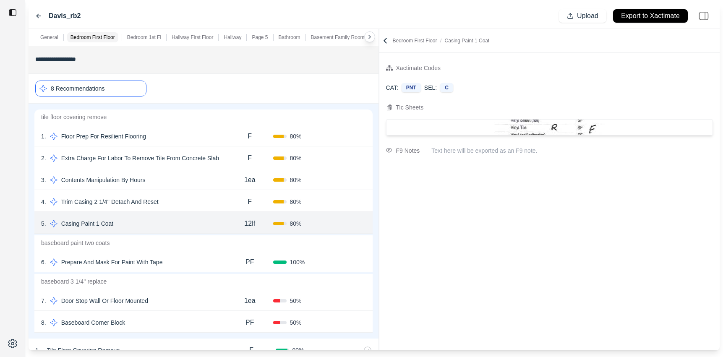
scroll to position [128, 0]
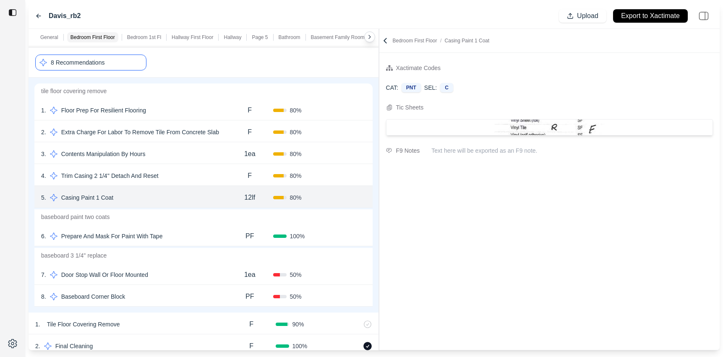
click at [198, 236] on div "6 . Prepare And Mask For Paint With Tape" at bounding box center [133, 236] width 185 height 12
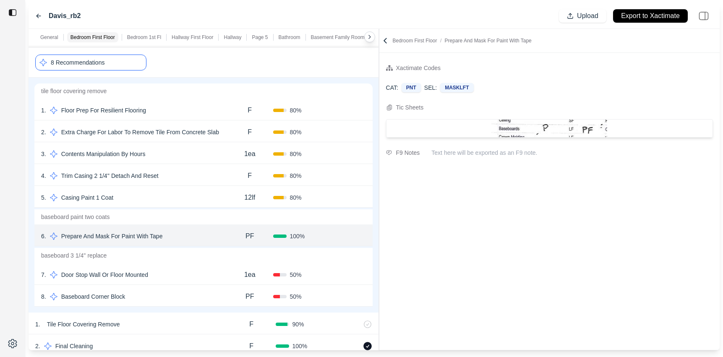
click at [185, 269] on div "7 . Door Stop Wall Or Floor Mounted" at bounding box center [133, 275] width 185 height 12
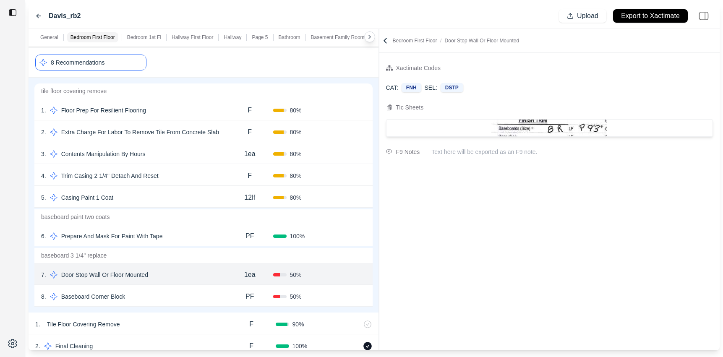
click at [185, 302] on div "8 . Baseboard Corner Block" at bounding box center [133, 297] width 185 height 12
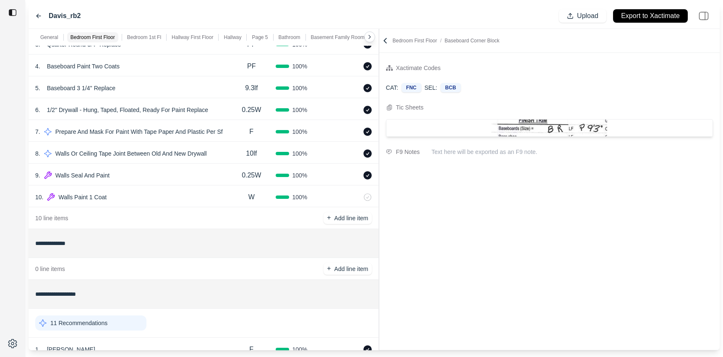
scroll to position [544, 0]
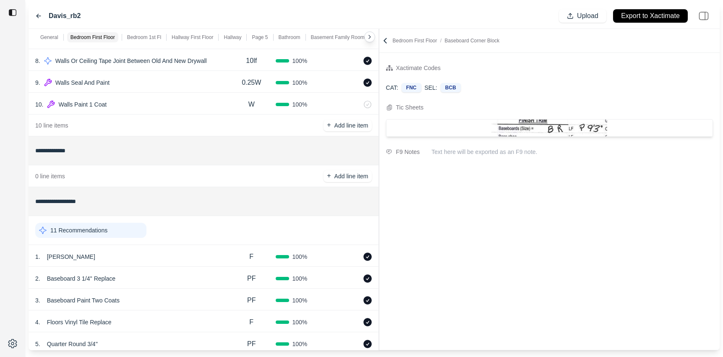
click at [139, 225] on div "11 Recommendations" at bounding box center [90, 230] width 111 height 15
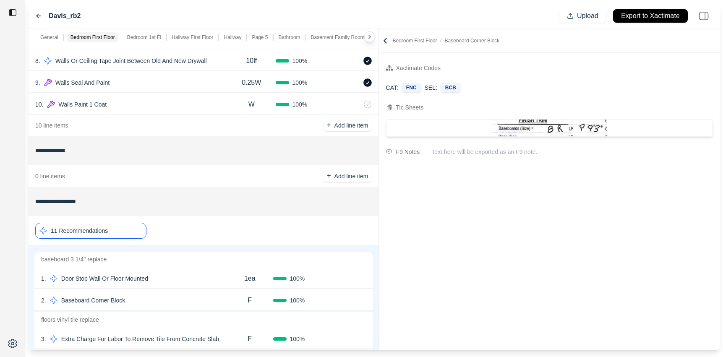
click at [192, 273] on div "1 . Door Stop Wall Or Floor Mounted" at bounding box center [133, 279] width 185 height 12
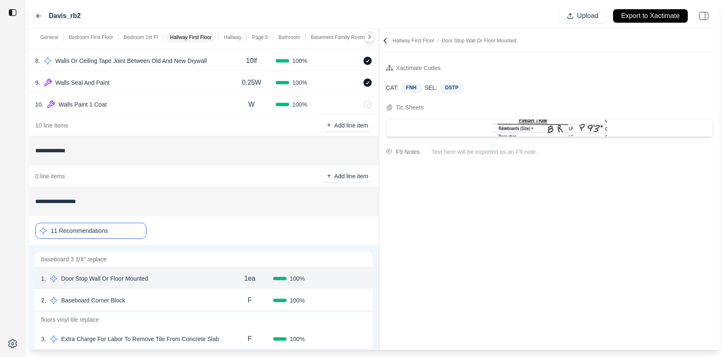
scroll to position [580, 0]
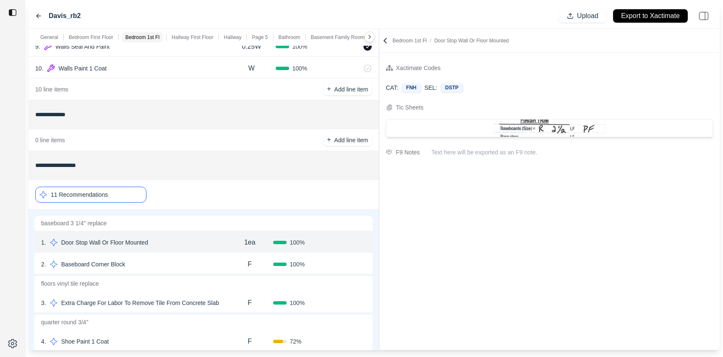
click at [191, 259] on div "2 . Baseboard Corner Block" at bounding box center [133, 264] width 185 height 12
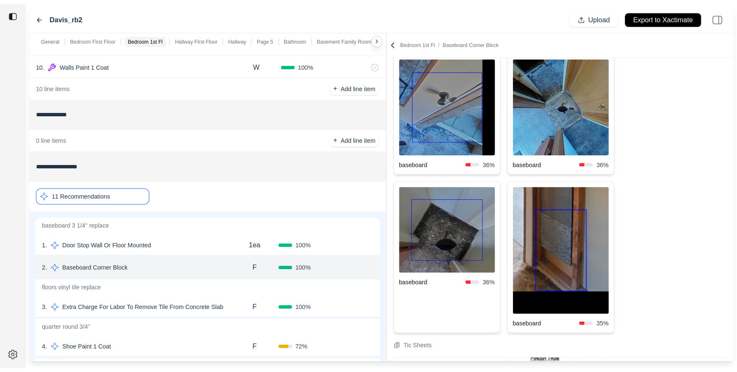
scroll to position [172, 0]
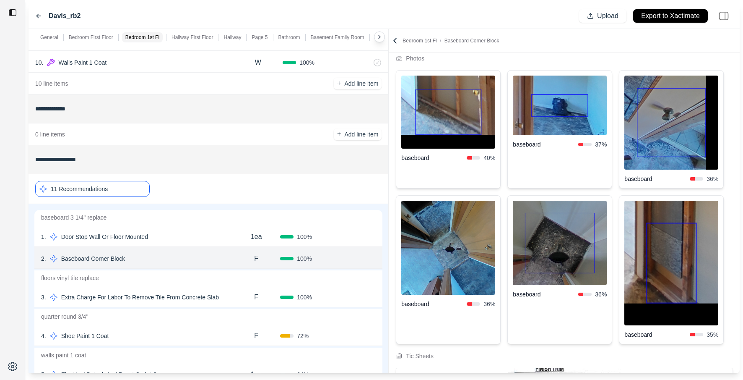
click at [561, 117] on img at bounding box center [560, 105] width 94 height 60
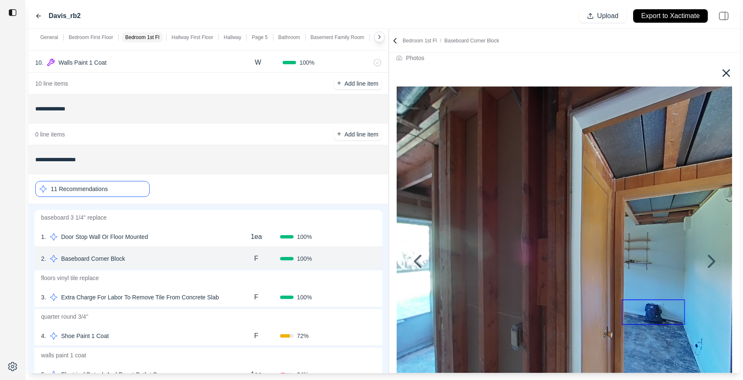
scroll to position [0, 0]
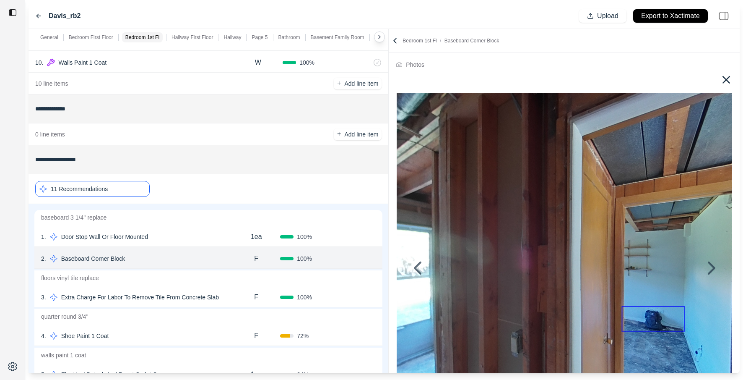
click at [722, 85] on icon at bounding box center [726, 79] width 13 height 13
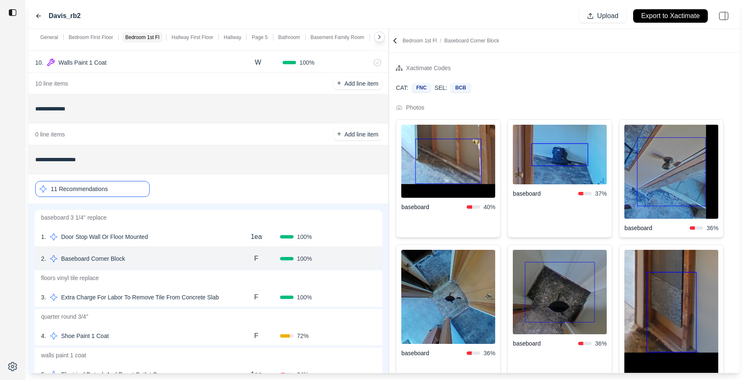
click at [415, 163] on img at bounding box center [448, 161] width 94 height 73
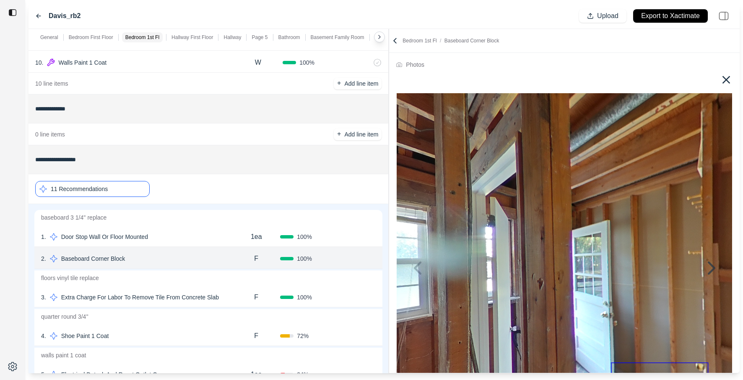
click at [722, 78] on icon at bounding box center [726, 79] width 13 height 13
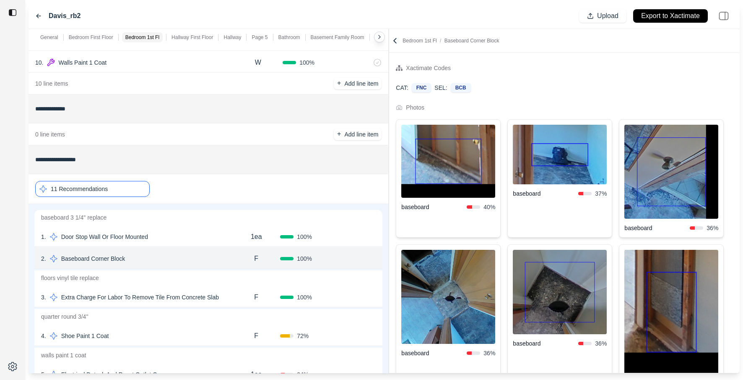
click at [665, 169] on img at bounding box center [672, 172] width 94 height 94
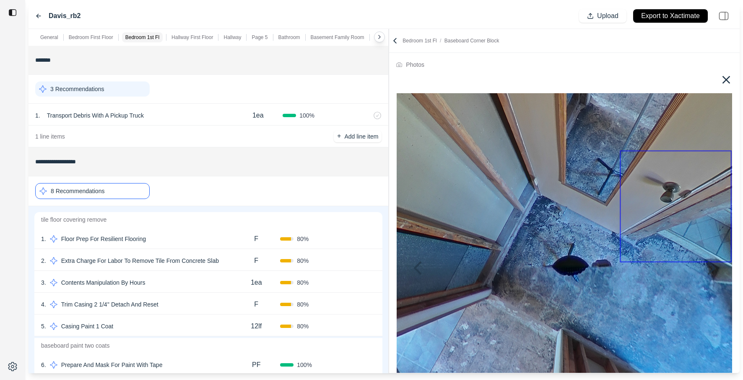
scroll to position [586, 0]
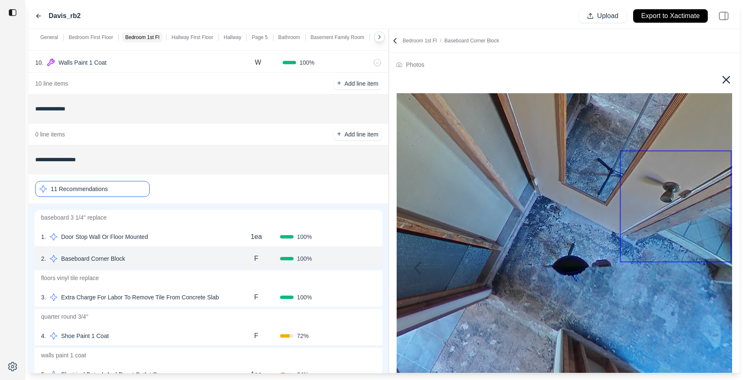
click at [727, 78] on icon at bounding box center [727, 80] width 8 height 8
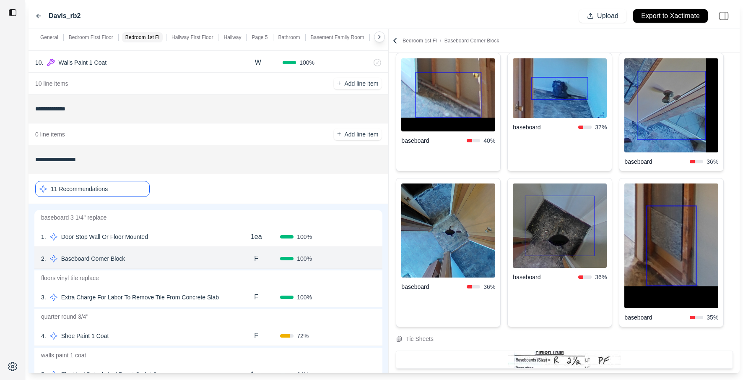
scroll to position [624, 0]
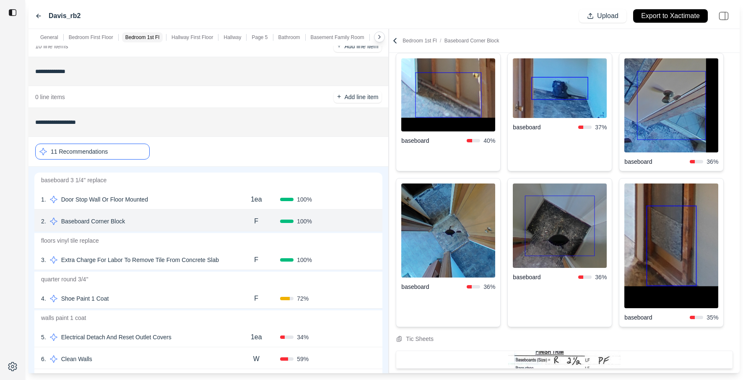
click at [232, 260] on div "F" at bounding box center [256, 259] width 48 height 17
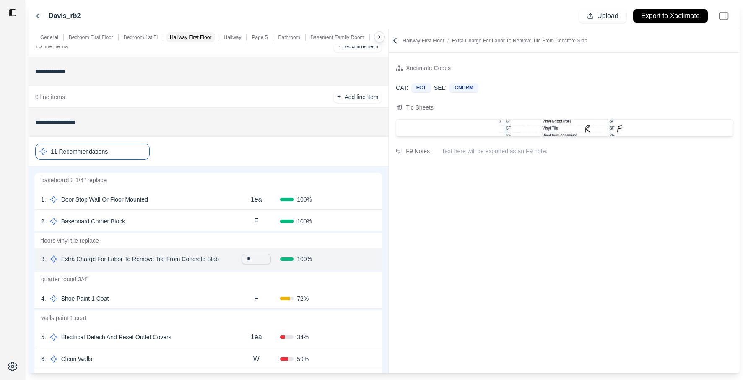
click at [173, 304] on div "4 . Shoe Paint 1 Coat" at bounding box center [136, 298] width 191 height 12
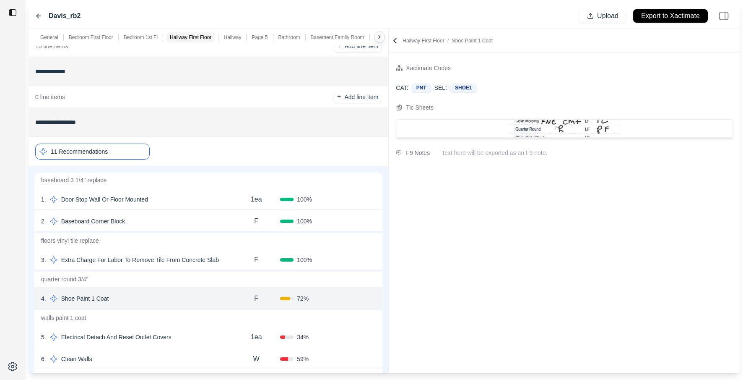
scroll to position [660, 0]
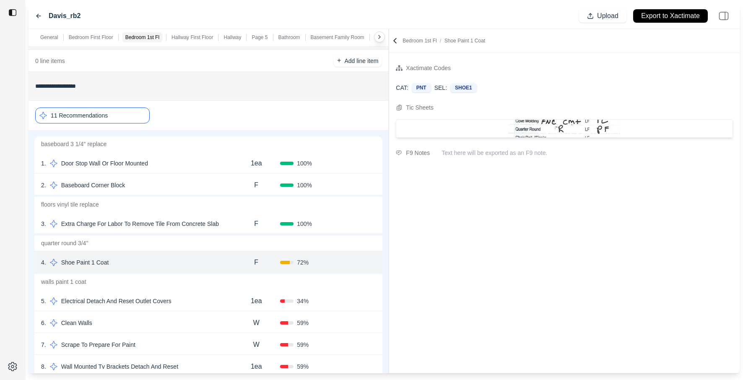
click at [208, 302] on div "5 . Electrical Detach And Reset Outlet Covers" at bounding box center [136, 301] width 191 height 12
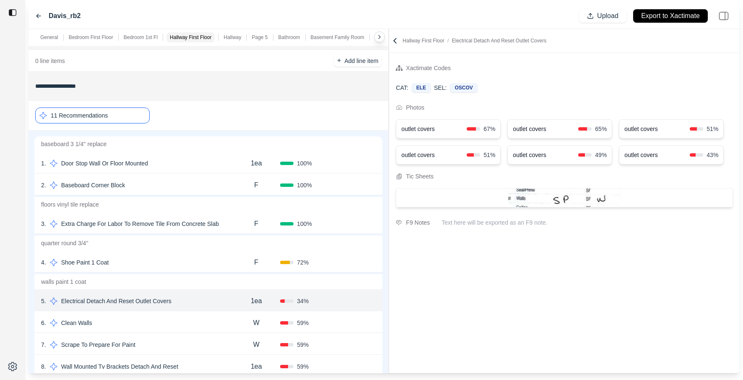
click at [200, 324] on div "6 . Clean Walls" at bounding box center [136, 323] width 191 height 12
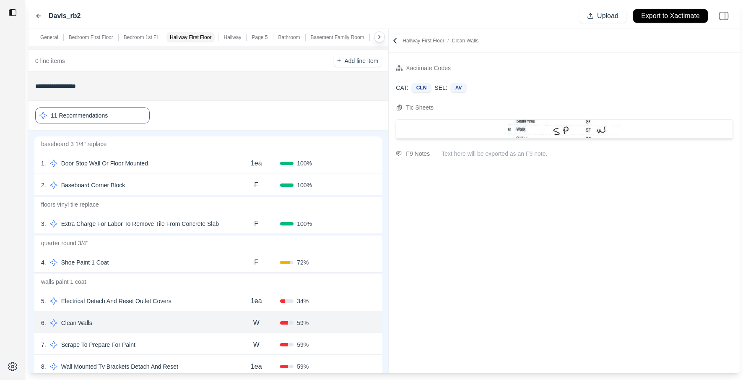
click at [208, 299] on div "5 . Electrical Detach And Reset Outlet Covers" at bounding box center [136, 301] width 191 height 12
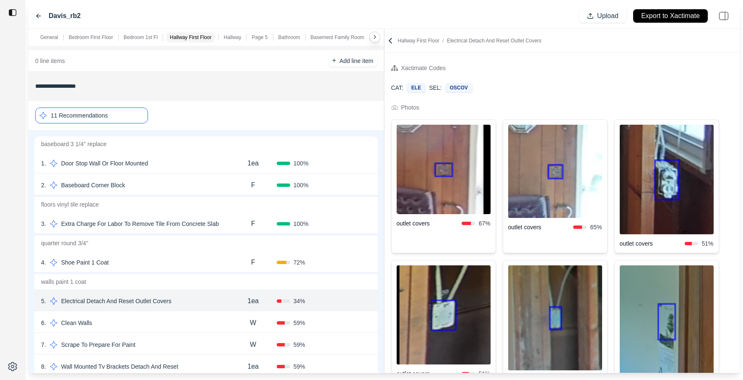
click at [310, 153] on div "**********" at bounding box center [384, 201] width 711 height 344
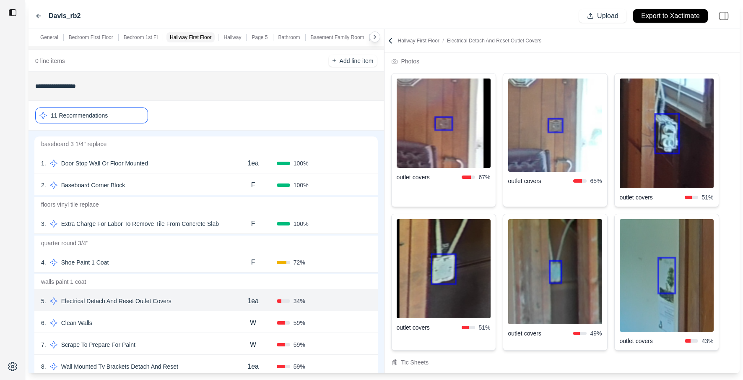
scroll to position [44, 0]
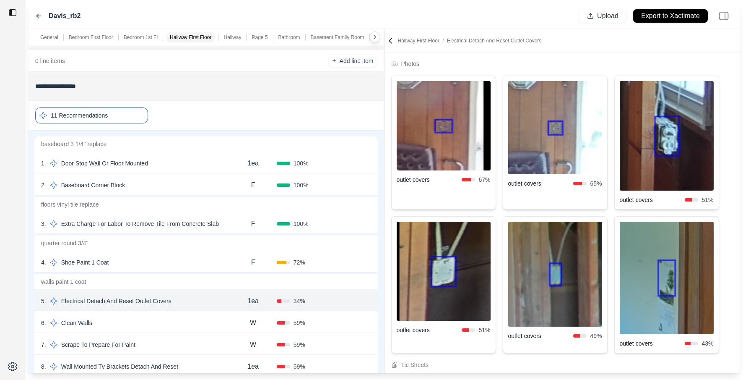
click at [559, 129] on img at bounding box center [555, 127] width 94 height 93
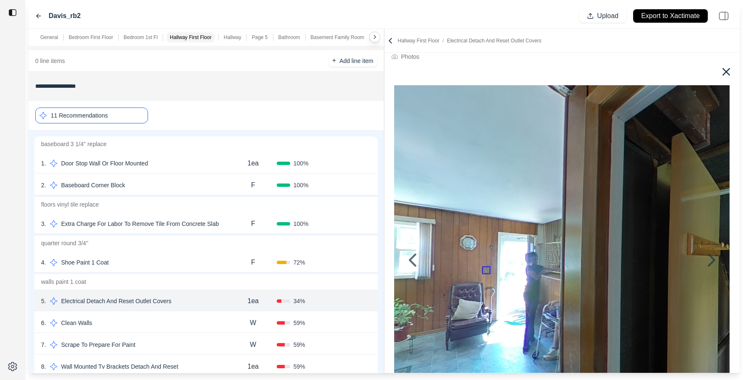
scroll to position [0, 0]
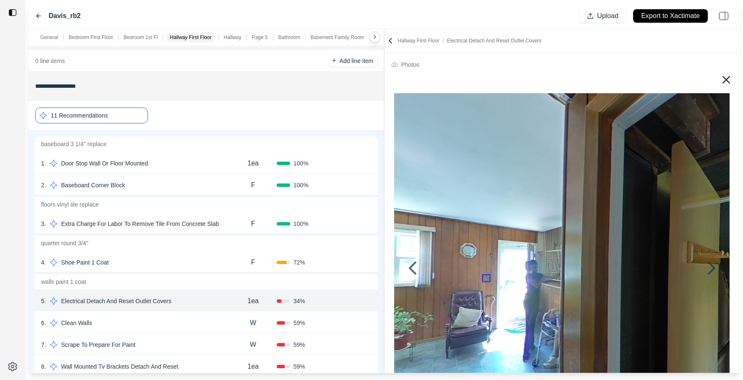
click at [725, 77] on icon at bounding box center [726, 79] width 13 height 13
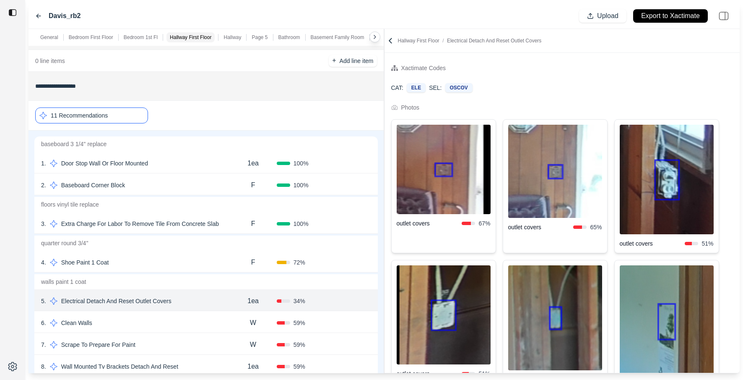
click at [445, 172] on img at bounding box center [444, 169] width 94 height 89
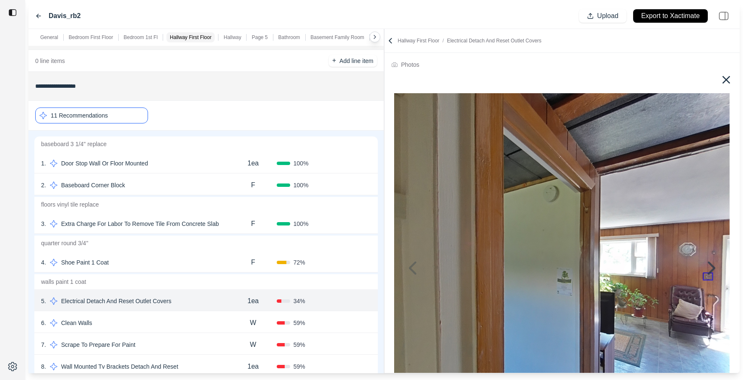
click at [728, 79] on icon at bounding box center [726, 79] width 13 height 13
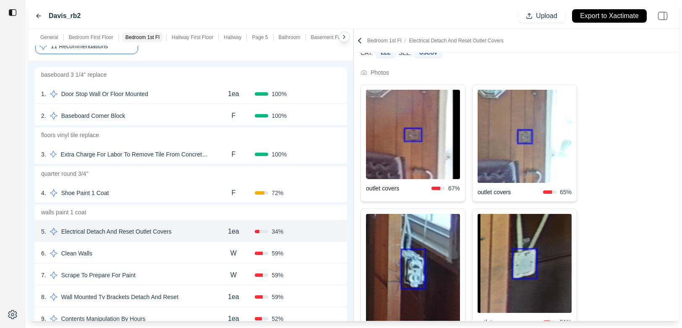
scroll to position [731, 0]
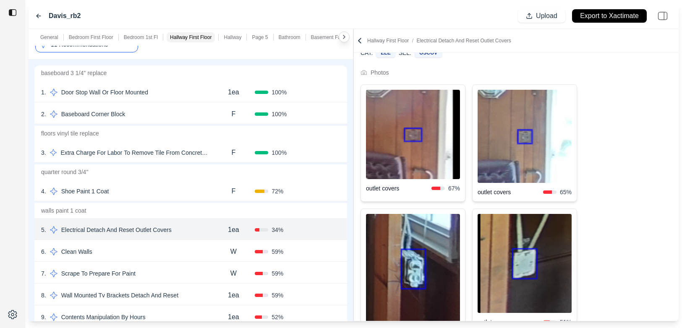
click at [167, 256] on div "6 . Clean Walls" at bounding box center [126, 252] width 171 height 12
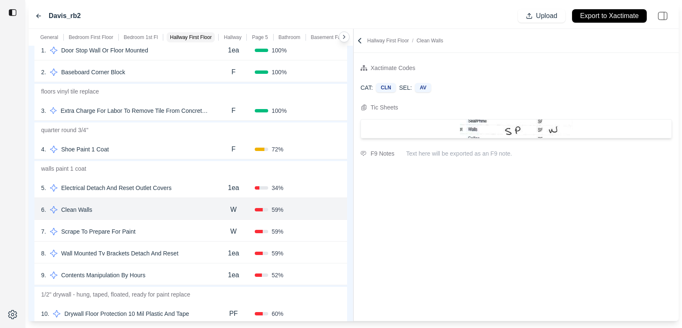
scroll to position [771, 0]
click at [203, 234] on div "7 . Scrape To Prepare For Paint" at bounding box center [126, 233] width 171 height 12
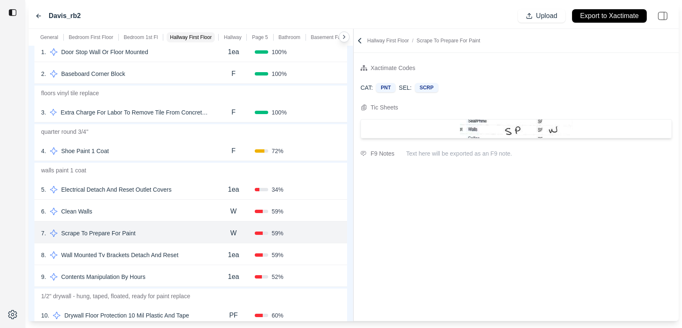
click at [206, 251] on div "8 . Wall Mounted Tv Brackets Detach And Reset" at bounding box center [126, 255] width 171 height 12
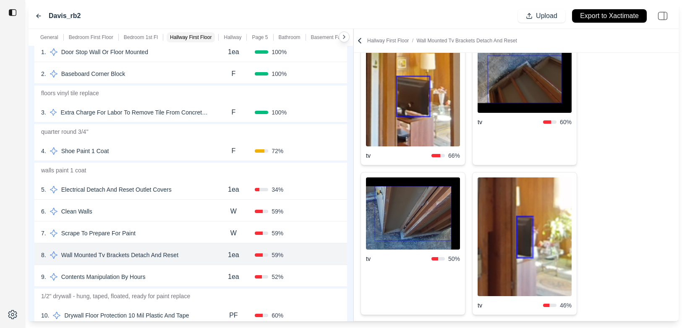
scroll to position [301, 0]
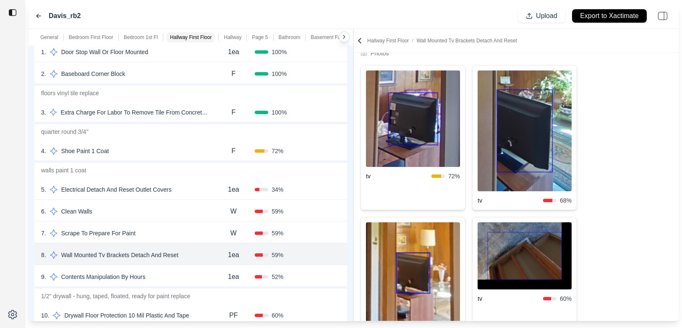
click at [417, 131] on img at bounding box center [413, 118] width 94 height 96
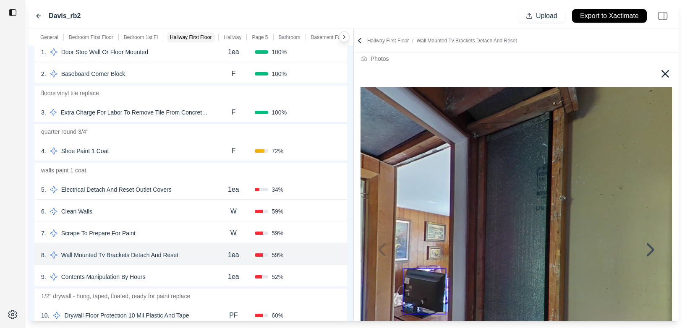
scroll to position [0, 0]
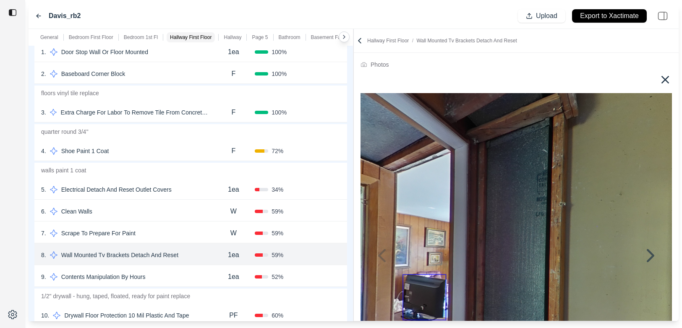
click at [658, 76] on div at bounding box center [515, 81] width 311 height 23
click at [663, 78] on icon at bounding box center [665, 80] width 8 height 8
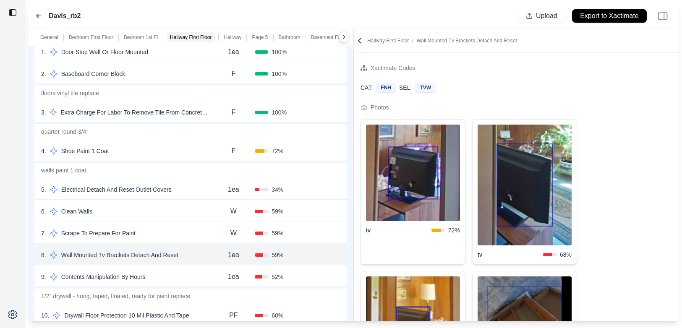
click at [176, 281] on div "9 . Contents Manipulation By Hours" at bounding box center [126, 277] width 171 height 12
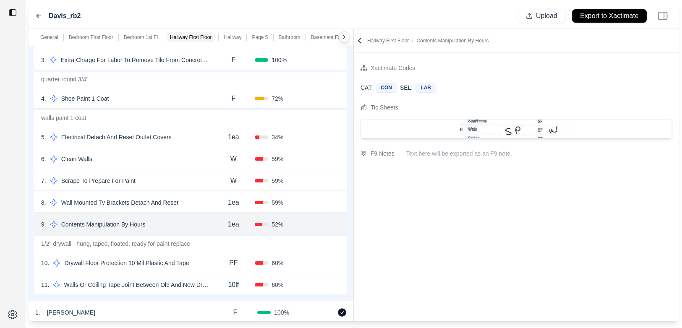
scroll to position [829, 0]
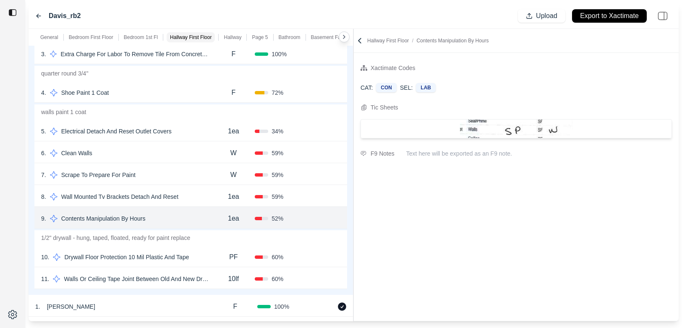
click at [202, 261] on div "10 . Drywall Floor Protection 10 Mil Plastic And Tape" at bounding box center [126, 257] width 171 height 12
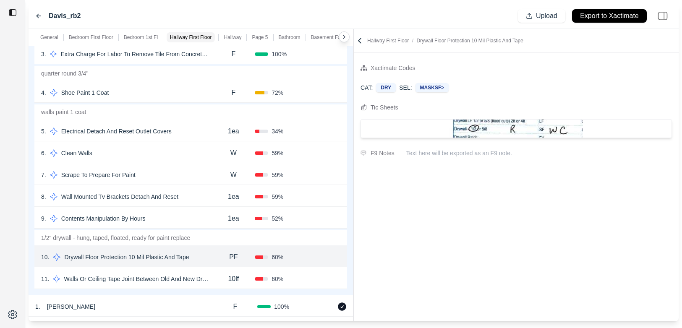
click at [217, 278] on div "10lf" at bounding box center [233, 279] width 43 height 17
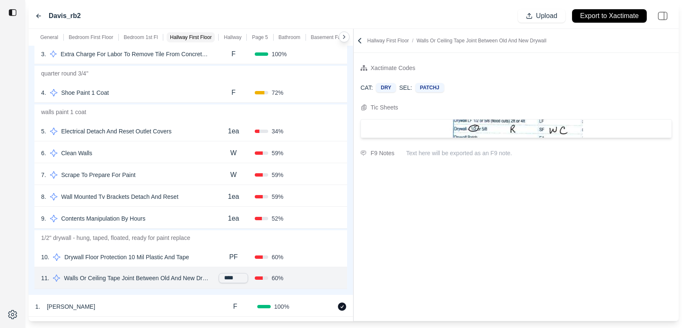
click at [195, 217] on div "9 . Contents Manipulation By Hours" at bounding box center [126, 219] width 171 height 12
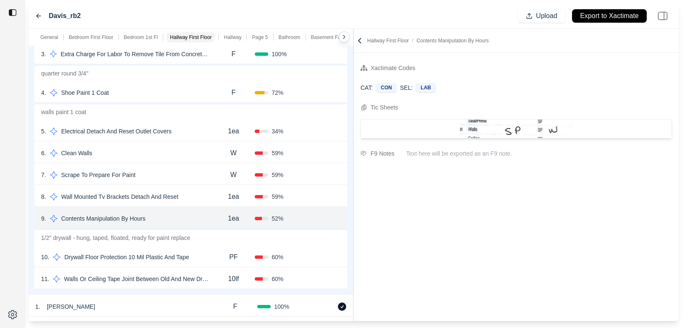
click at [200, 186] on div "8 . Wall Mounted Tv Brackets Detach And Reset 1ea 59 % Confirm" at bounding box center [190, 196] width 312 height 22
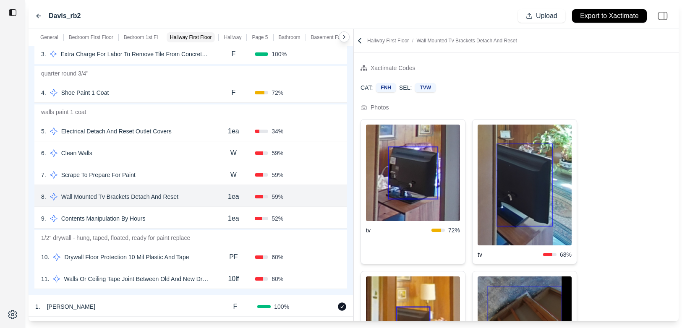
click at [330, 110] on div "**********" at bounding box center [354, 175] width 650 height 292
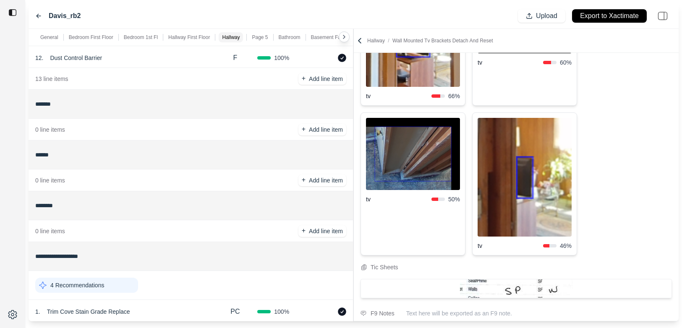
scroll to position [1409, 0]
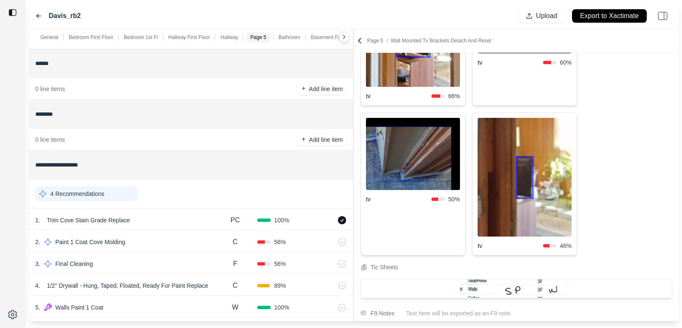
click at [118, 198] on div "4 Recommendations" at bounding box center [86, 193] width 103 height 15
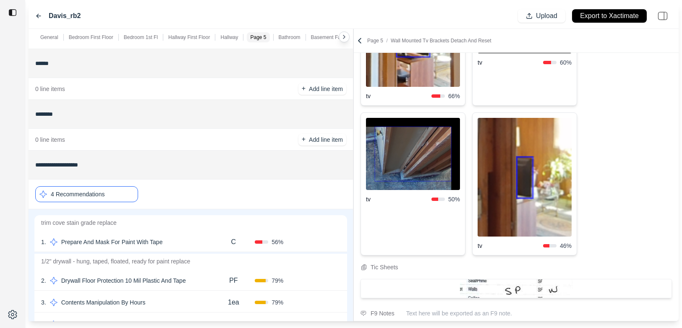
click at [194, 237] on div "1 . Prepare And Mask For Paint With Tape" at bounding box center [126, 242] width 171 height 12
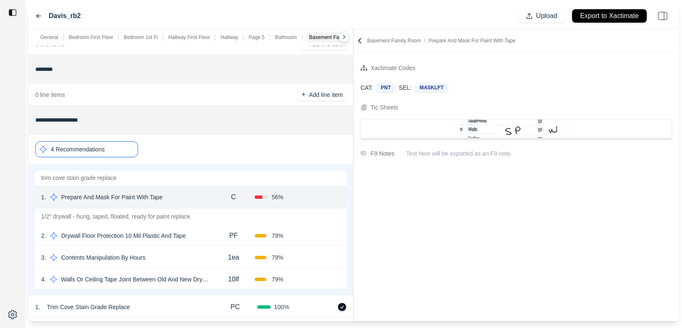
scroll to position [1453, 0]
click at [207, 234] on div "2 . Drywall Floor Protection 10 Mil Plastic And Tape" at bounding box center [126, 237] width 171 height 12
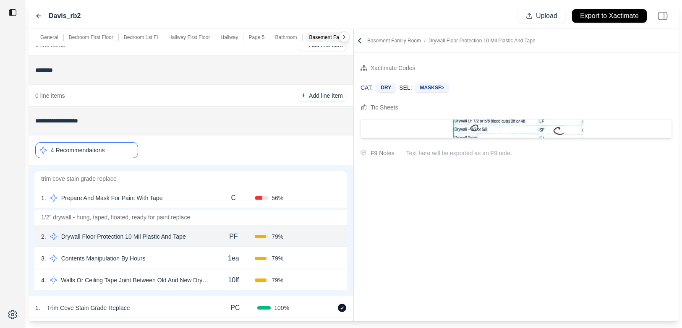
click at [204, 249] on div "3 . Contents Manipulation By Hours 1ea 79 % Confirm" at bounding box center [190, 258] width 312 height 22
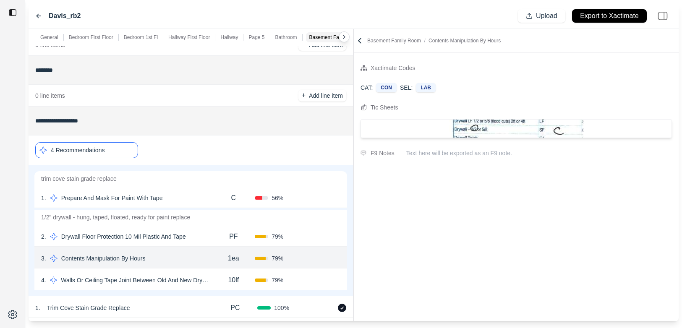
click at [218, 281] on div "10lf" at bounding box center [233, 280] width 43 height 17
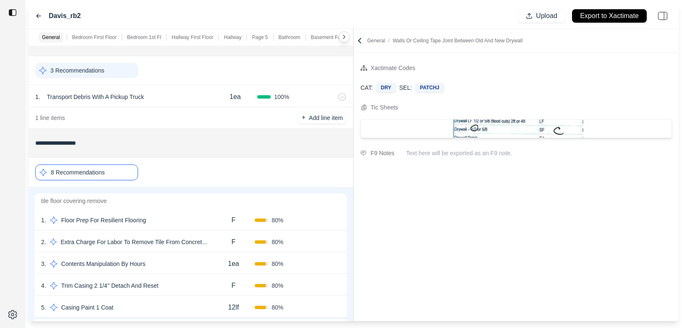
scroll to position [13, 0]
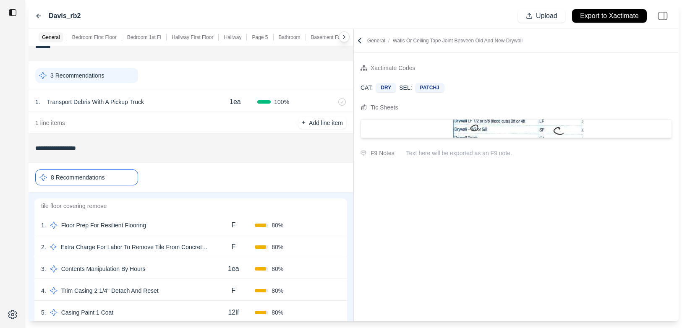
click at [196, 224] on div "1 . Floor Prep For Resilient Flooring" at bounding box center [126, 225] width 171 height 12
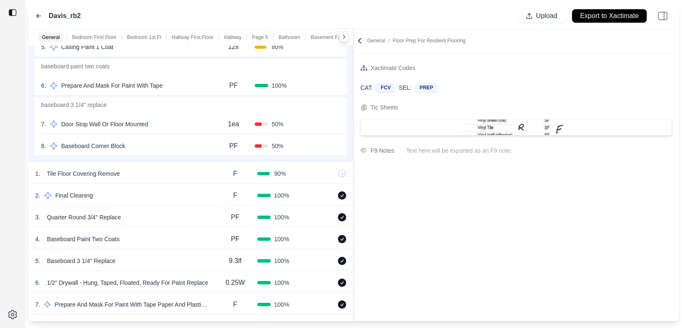
scroll to position [303, 0]
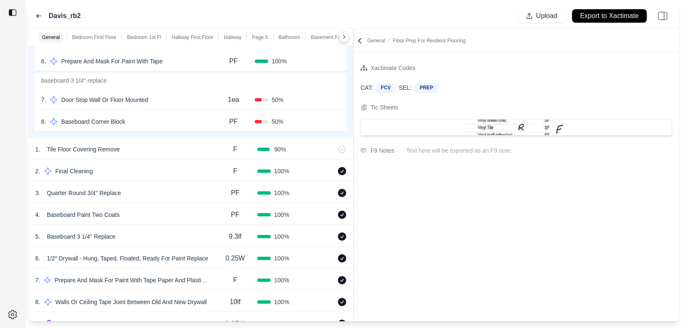
click at [171, 123] on div "8 . Baseboard Corner Block" at bounding box center [126, 122] width 171 height 12
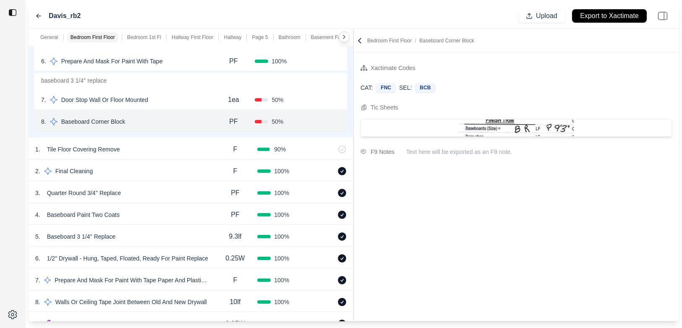
click at [182, 104] on div "7 . Door Stop Wall Or Floor Mounted" at bounding box center [126, 100] width 171 height 12
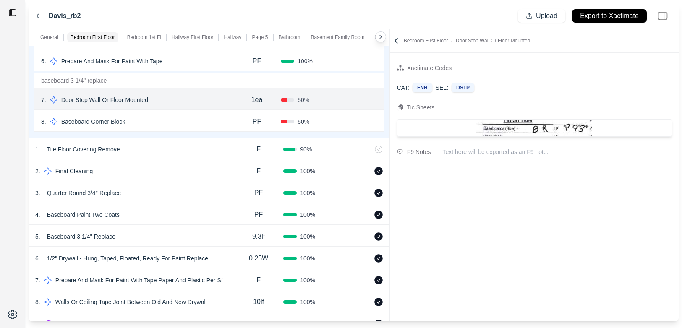
click at [390, 65] on div at bounding box center [390, 175] width 0 height 292
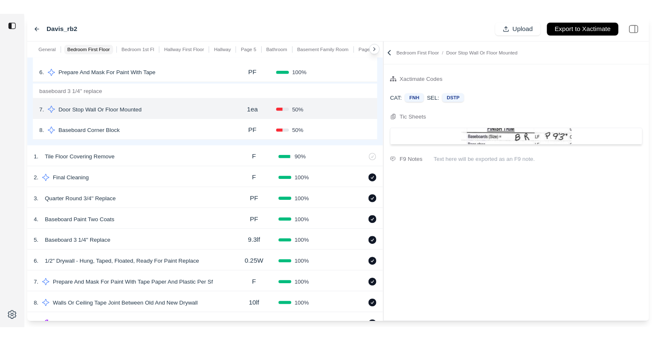
scroll to position [0, 0]
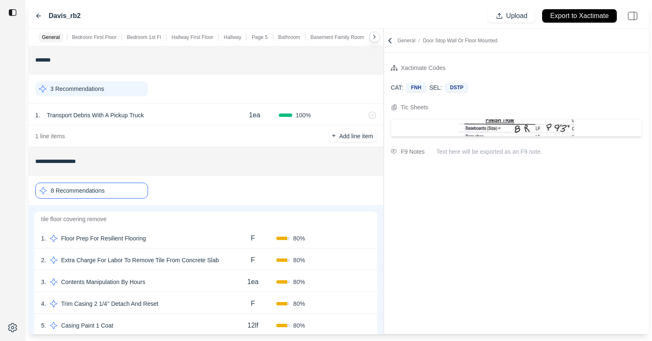
click at [176, 238] on div "1 . Floor Prep For Resilient Flooring" at bounding box center [135, 239] width 188 height 12
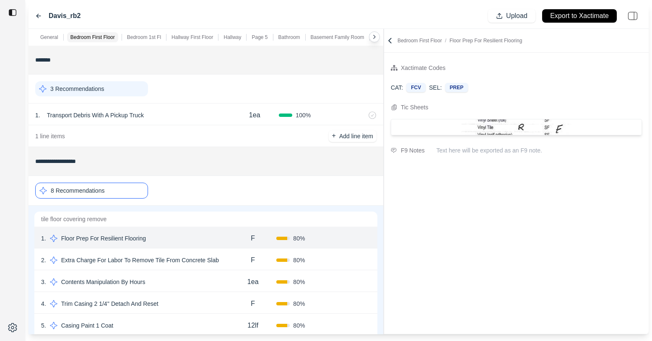
click at [242, 265] on div "F" at bounding box center [252, 260] width 47 height 17
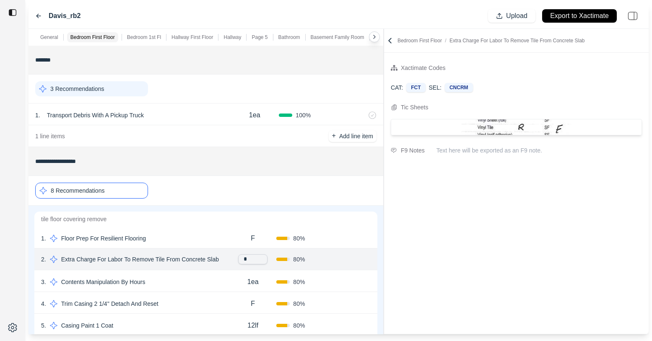
click at [224, 275] on div "3 . Contents Manipulation By Hours 1ea 80 % Confirm" at bounding box center [205, 282] width 343 height 22
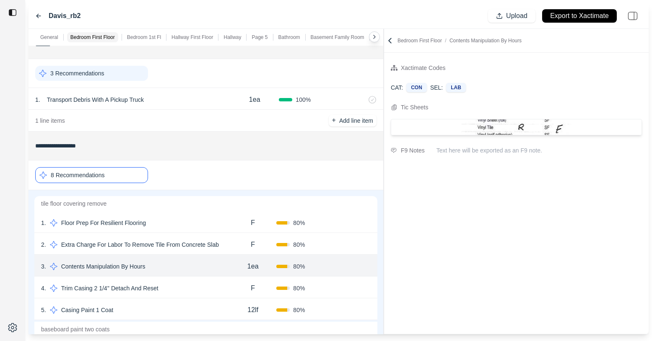
scroll to position [22, 0]
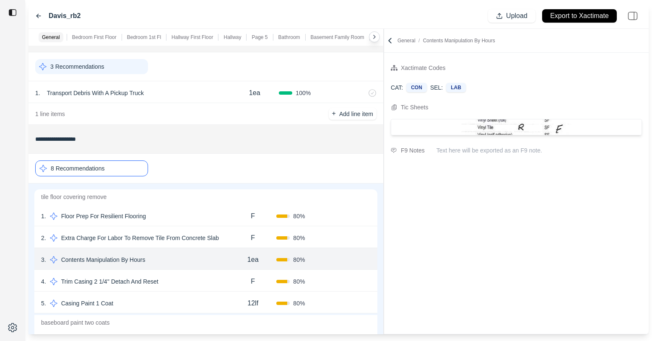
click at [224, 280] on div "4 . Trim Casing 2 1/4'' Detach And Reset" at bounding box center [135, 282] width 188 height 12
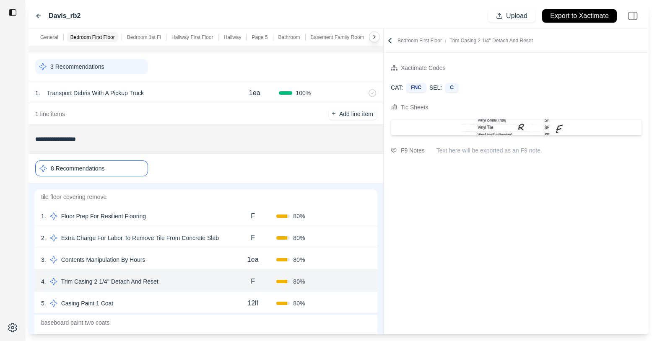
click at [221, 293] on div "5 . Casing Paint 1 Coat 12lf 80 % Confirm" at bounding box center [205, 303] width 343 height 22
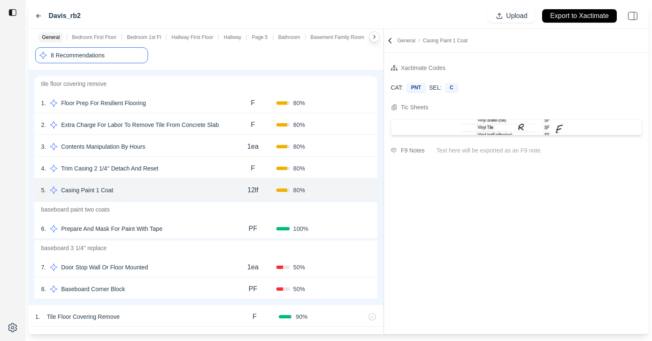
scroll to position [155, 0]
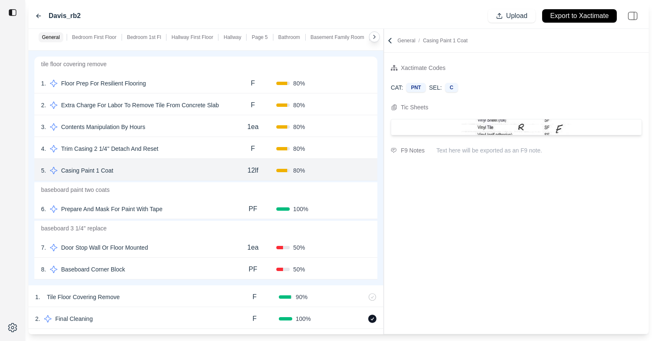
click at [216, 217] on div "6 . Prepare And Mask For Paint With Tape PF 100 % Confirm" at bounding box center [205, 209] width 343 height 22
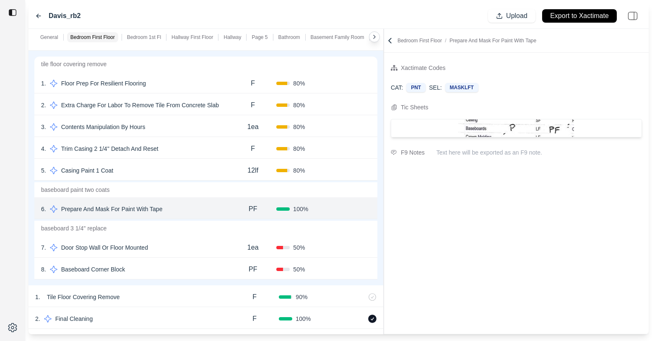
click at [200, 251] on div "7 . Door Stop Wall Or Floor Mounted" at bounding box center [135, 248] width 188 height 12
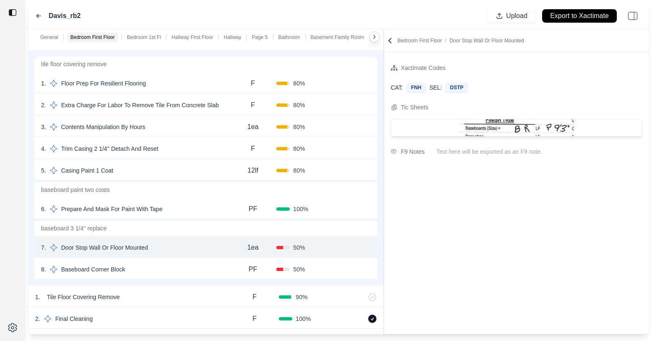
click at [198, 269] on div "8 . Baseboard Corner Block" at bounding box center [135, 270] width 188 height 12
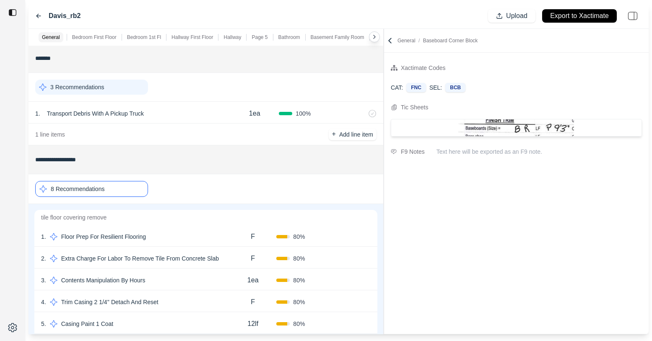
scroll to position [0, 0]
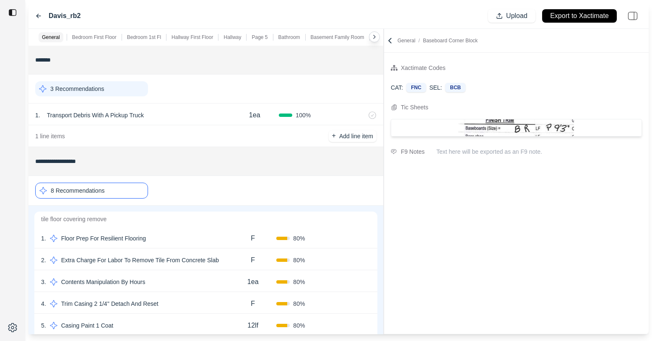
click at [122, 194] on div "8 Recommendations" at bounding box center [91, 191] width 113 height 16
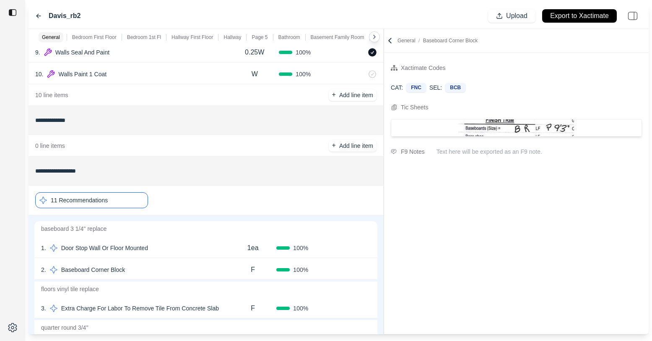
scroll to position [356, 0]
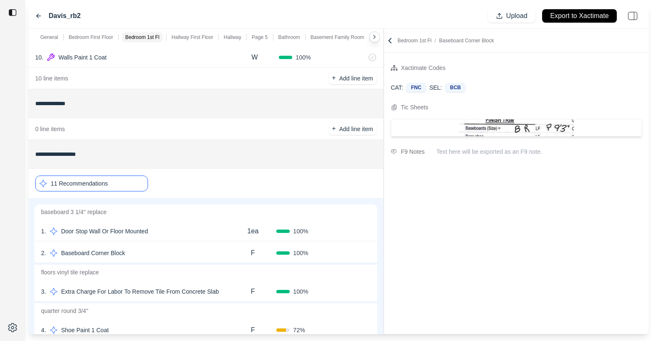
click at [203, 232] on div "1 . Door Stop Wall Or Floor Mounted" at bounding box center [135, 232] width 188 height 12
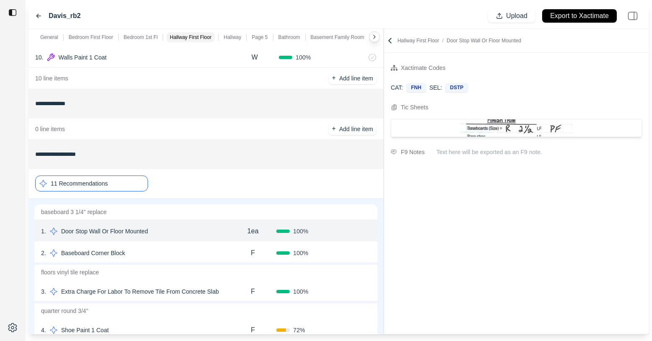
click at [201, 247] on div "2 . Baseboard Corner Block" at bounding box center [135, 253] width 188 height 12
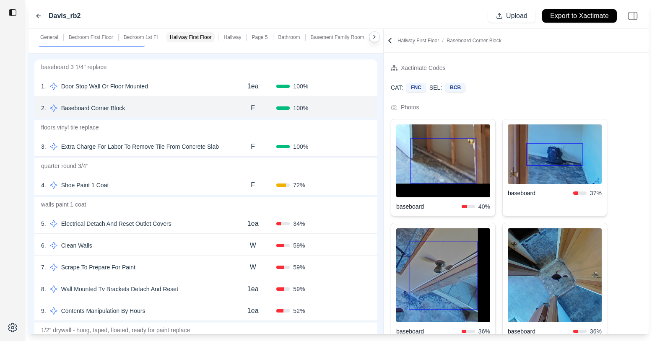
scroll to position [541, 0]
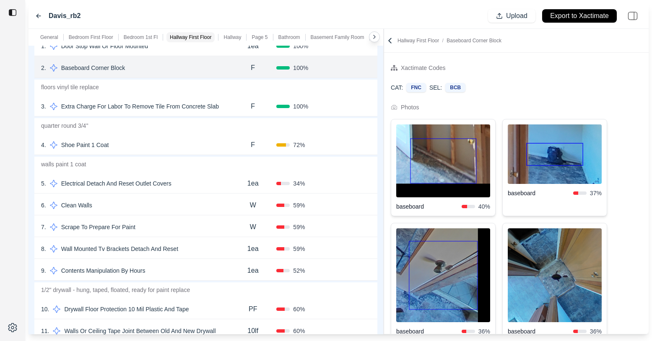
click at [201, 247] on div "8 . Wall Mounted Tv Brackets Detach And Reset" at bounding box center [135, 249] width 188 height 12
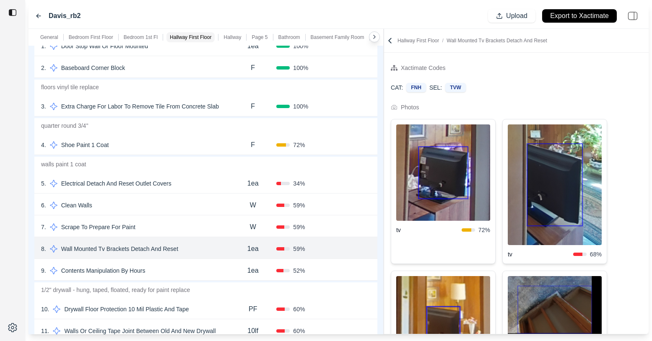
click at [201, 266] on div "9 . Contents Manipulation By Hours" at bounding box center [135, 271] width 188 height 12
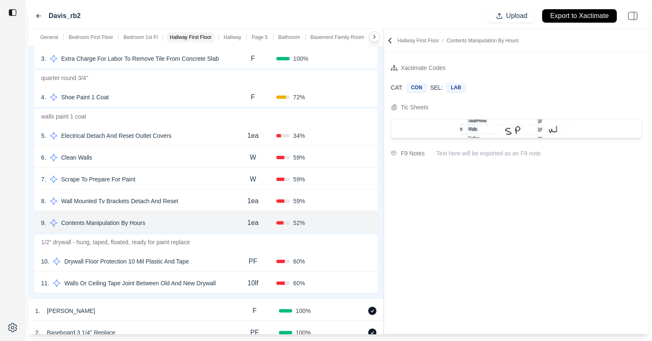
scroll to position [597, 0]
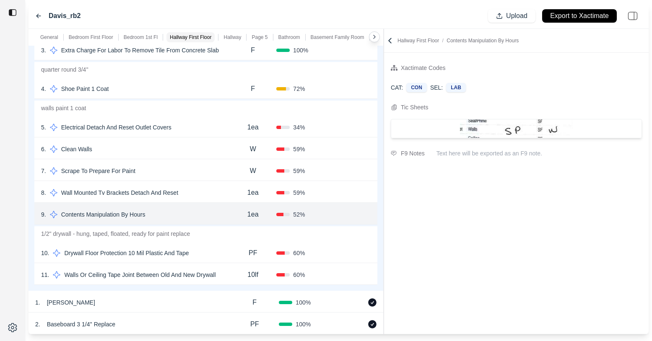
click at [211, 253] on div "10 . Drywall Floor Protection 10 Mil Plastic And Tape" at bounding box center [135, 253] width 188 height 12
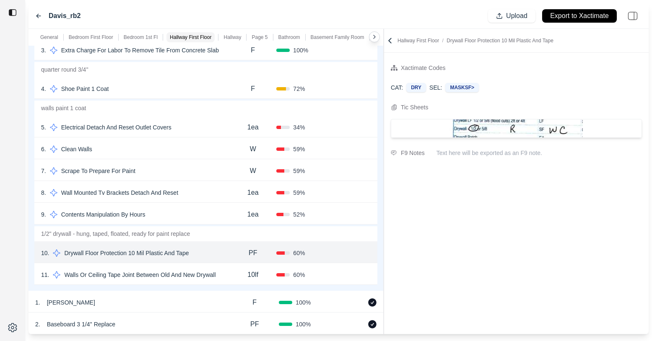
click at [228, 275] on div "11 . Walls Or Ceiling Tape Joint Between Old And New Drywall" at bounding box center [135, 275] width 188 height 12
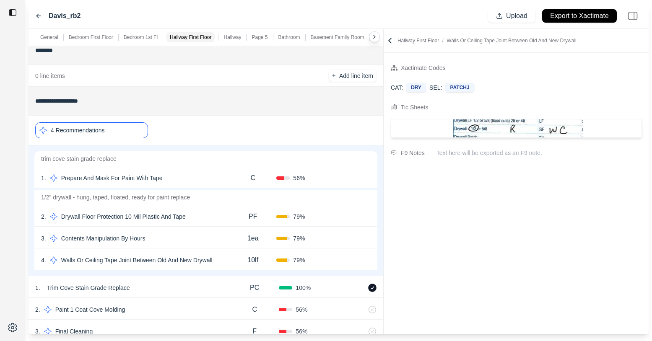
scroll to position [1286, 0]
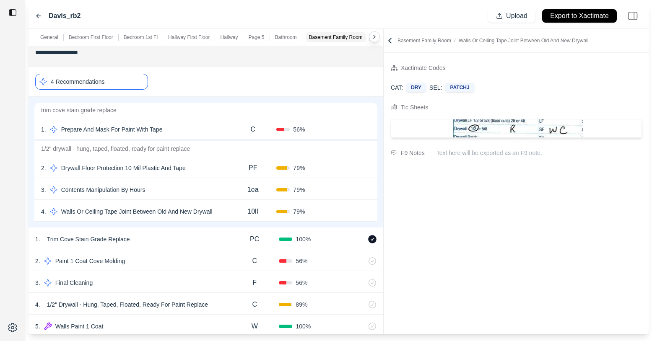
click at [227, 217] on div "4 . Walls Or Ceiling Tape Joint Between Old And New Drywall" at bounding box center [135, 212] width 188 height 12
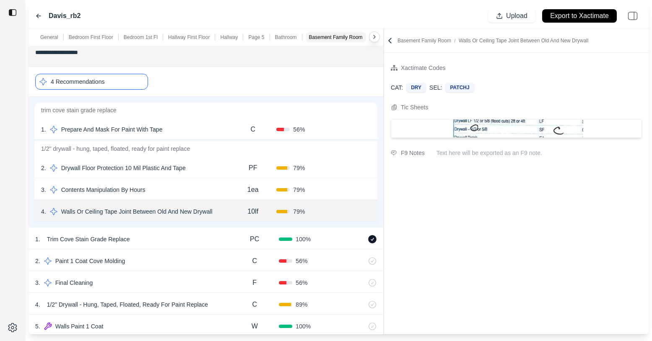
click at [222, 195] on div "3 . Contents Manipulation By Hours" at bounding box center [135, 190] width 188 height 12
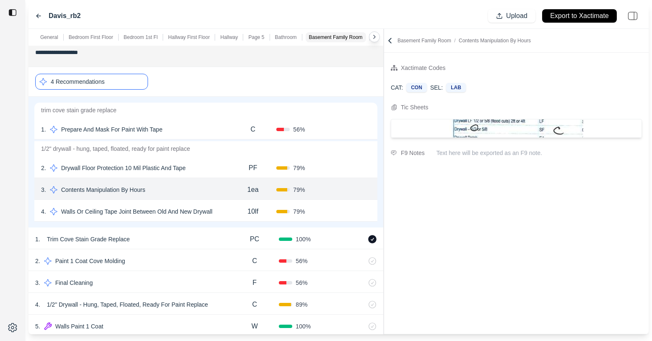
click at [222, 175] on div "2 . Drywall Floor Protection 10 Mil Plastic And Tape PF 79 % Confirm" at bounding box center [205, 167] width 343 height 22
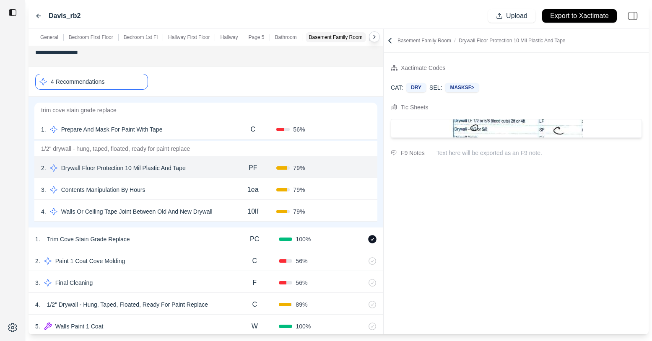
click at [221, 126] on div "1 . Prepare And Mask For Paint With Tape" at bounding box center [135, 130] width 188 height 12
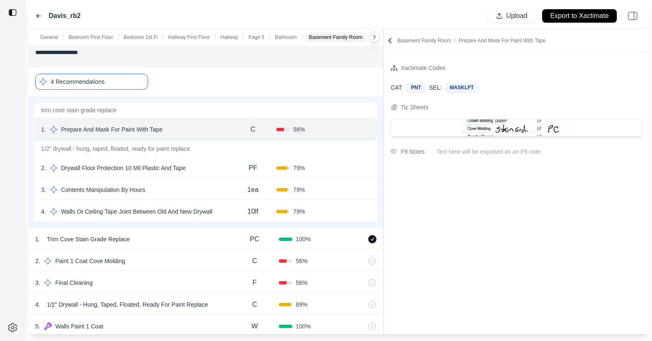
click at [112, 85] on div "4 Recommendations" at bounding box center [91, 82] width 113 height 16
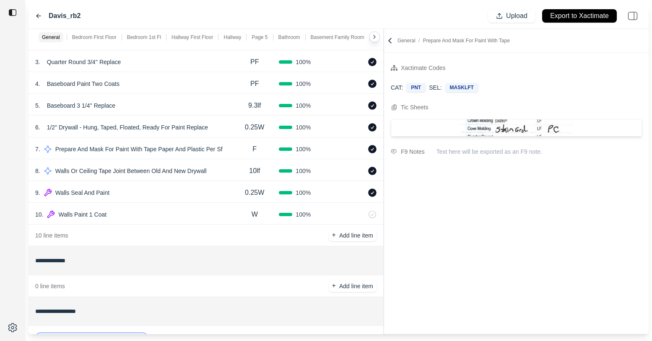
scroll to position [295, 0]
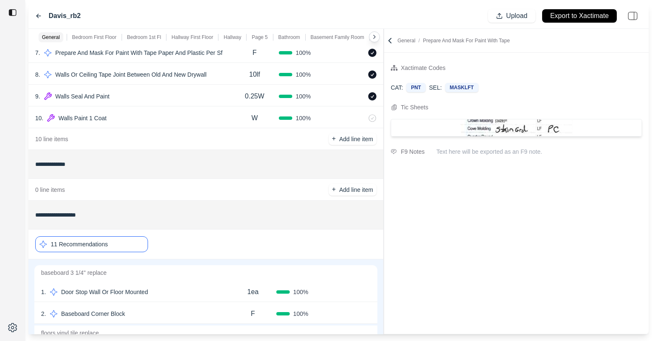
click at [140, 247] on div "11 Recommendations" at bounding box center [91, 245] width 113 height 16
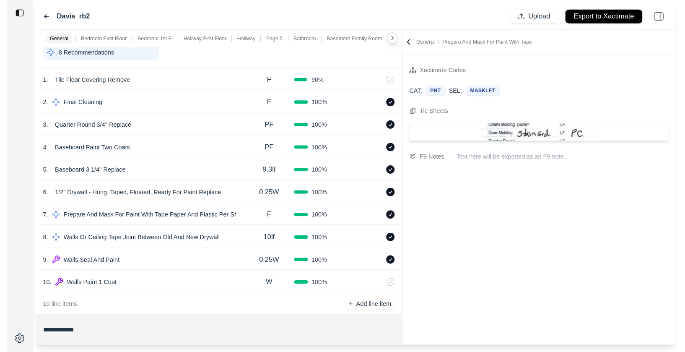
scroll to position [0, 0]
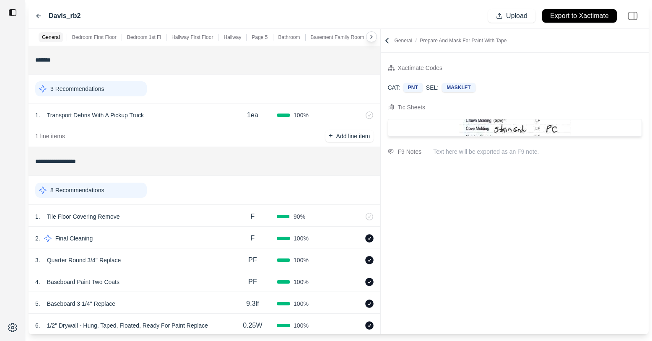
click at [381, 72] on div at bounding box center [381, 182] width 0 height 306
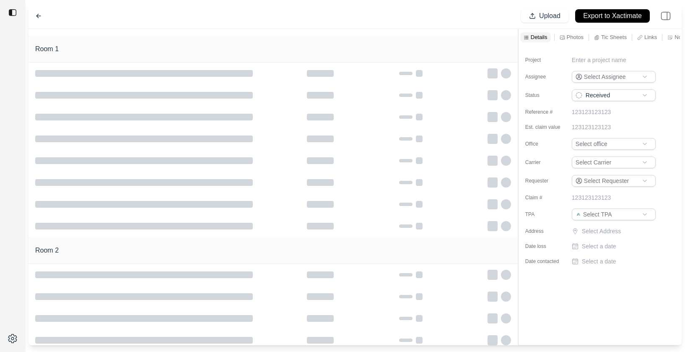
type input "**********"
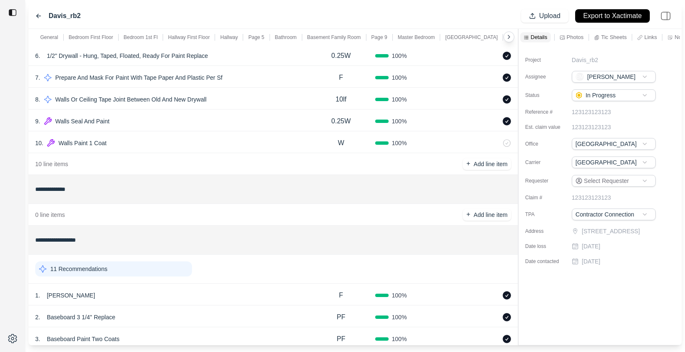
scroll to position [277, 0]
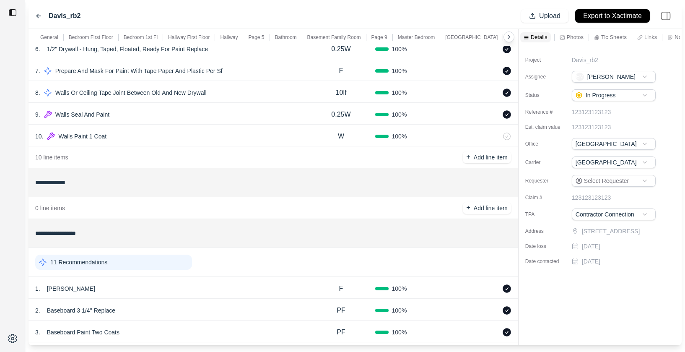
click at [198, 293] on div "1 . Dmo Barrz" at bounding box center [171, 289] width 272 height 12
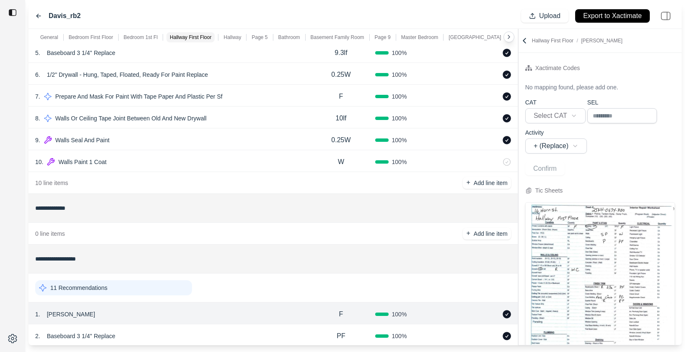
click at [212, 158] on div "10 . Walls Paint 1 Coat" at bounding box center [171, 162] width 272 height 12
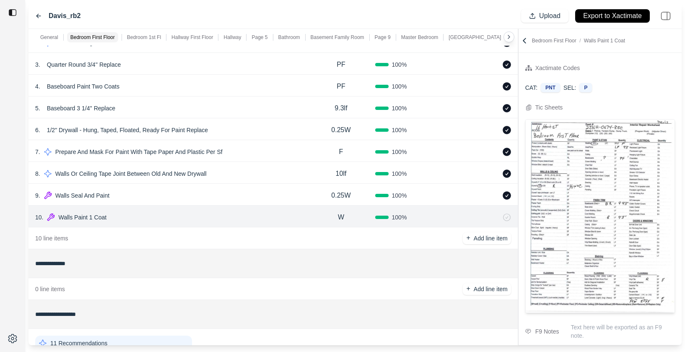
scroll to position [191, 0]
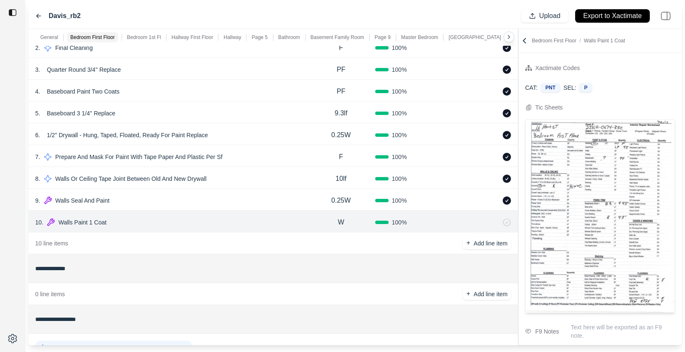
click at [235, 135] on div "6 . 1/2" Drywall - Hung, Taped, Floated, Ready For Paint Replace" at bounding box center [171, 135] width 272 height 12
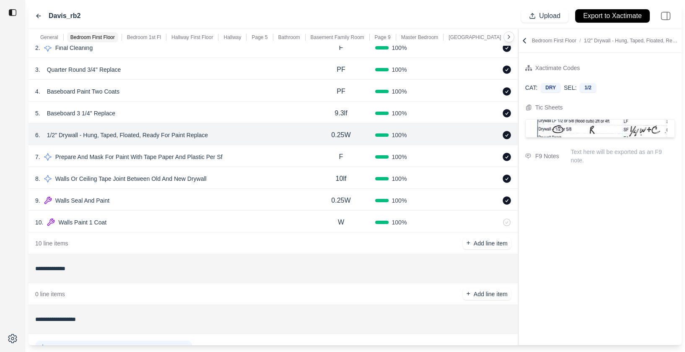
click at [235, 111] on div "5 . Baseboard 3 1/4'' Replace" at bounding box center [171, 113] width 272 height 12
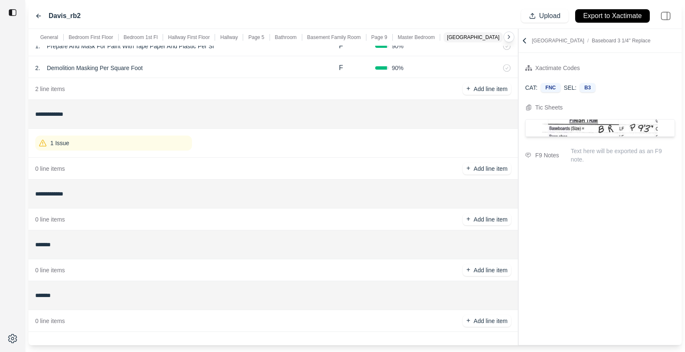
scroll to position [1291, 0]
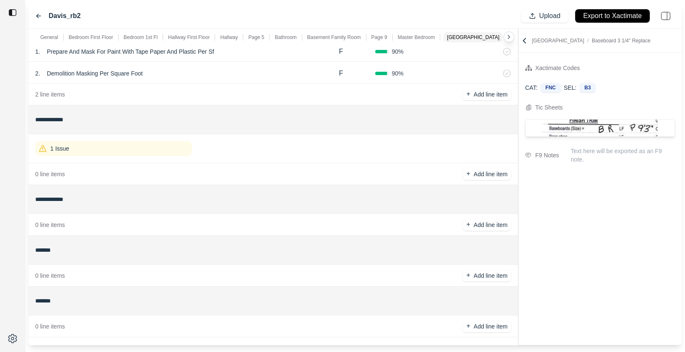
click at [164, 146] on div "1 Issue" at bounding box center [113, 148] width 157 height 15
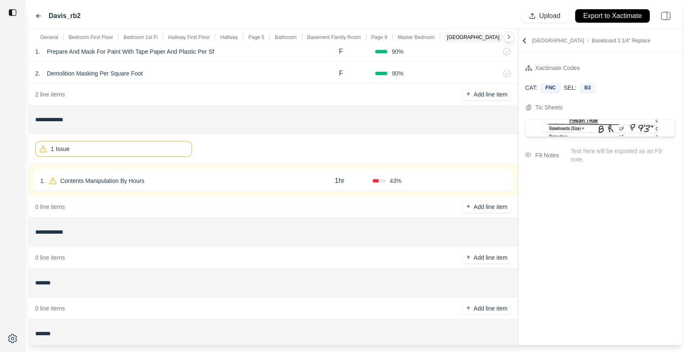
click at [180, 181] on div "1 . Contents Manipulation By Hours" at bounding box center [173, 181] width 266 height 12
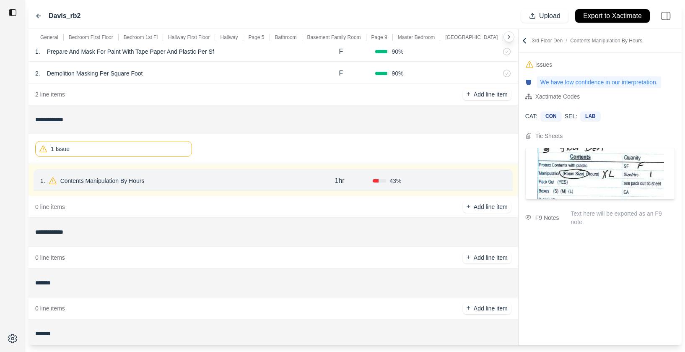
click at [160, 146] on div "1 Issue" at bounding box center [113, 149] width 157 height 16
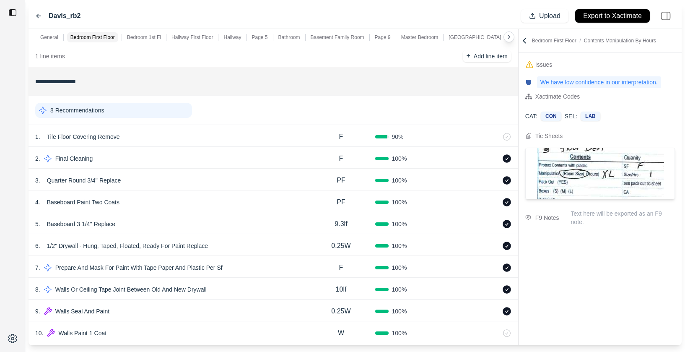
scroll to position [0, 0]
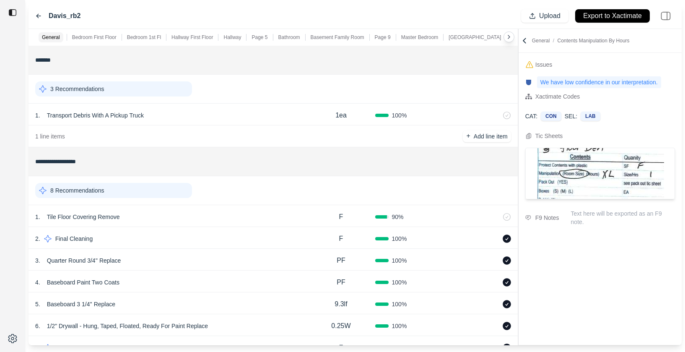
click at [159, 88] on div "3 Recommendations" at bounding box center [113, 88] width 157 height 15
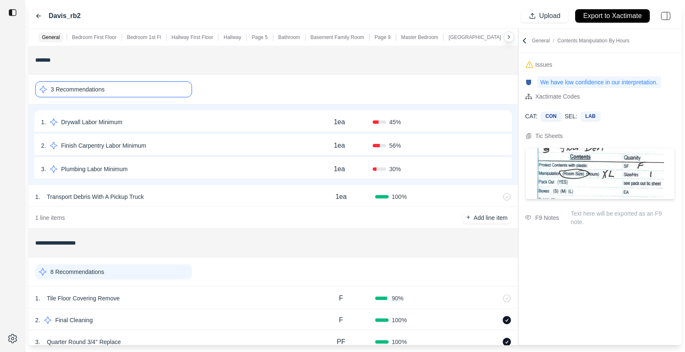
click at [159, 88] on div "3 Recommendations" at bounding box center [113, 89] width 157 height 16
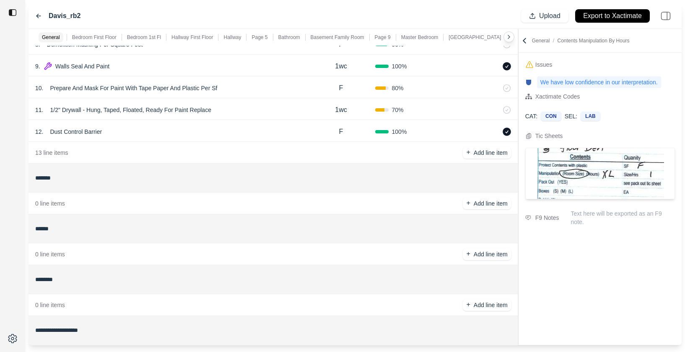
scroll to position [795, 0]
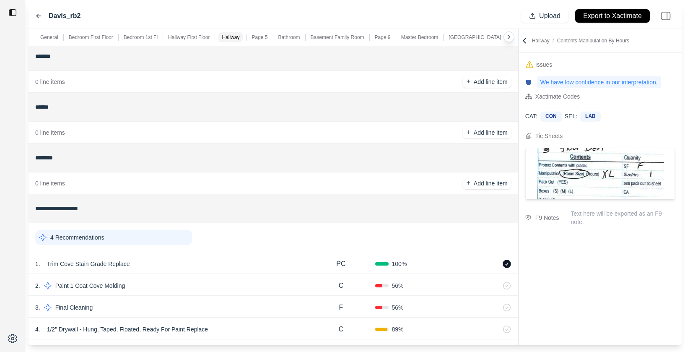
click at [255, 38] on p "Page 5" at bounding box center [260, 37] width 16 height 7
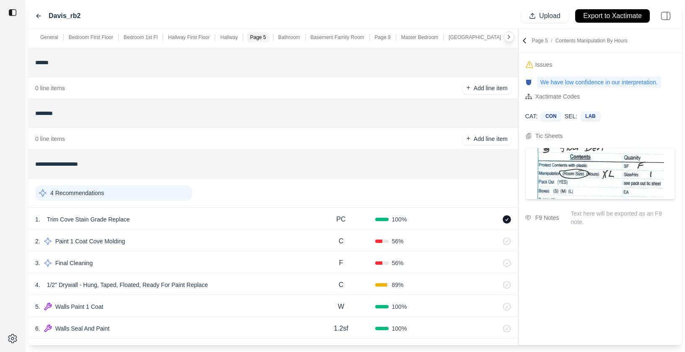
scroll to position [842, 0]
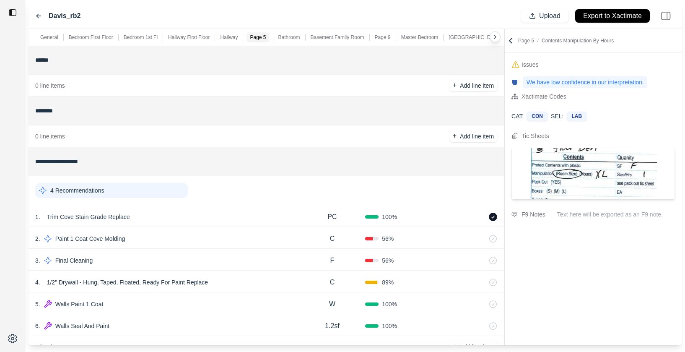
click at [505, 60] on div at bounding box center [505, 187] width 0 height 316
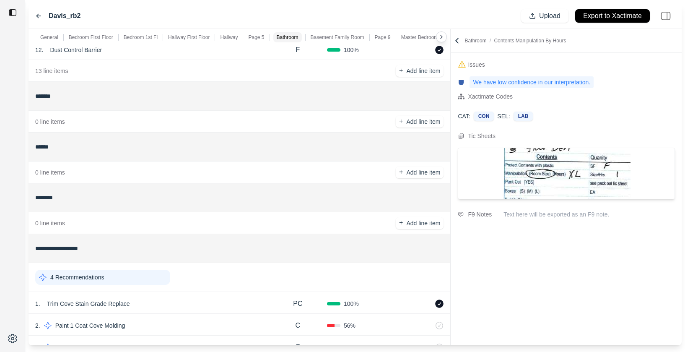
scroll to position [755, 0]
click at [177, 39] on p "Hallway First Floor" at bounding box center [189, 37] width 42 height 7
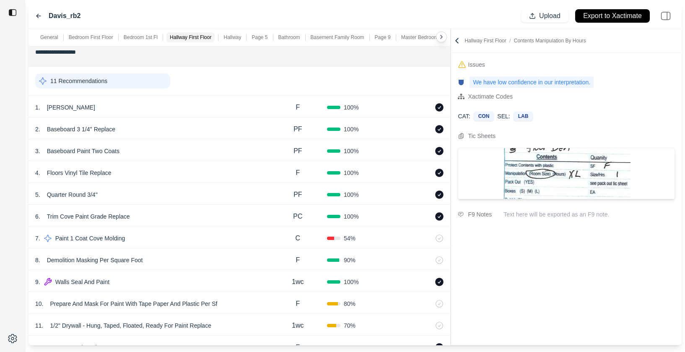
scroll to position [450, 0]
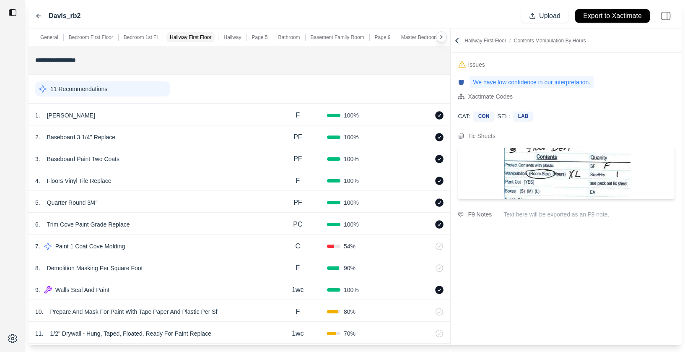
click at [289, 35] on p "Bathroom" at bounding box center [289, 37] width 22 height 7
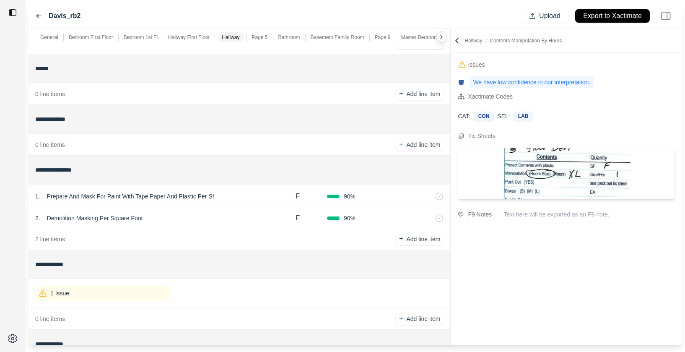
scroll to position [1296, 0]
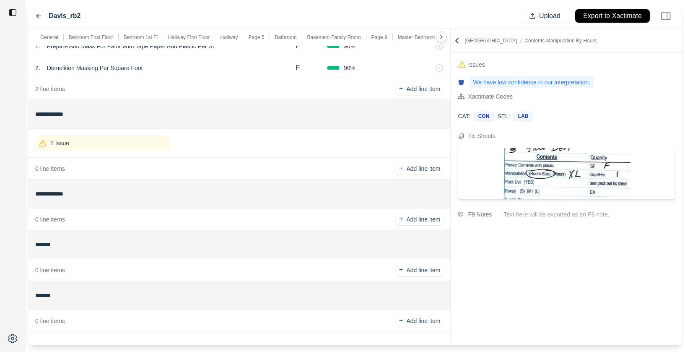
click at [139, 141] on div "1 Issue" at bounding box center [102, 142] width 135 height 15
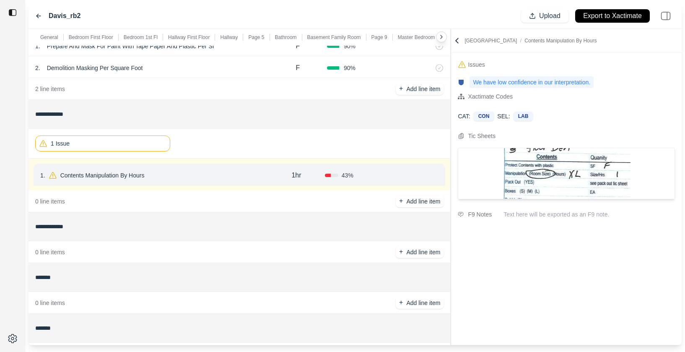
click at [169, 171] on div "1 . Contents Manipulation By Hours" at bounding box center [154, 175] width 228 height 12
click at [187, 231] on input "**********" at bounding box center [239, 226] width 409 height 15
